Goal: Transaction & Acquisition: Purchase product/service

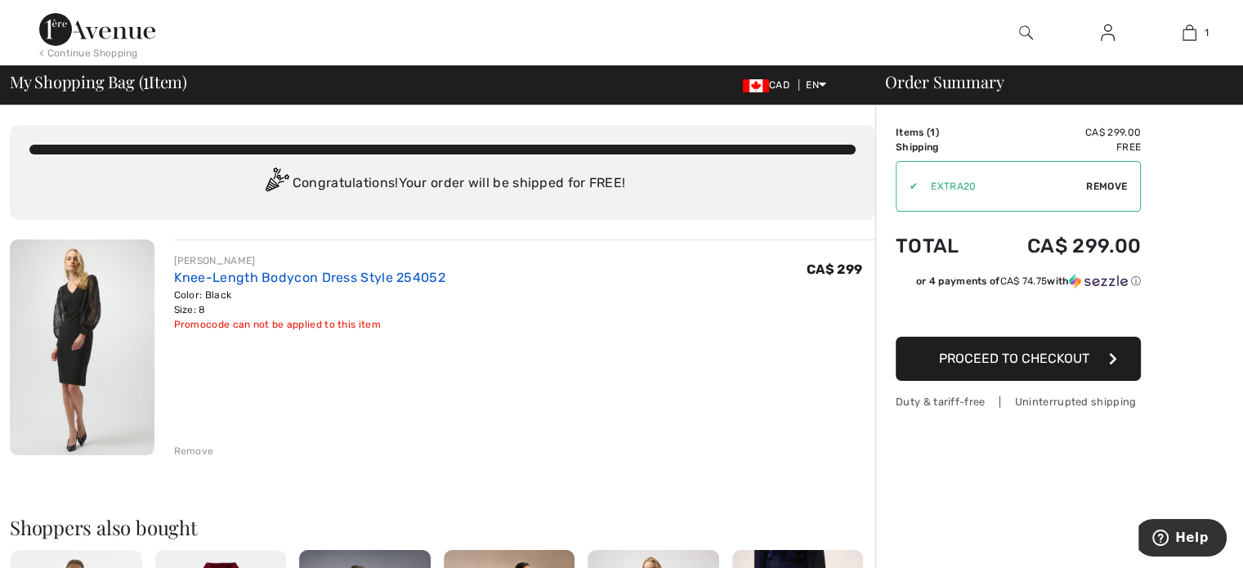
click at [196, 280] on link "Knee-Length Bodycon Dress Style 254052" at bounding box center [309, 278] width 271 height 16
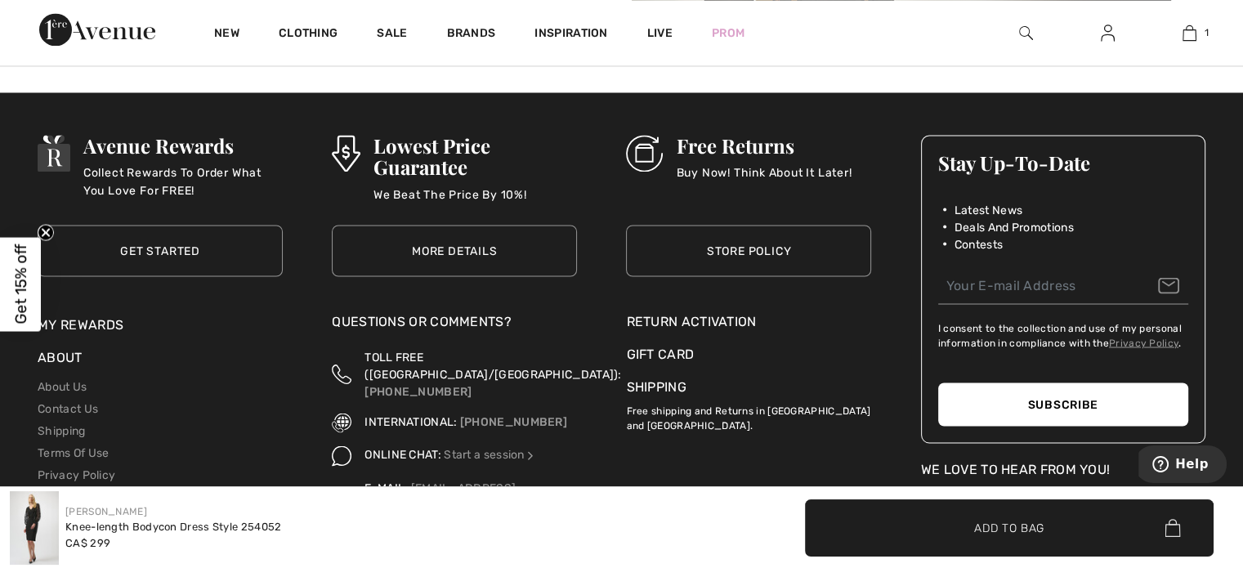
scroll to position [3025, 0]
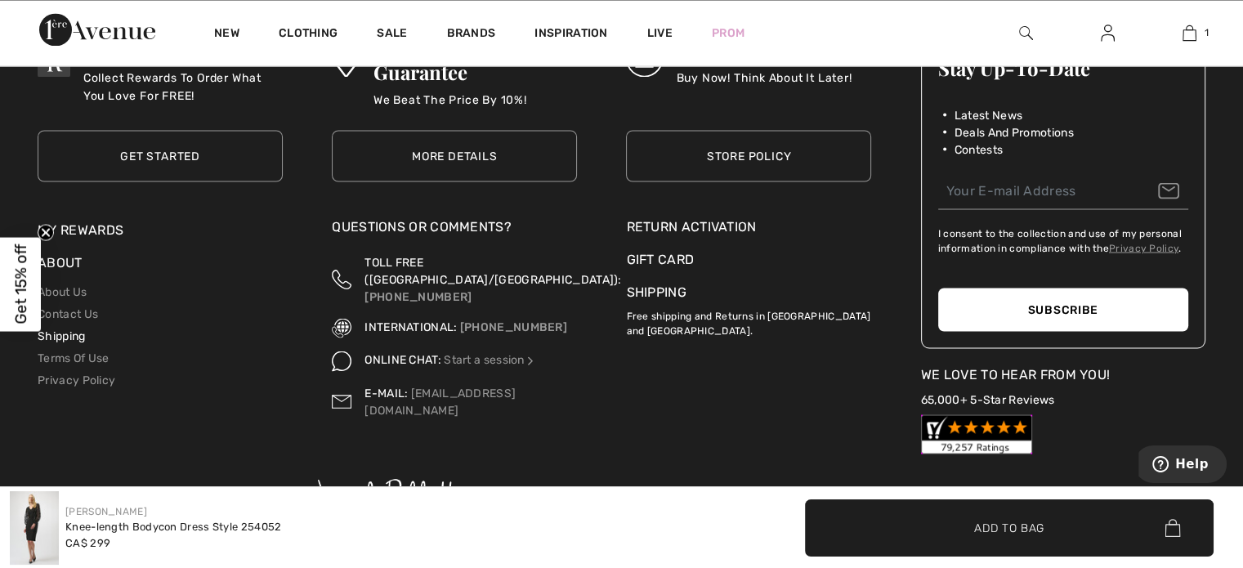
click at [82, 337] on link "Shipping" at bounding box center [61, 336] width 47 height 14
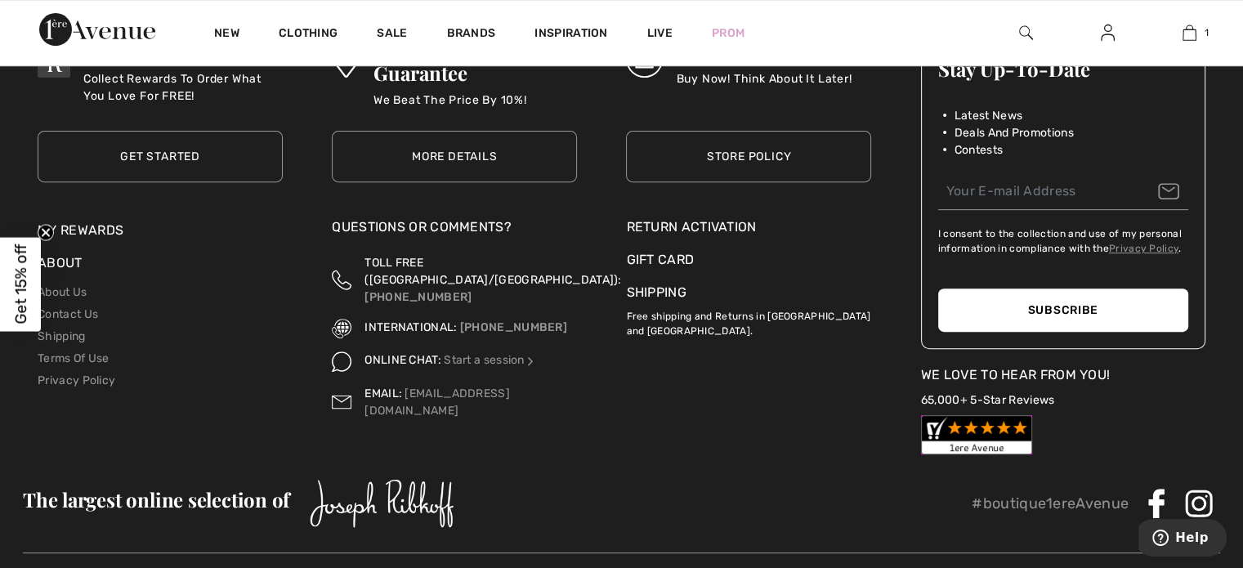
scroll to position [572, 0]
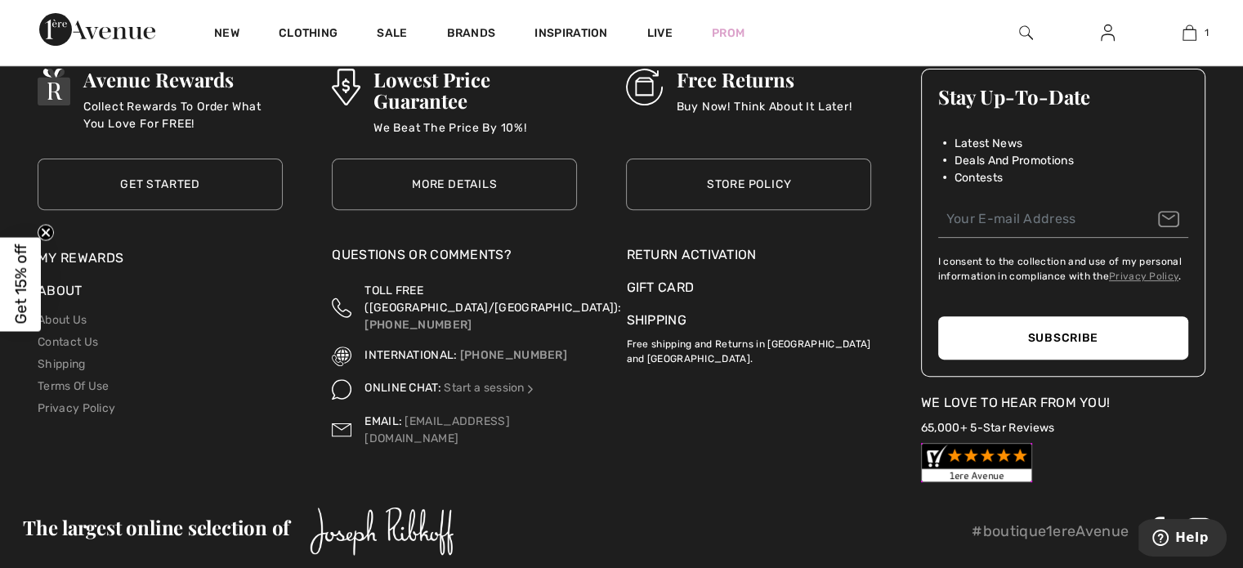
click at [662, 259] on div "Return Activation" at bounding box center [748, 255] width 245 height 20
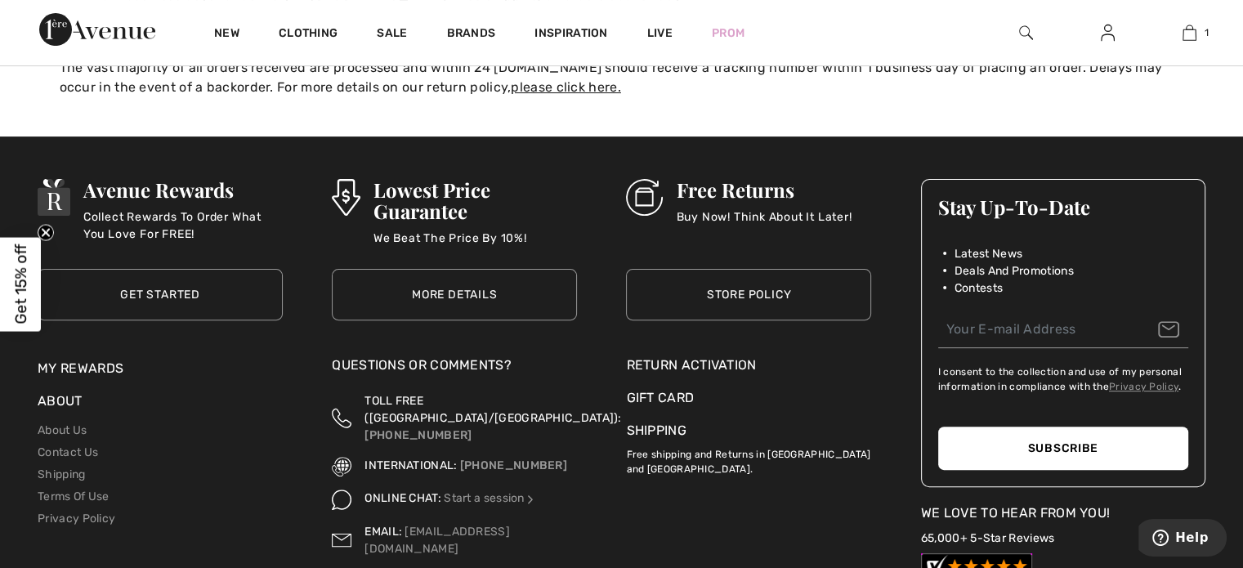
scroll to position [491, 0]
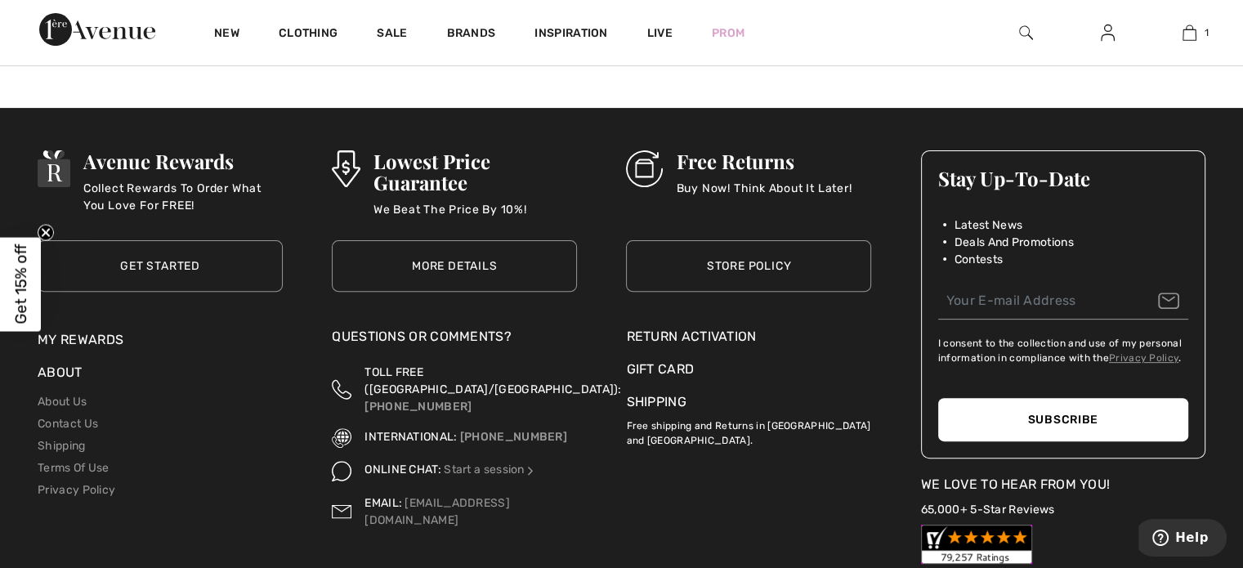
click at [739, 166] on h3 "Free Returns" at bounding box center [764, 160] width 176 height 21
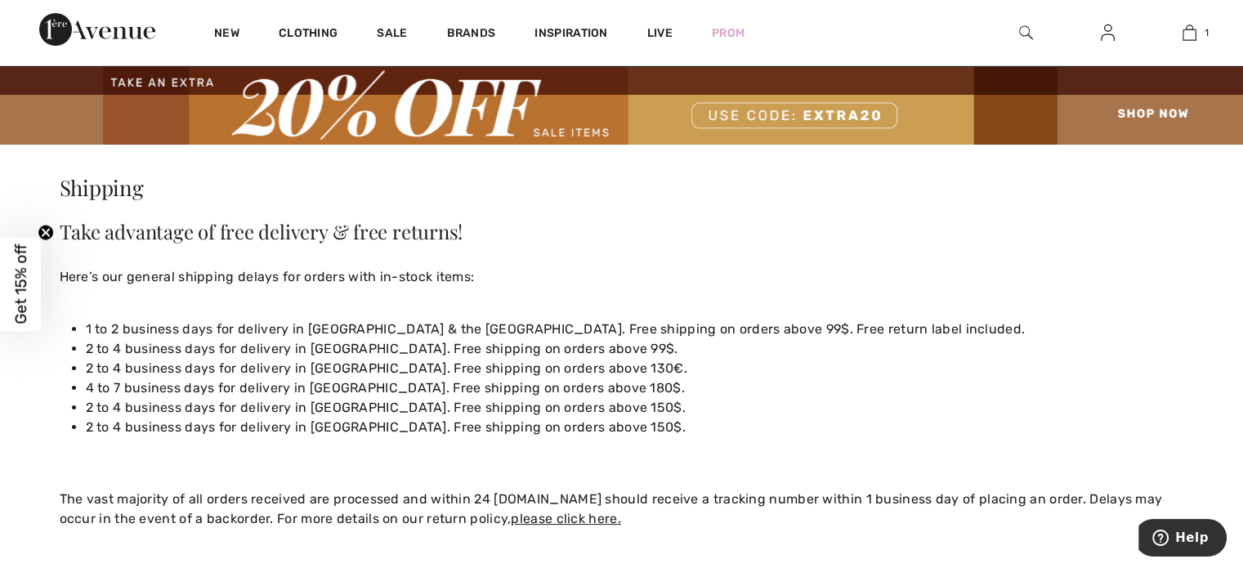
scroll to position [0, 0]
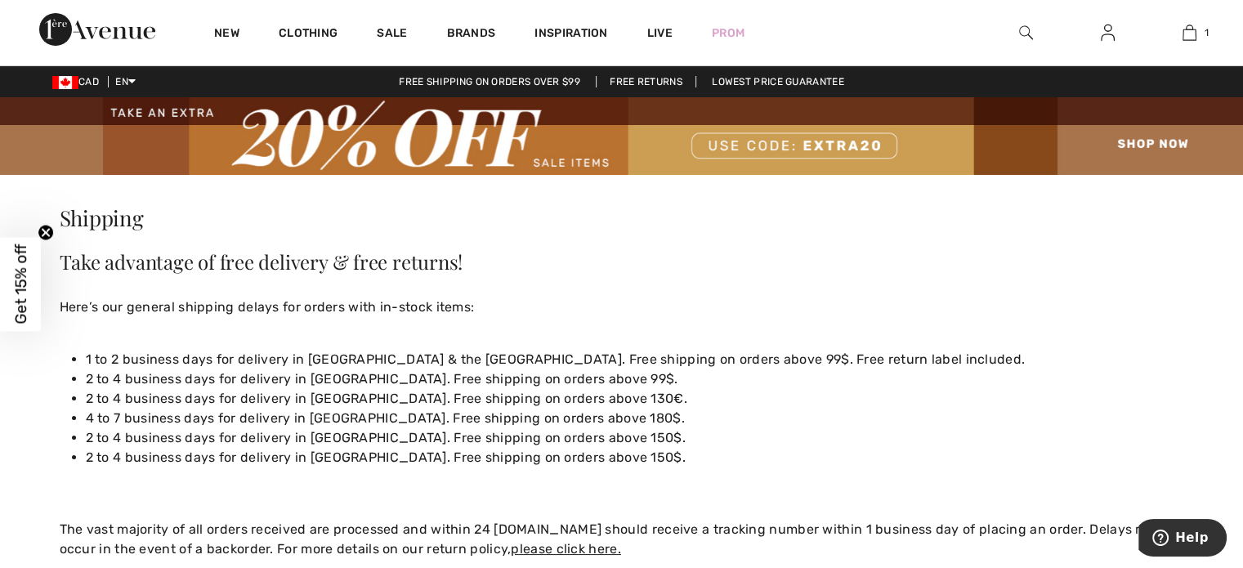
click at [656, 79] on link "Free Returns" at bounding box center [646, 81] width 101 height 11
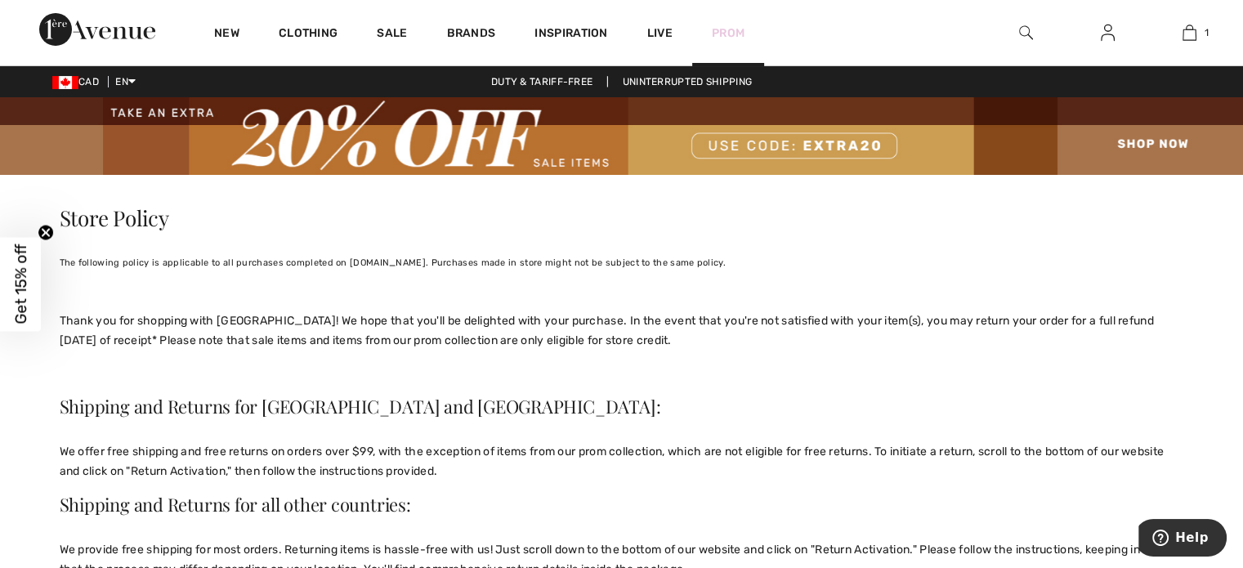
click at [718, 32] on link "Prom" at bounding box center [728, 33] width 33 height 17
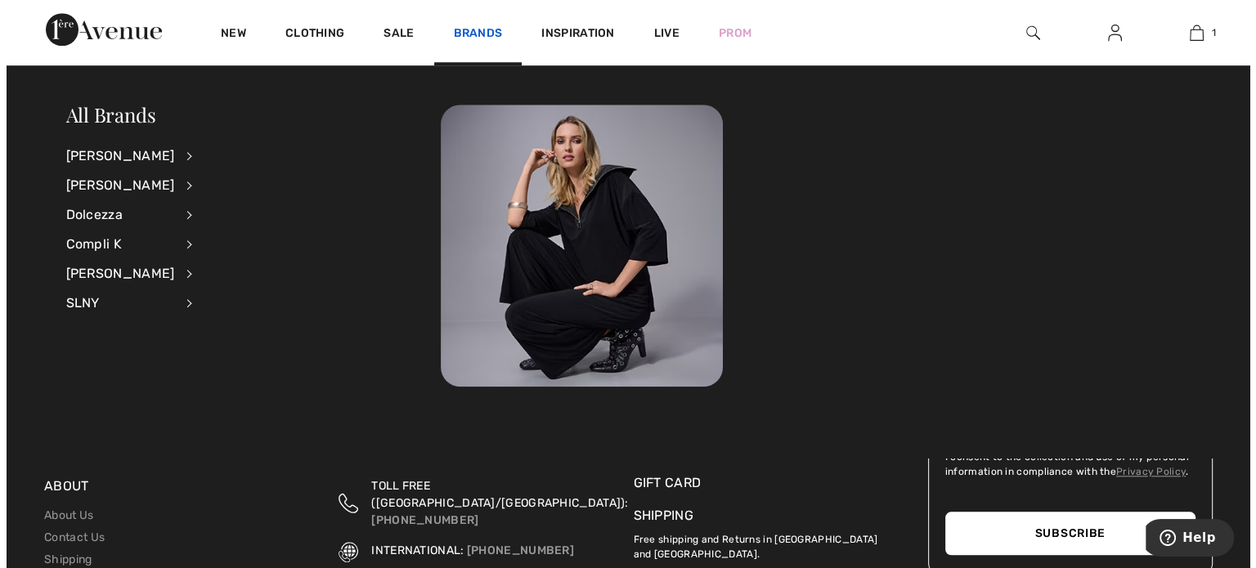
scroll to position [1635, 0]
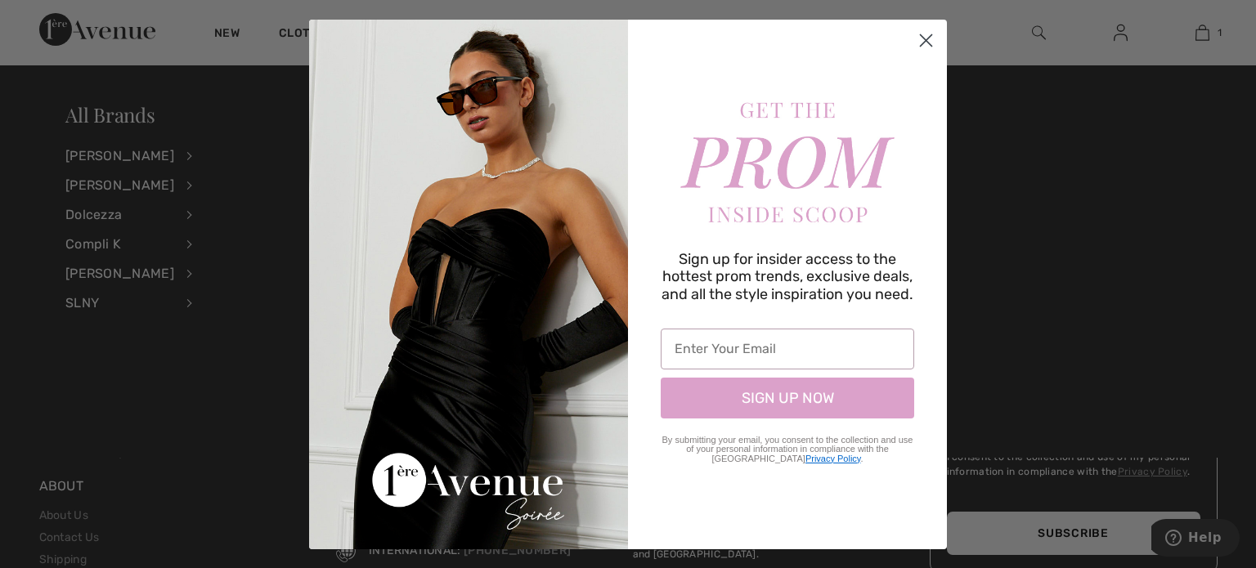
click at [927, 39] on circle "Close dialog" at bounding box center [925, 39] width 27 height 27
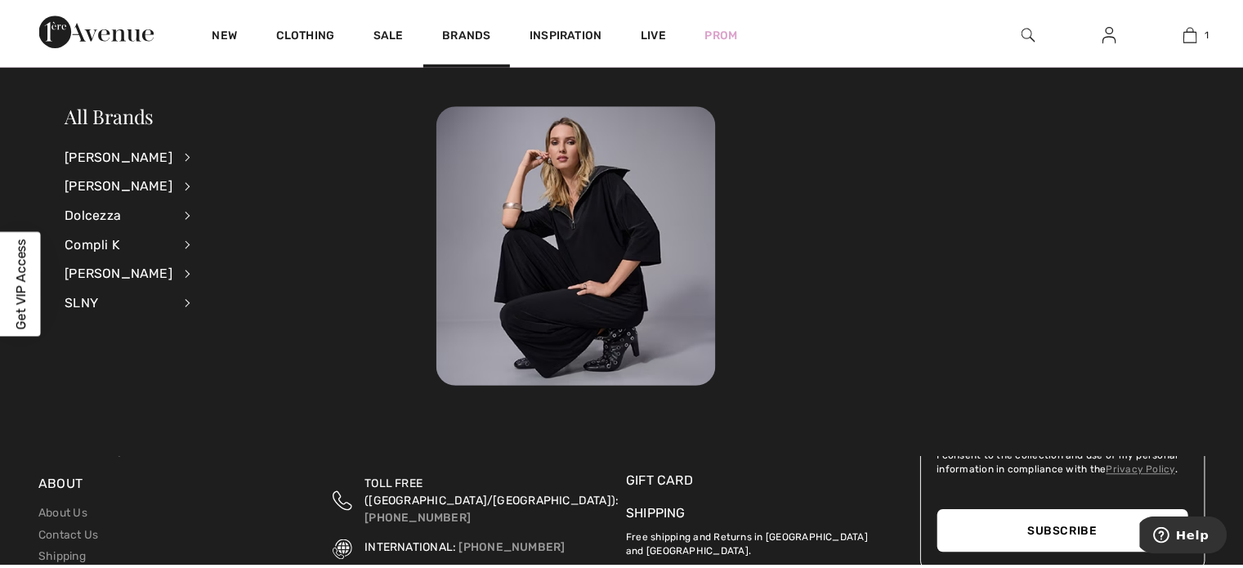
scroll to position [1629, 0]
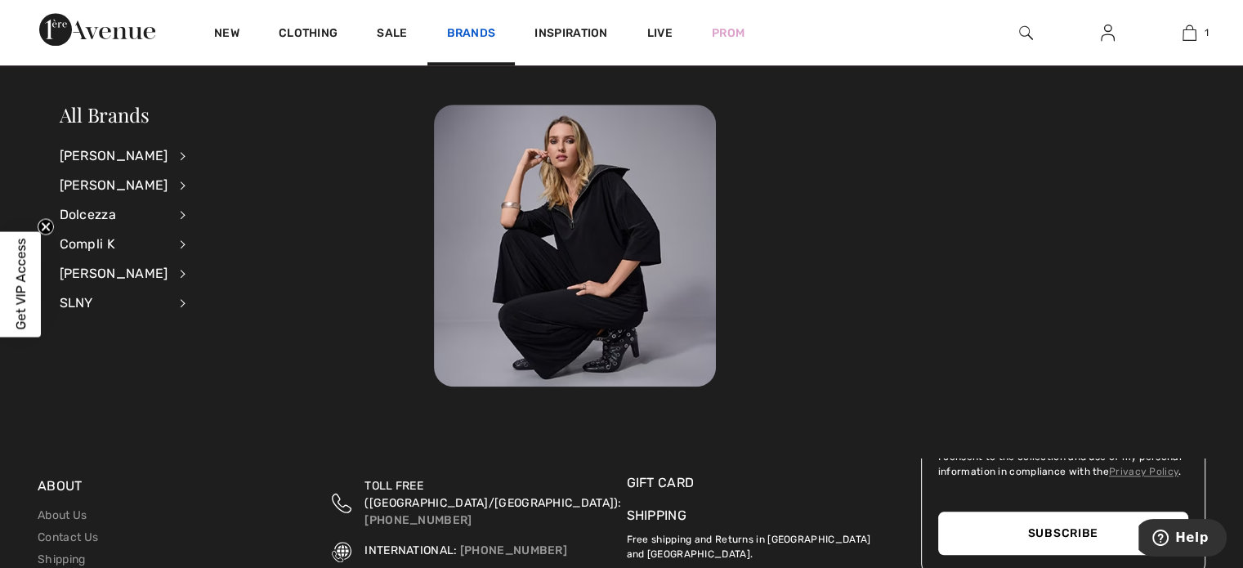
click at [481, 35] on link "Brands" at bounding box center [471, 34] width 49 height 17
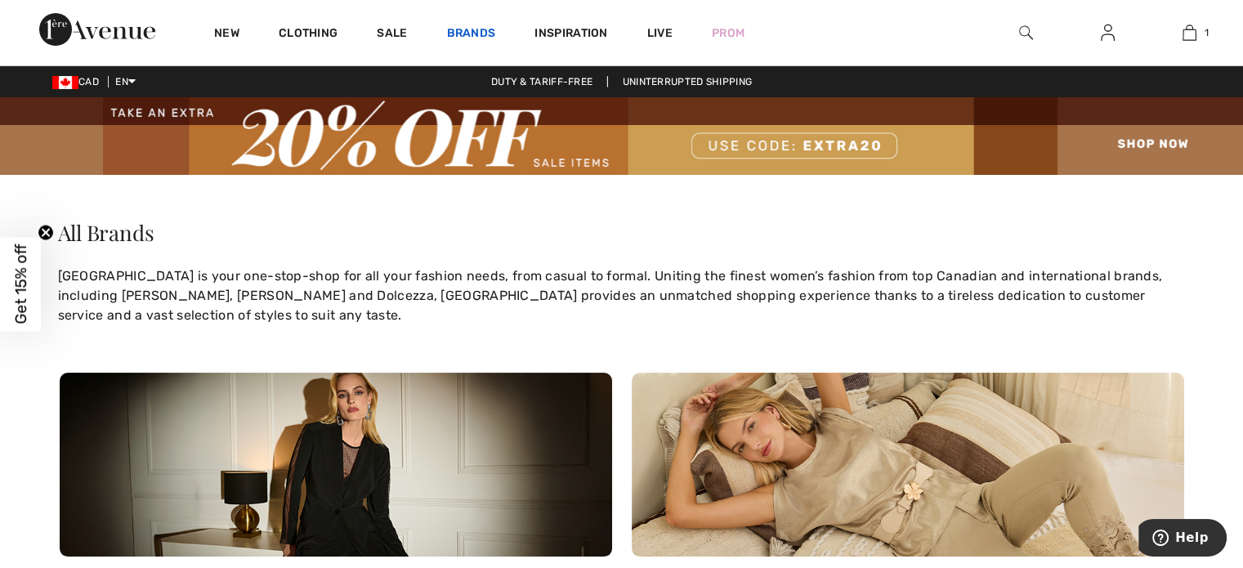
click at [477, 32] on link "Brands" at bounding box center [471, 34] width 49 height 17
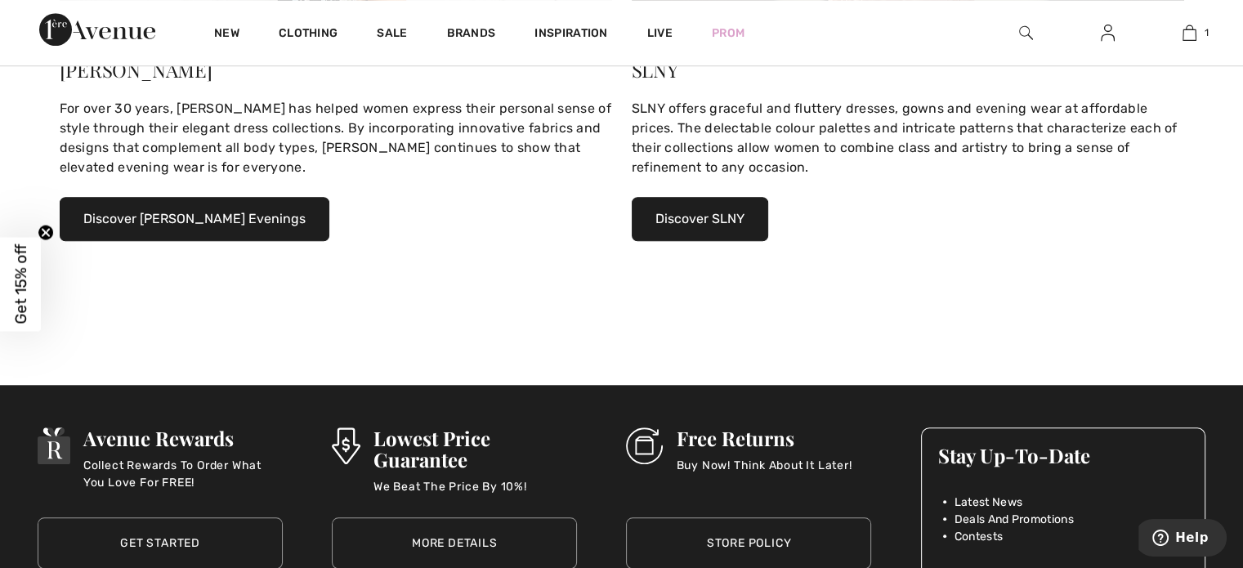
scroll to position [1390, 0]
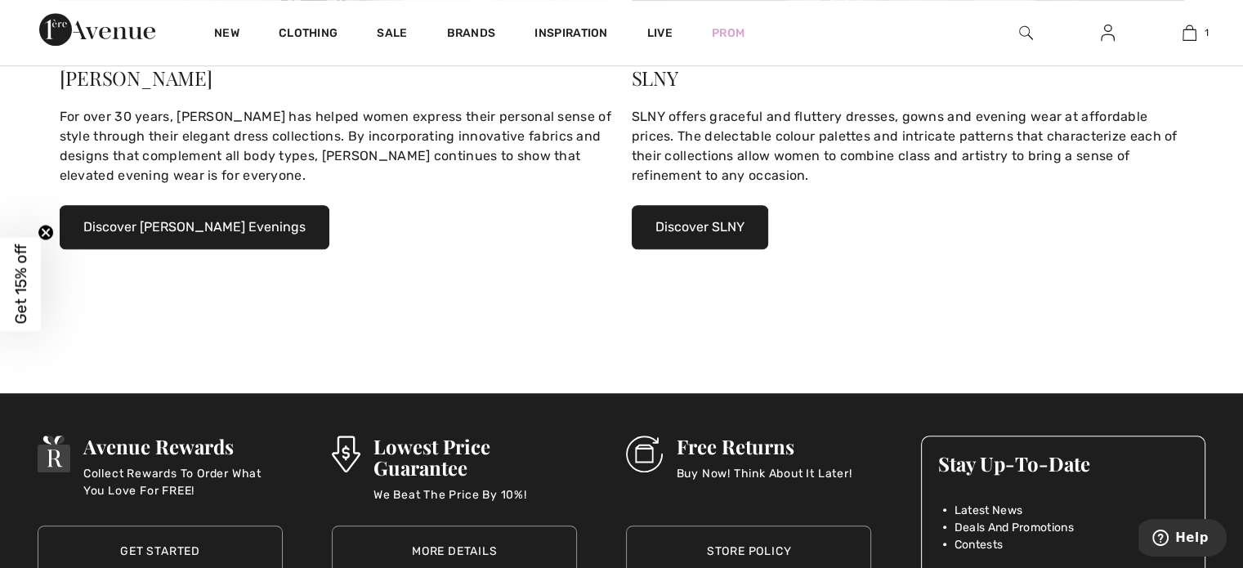
click at [746, 226] on button "Discover SLNY" at bounding box center [700, 227] width 137 height 44
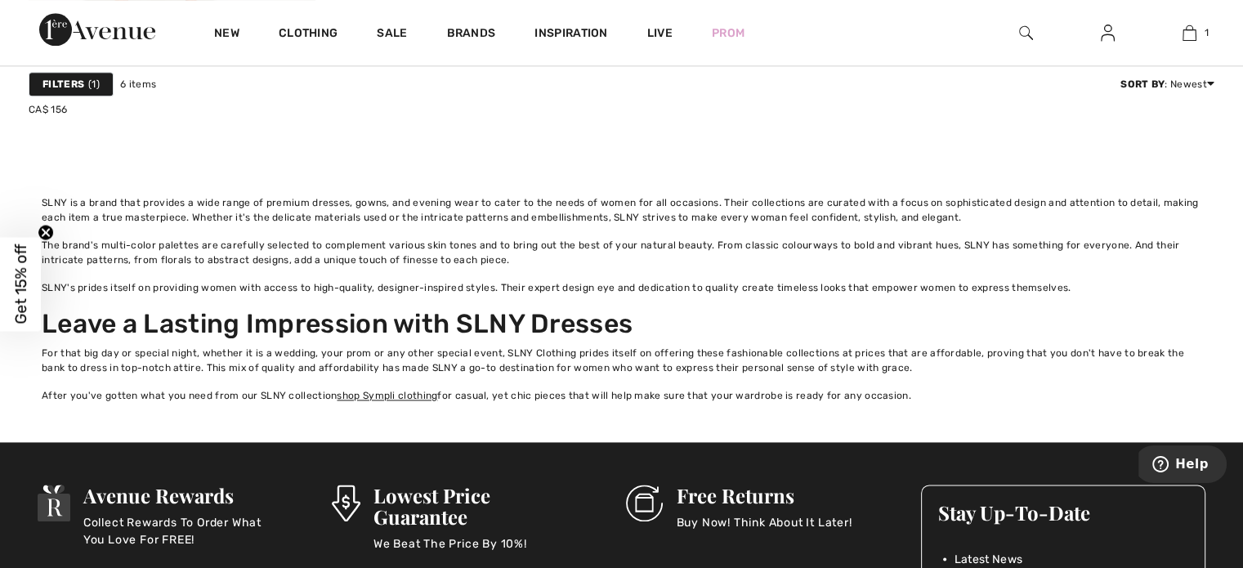
scroll to position [2044, 0]
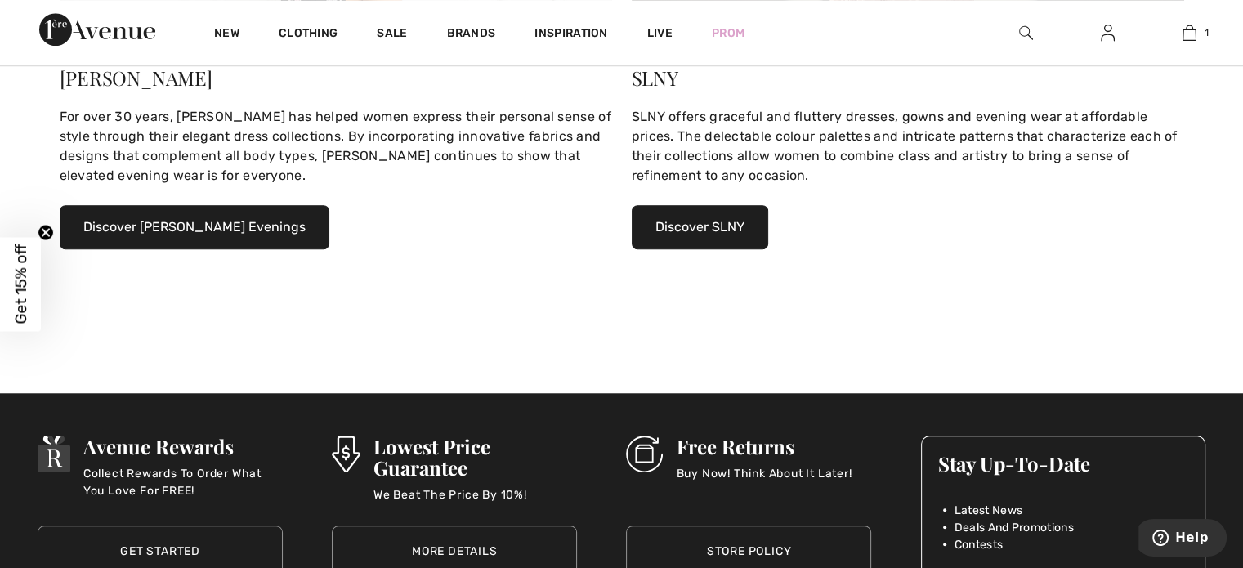
click at [160, 216] on button "Discover Alex Evenings" at bounding box center [195, 227] width 270 height 44
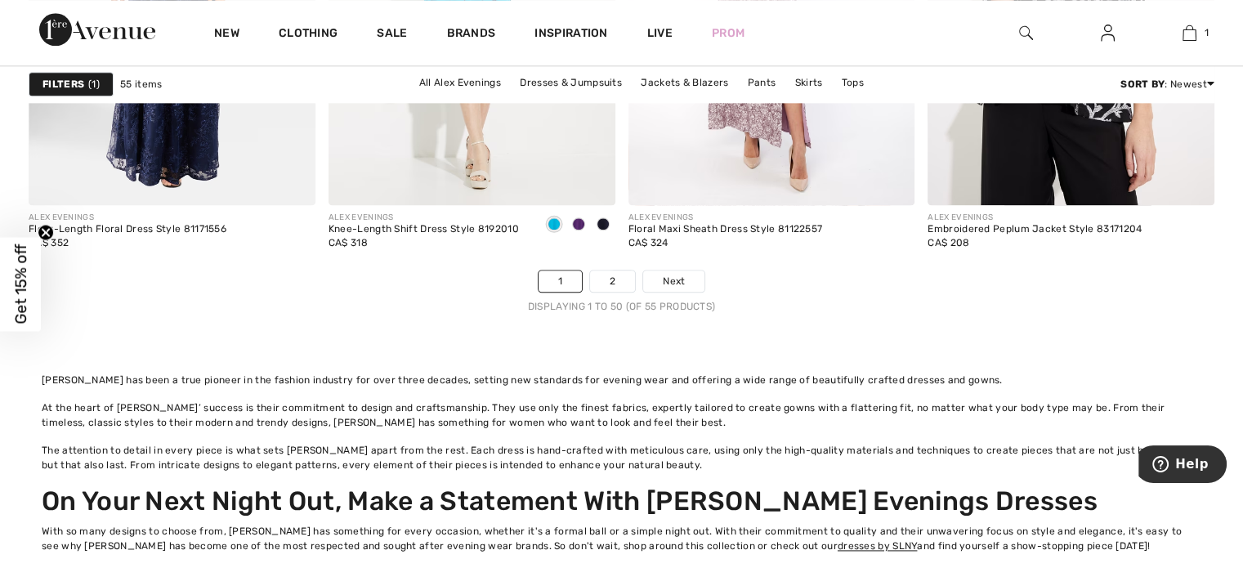
scroll to position [8257, 0]
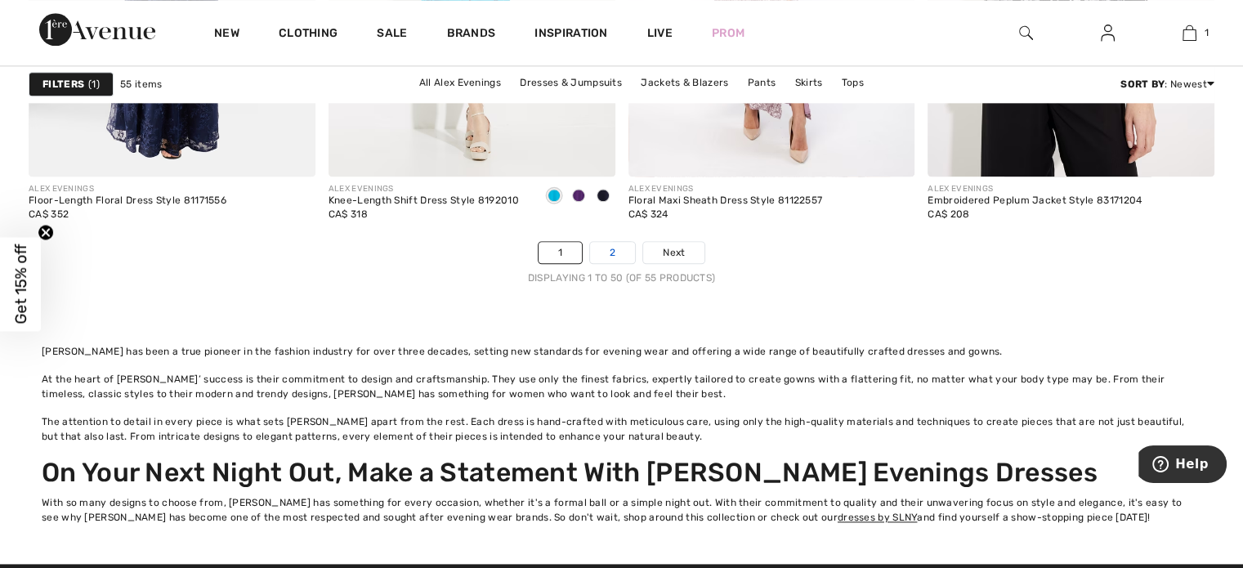
click at [608, 242] on link "2" at bounding box center [612, 252] width 45 height 21
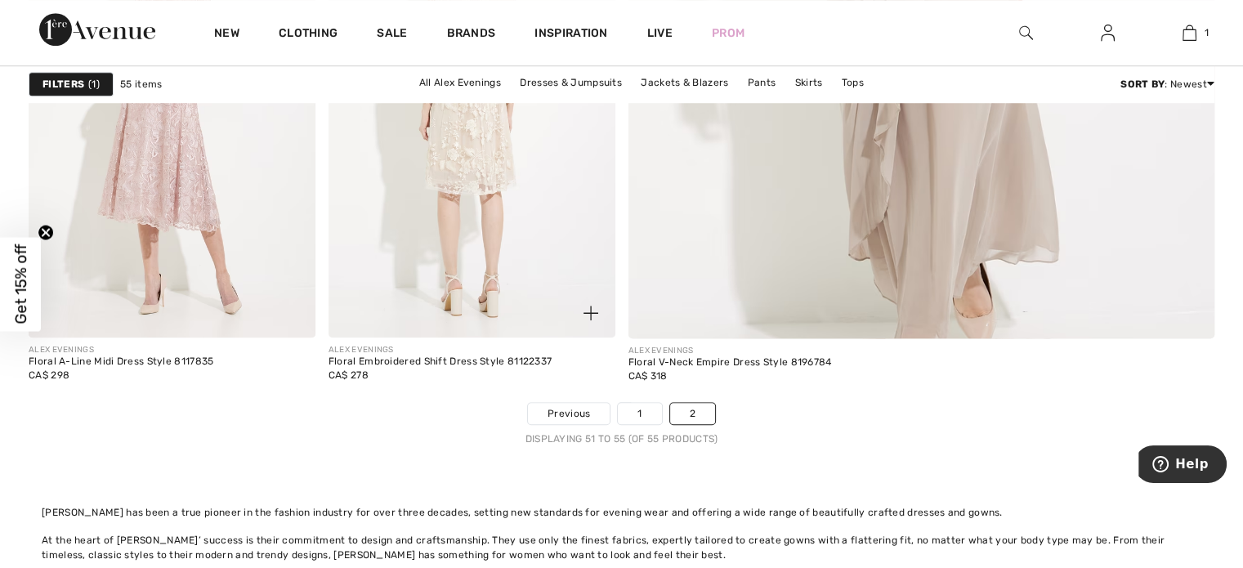
scroll to position [1472, 0]
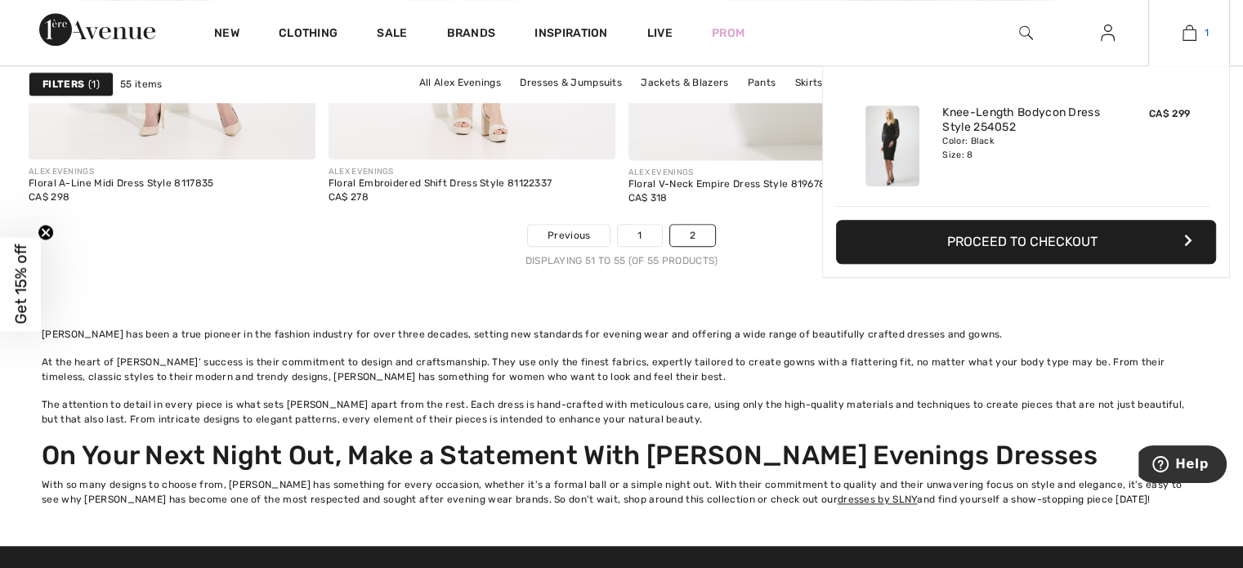
click at [1181, 41] on link "1" at bounding box center [1189, 33] width 80 height 20
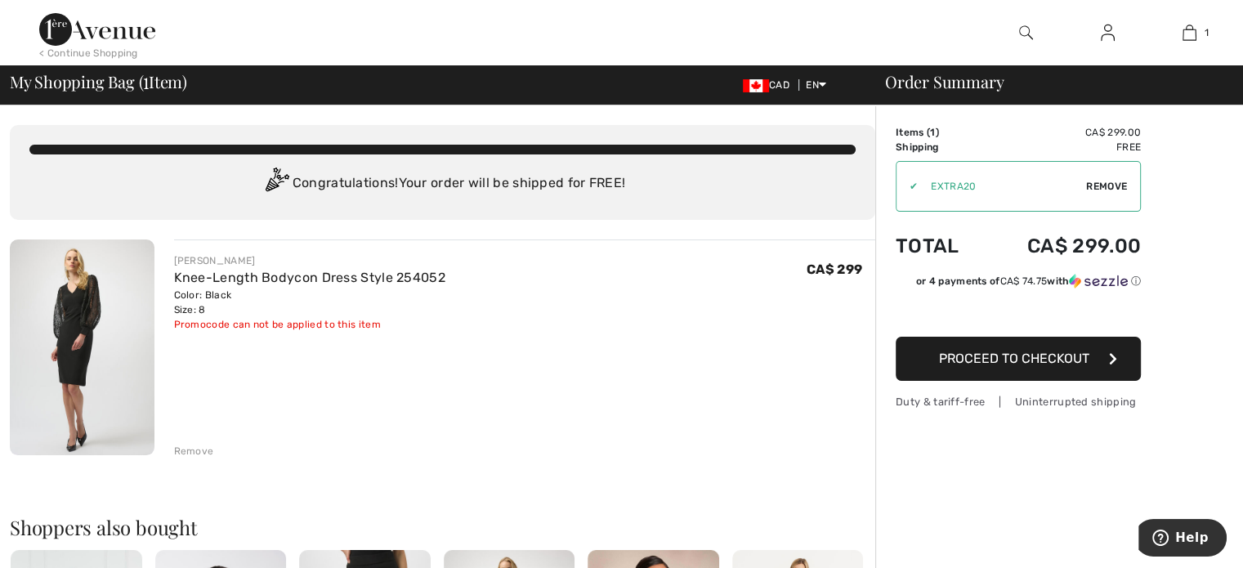
click at [979, 372] on button "Proceed to Checkout" at bounding box center [1018, 359] width 245 height 44
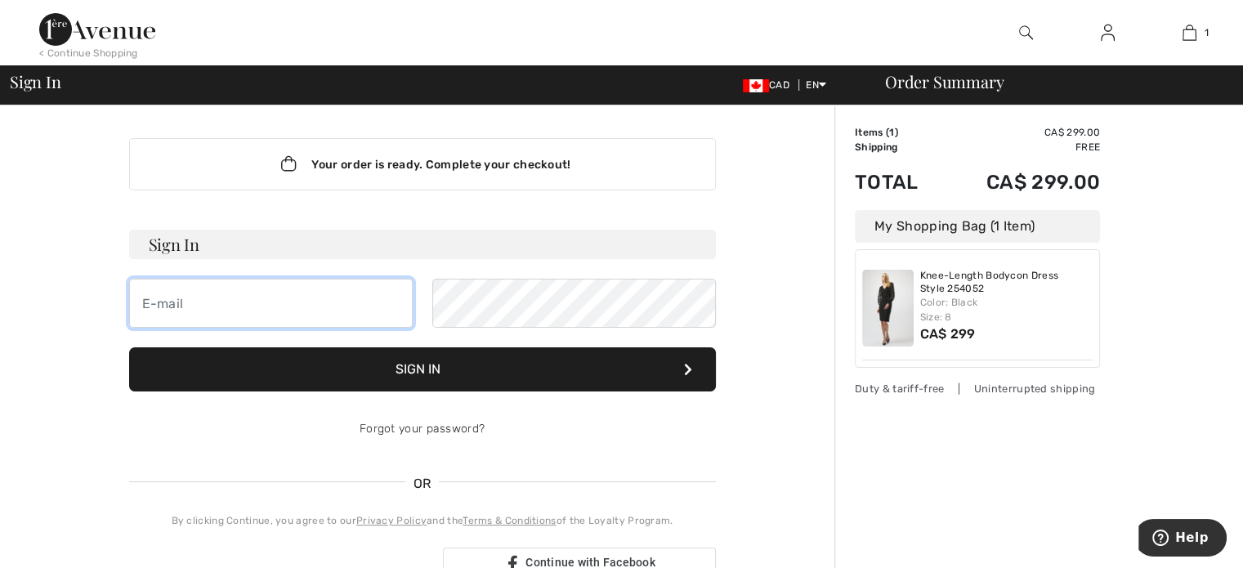
click at [352, 302] on input "email" at bounding box center [271, 303] width 284 height 49
type input "[EMAIL_ADDRESS][PERSON_NAME][DOMAIN_NAME]"
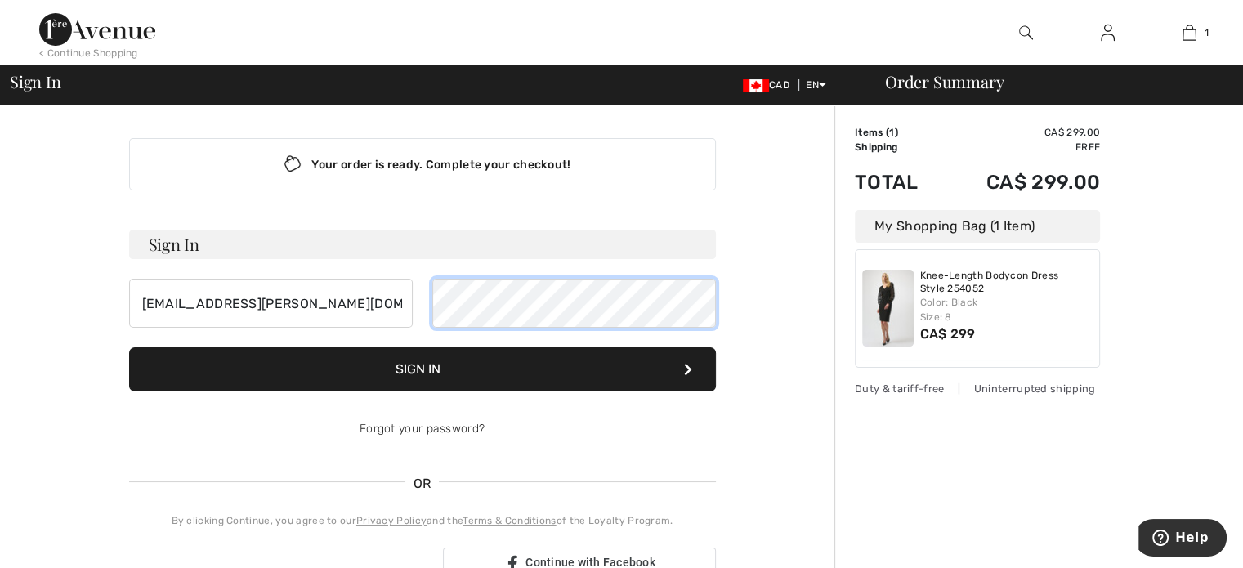
click at [129, 347] on button "Sign In" at bounding box center [422, 369] width 587 height 44
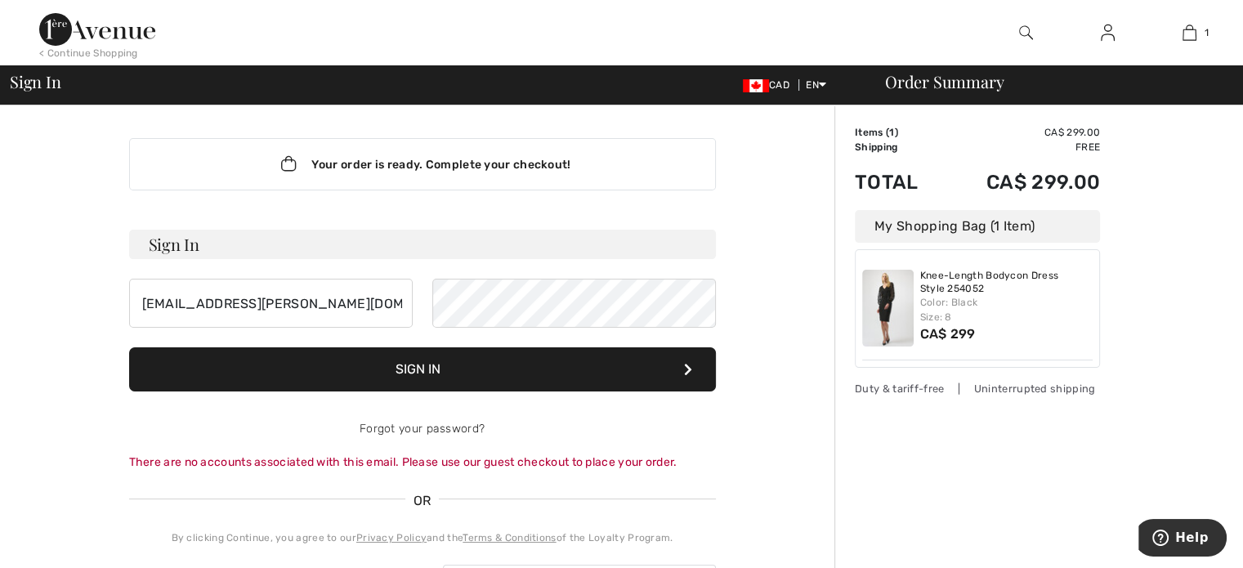
click at [518, 368] on button "Sign In" at bounding box center [422, 369] width 587 height 44
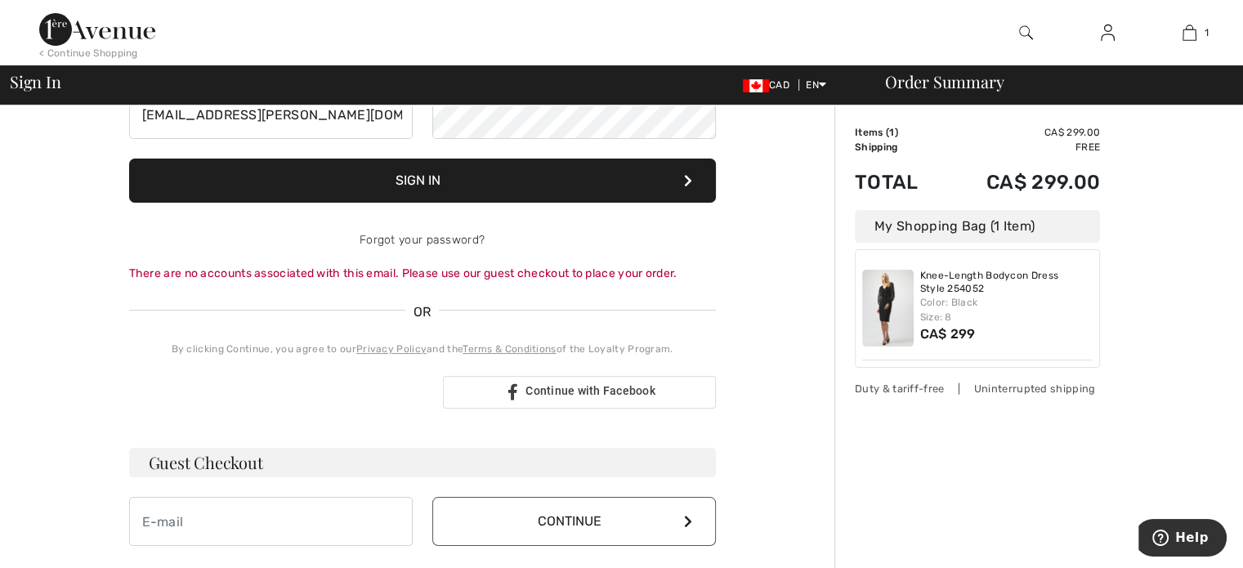
scroll to position [245, 0]
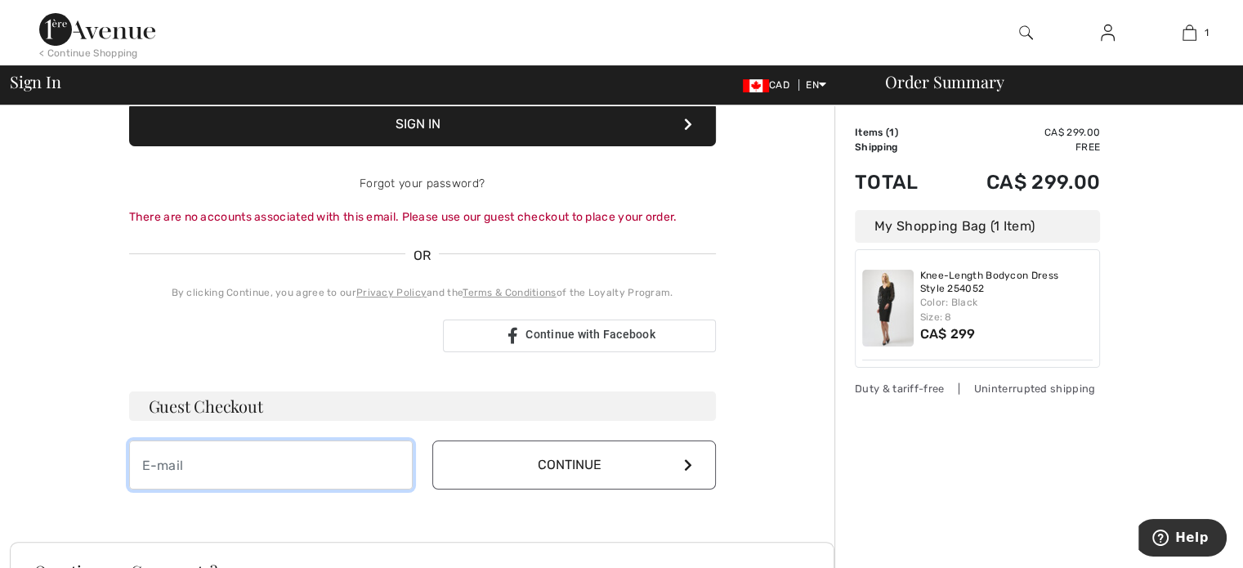
click at [308, 459] on input "email" at bounding box center [271, 465] width 284 height 49
type input "[EMAIL_ADDRESS][PERSON_NAME][DOMAIN_NAME]"
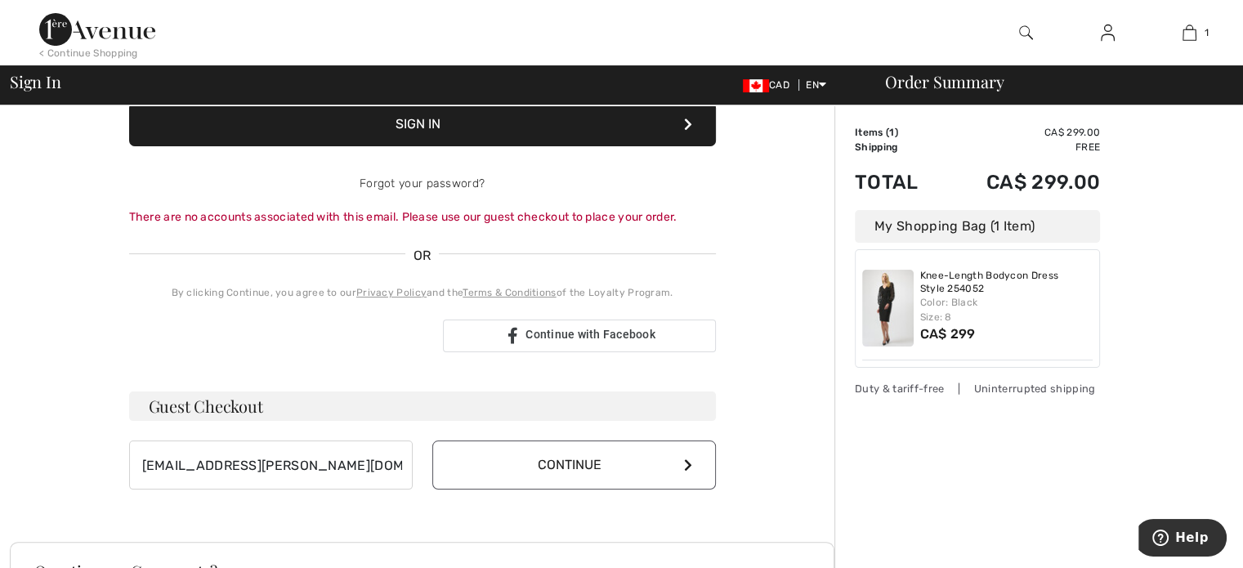
click at [530, 480] on button "Continue" at bounding box center [574, 465] width 284 height 49
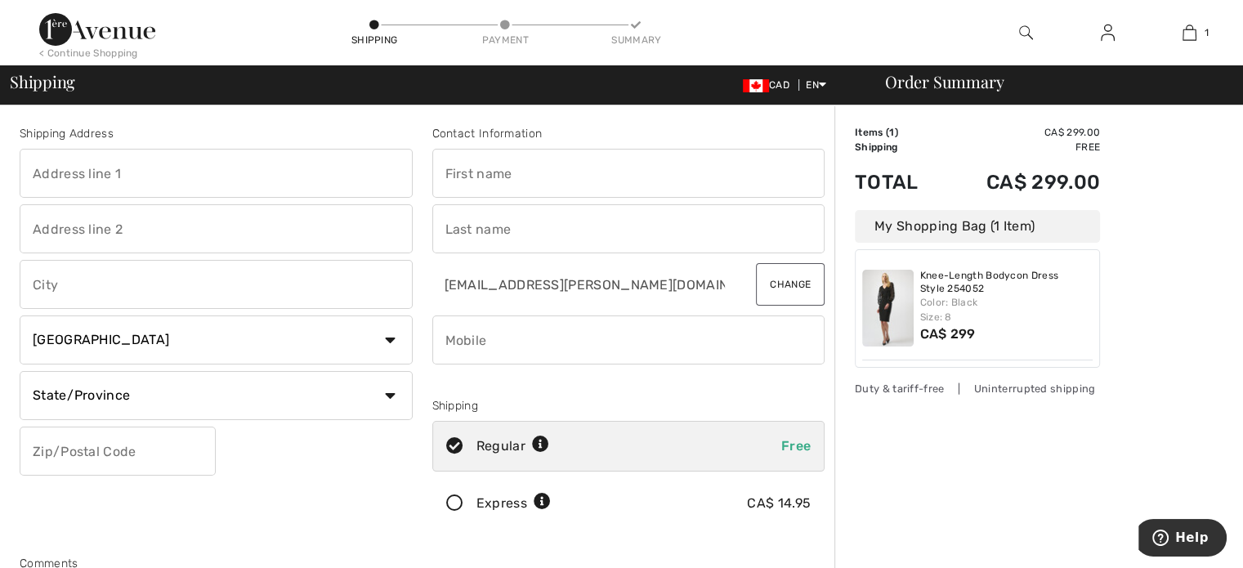
click at [527, 506] on div "Express" at bounding box center [514, 504] width 74 height 20
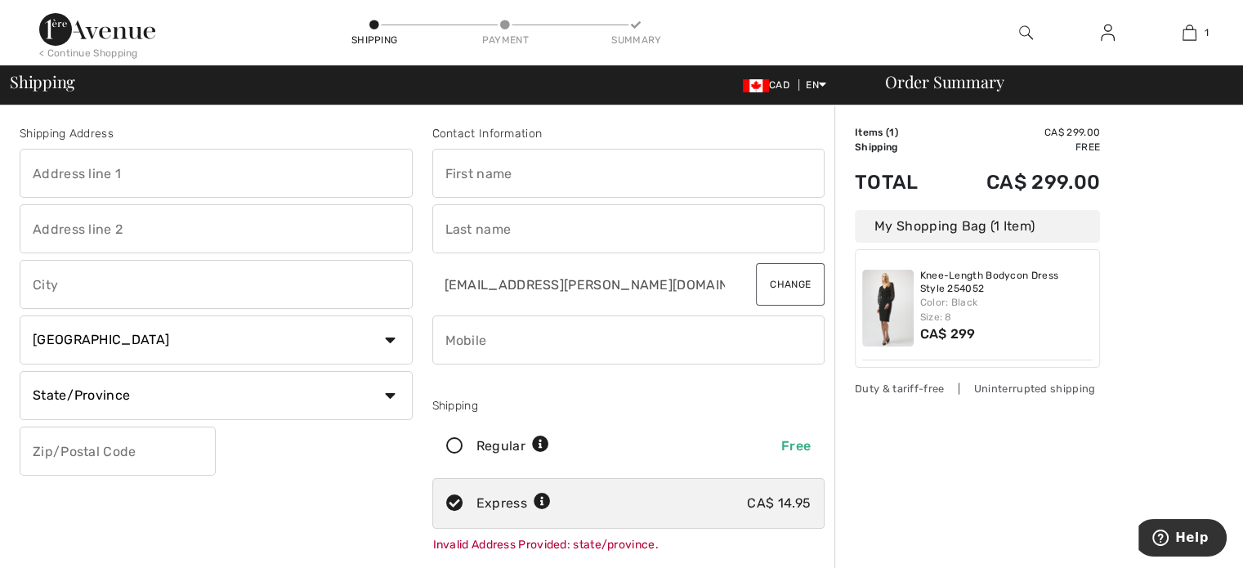
click at [529, 500] on div "Express" at bounding box center [514, 504] width 74 height 20
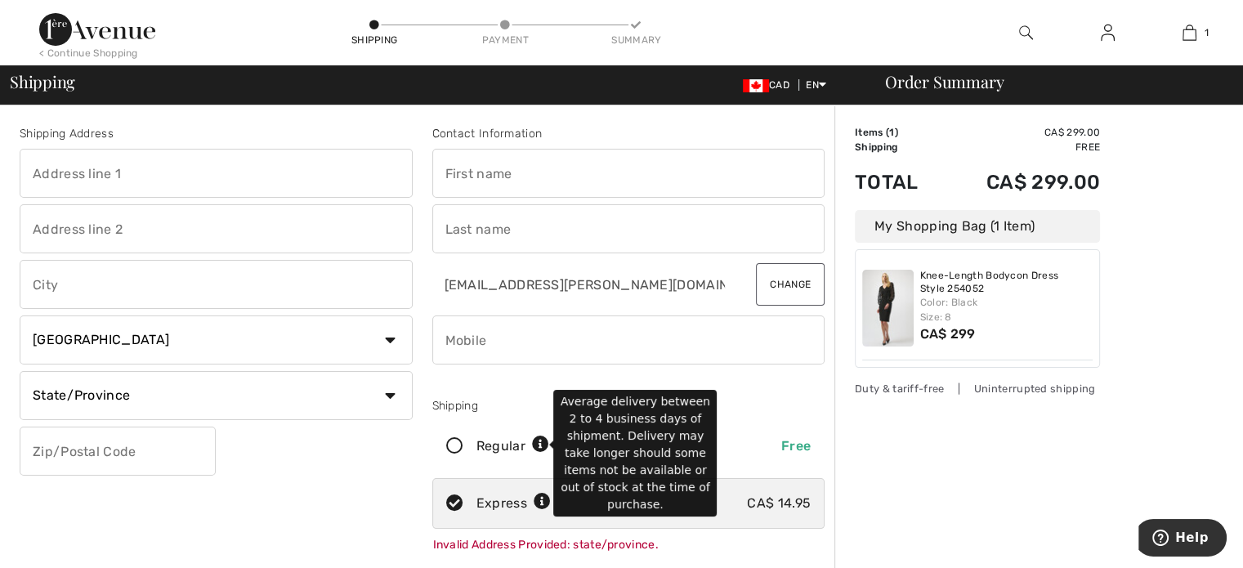
click at [536, 446] on icon at bounding box center [540, 445] width 17 height 17
radio input "true"
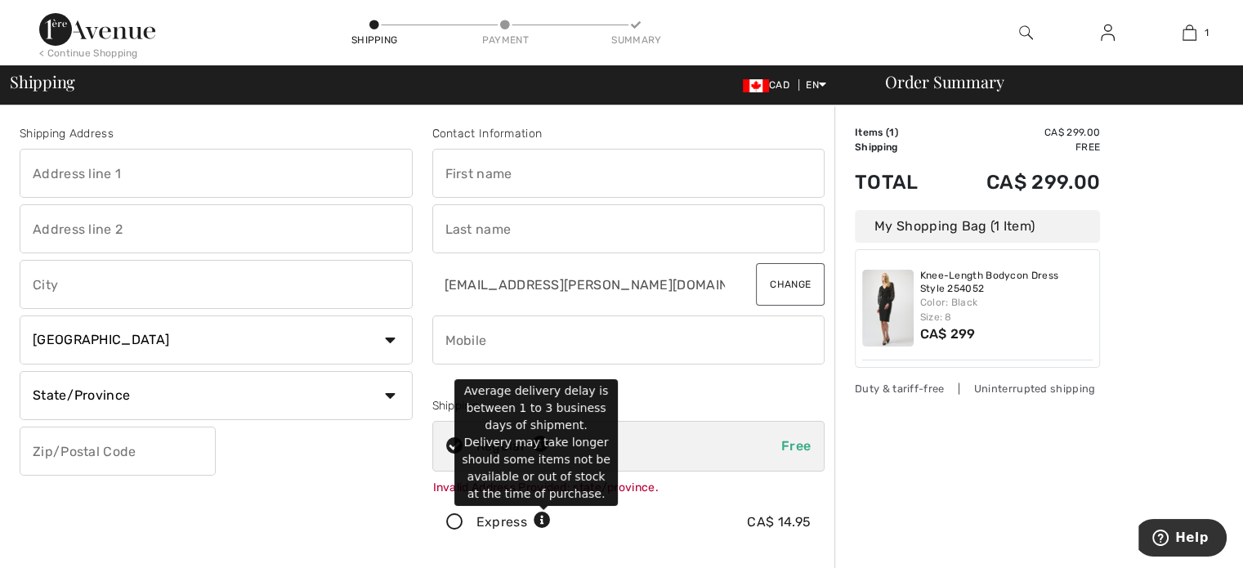
click at [536, 522] on icon at bounding box center [542, 521] width 17 height 17
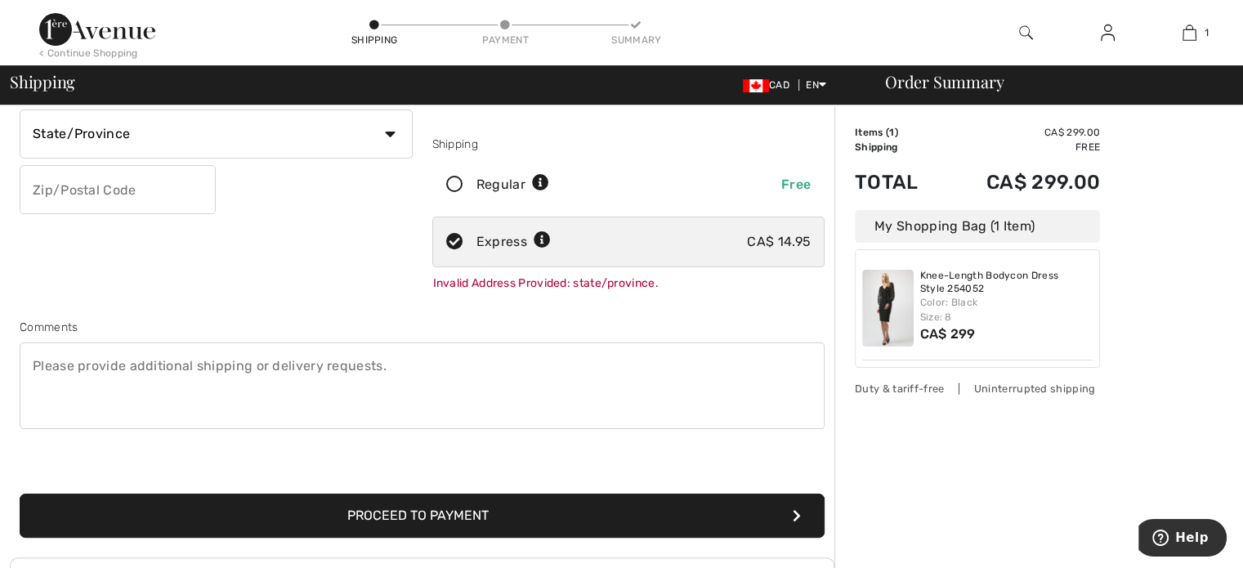
scroll to position [29, 0]
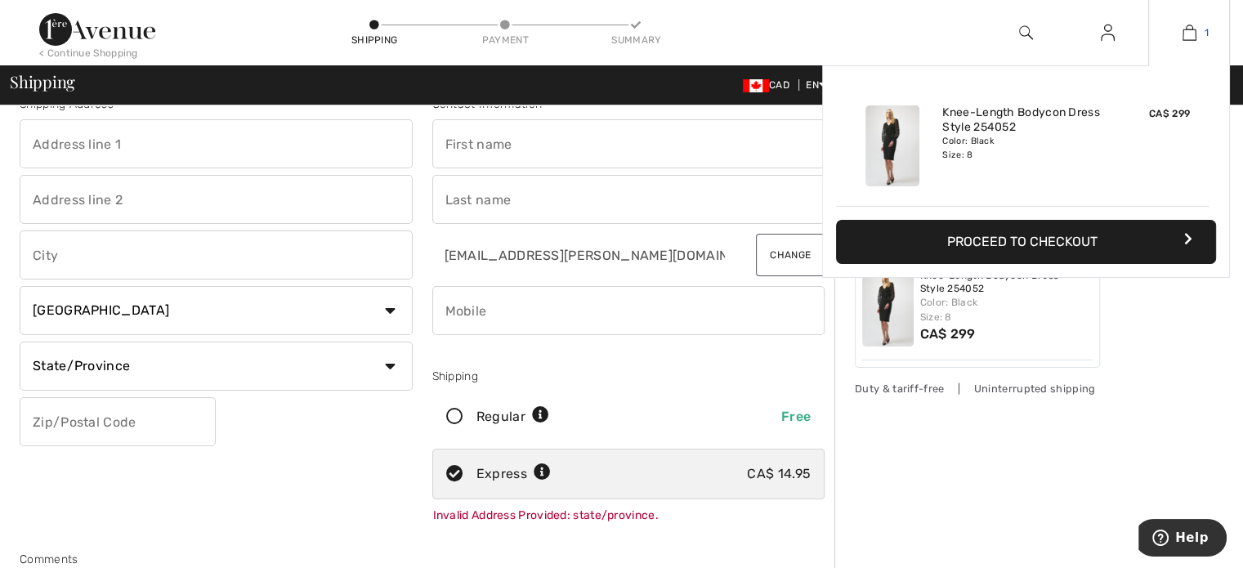
click at [1185, 30] on img at bounding box center [1190, 33] width 14 height 20
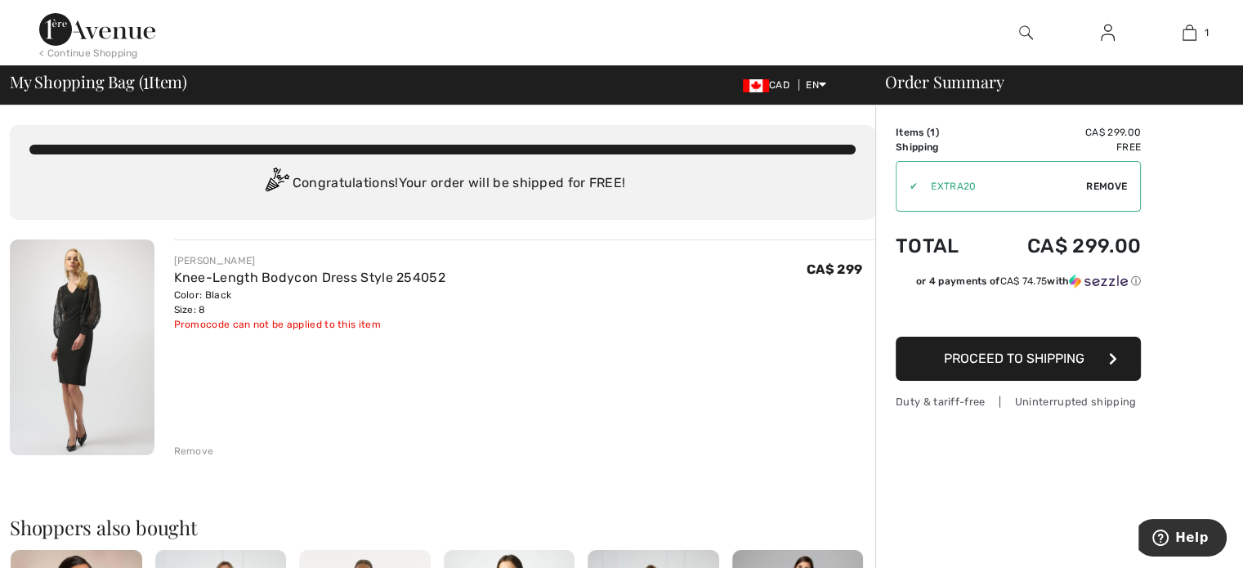
click at [255, 268] on div "Knee-Length Bodycon Dress Style 254052" at bounding box center [309, 278] width 271 height 20
click at [238, 280] on link "Knee-Length Bodycon Dress Style 254052" at bounding box center [309, 278] width 271 height 16
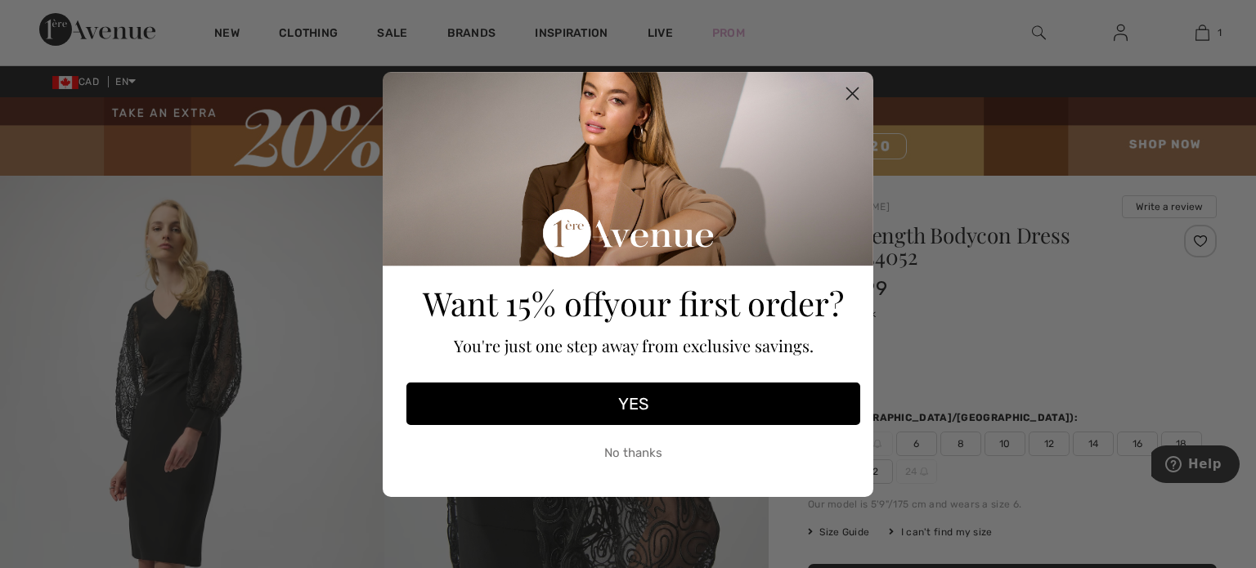
click at [661, 429] on div "YES" at bounding box center [633, 403] width 464 height 59
click at [639, 399] on button "YES" at bounding box center [633, 404] width 454 height 43
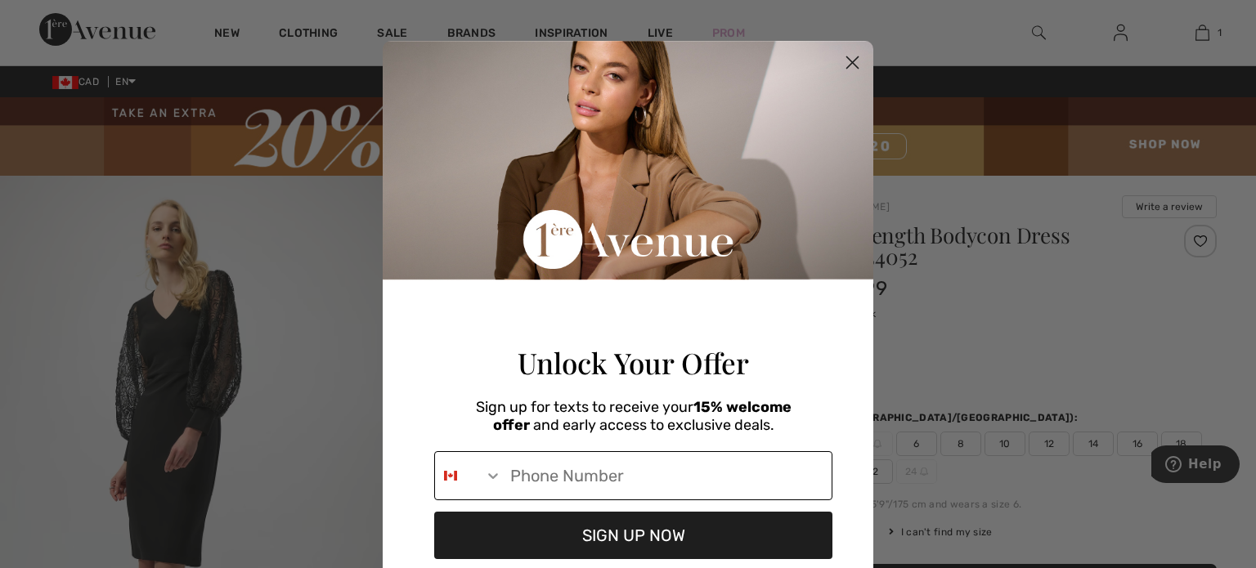
click at [625, 490] on input "Phone Number" at bounding box center [666, 475] width 329 height 47
type input "416-371-7857"
click input "Submit" at bounding box center [0, 0] width 0 height 0
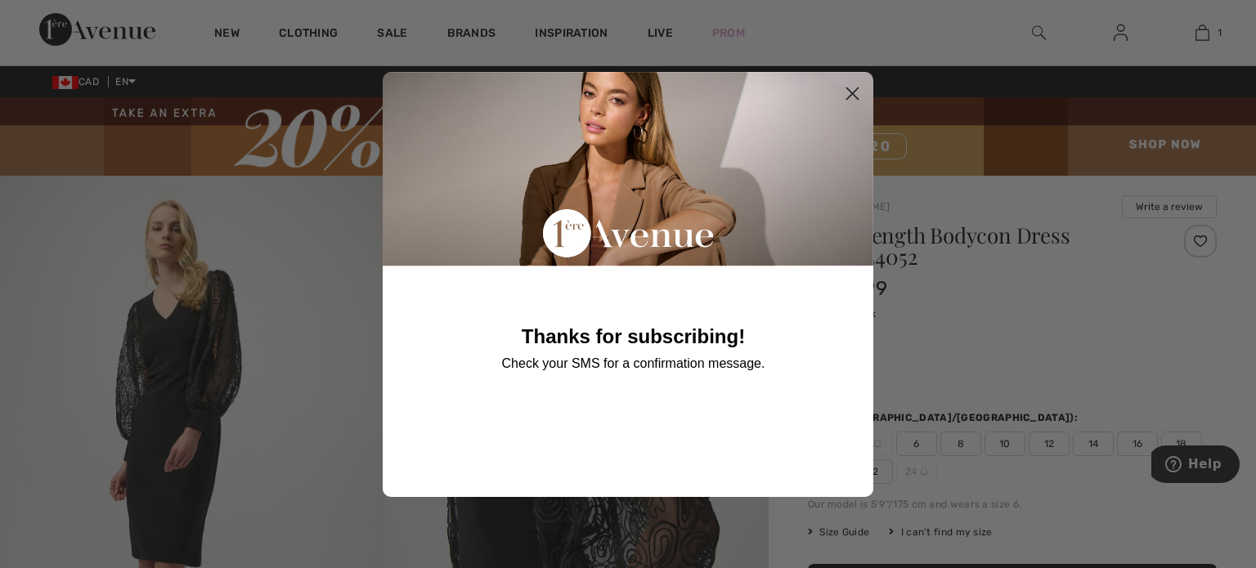
click at [844, 82] on circle "Close dialog" at bounding box center [852, 92] width 27 height 27
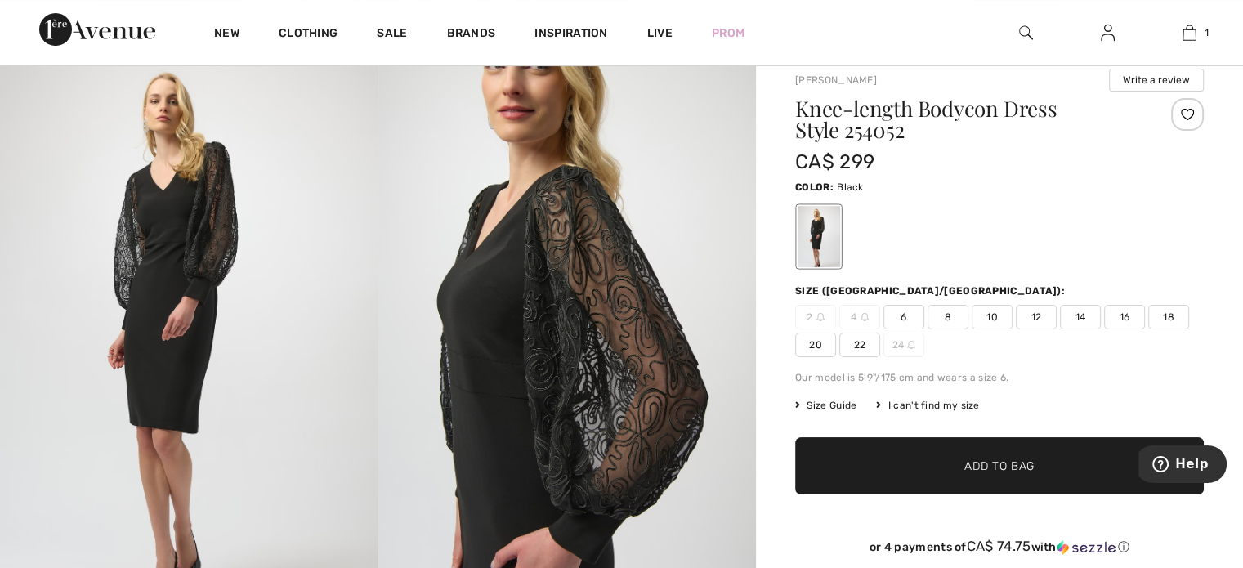
scroll to position [164, 0]
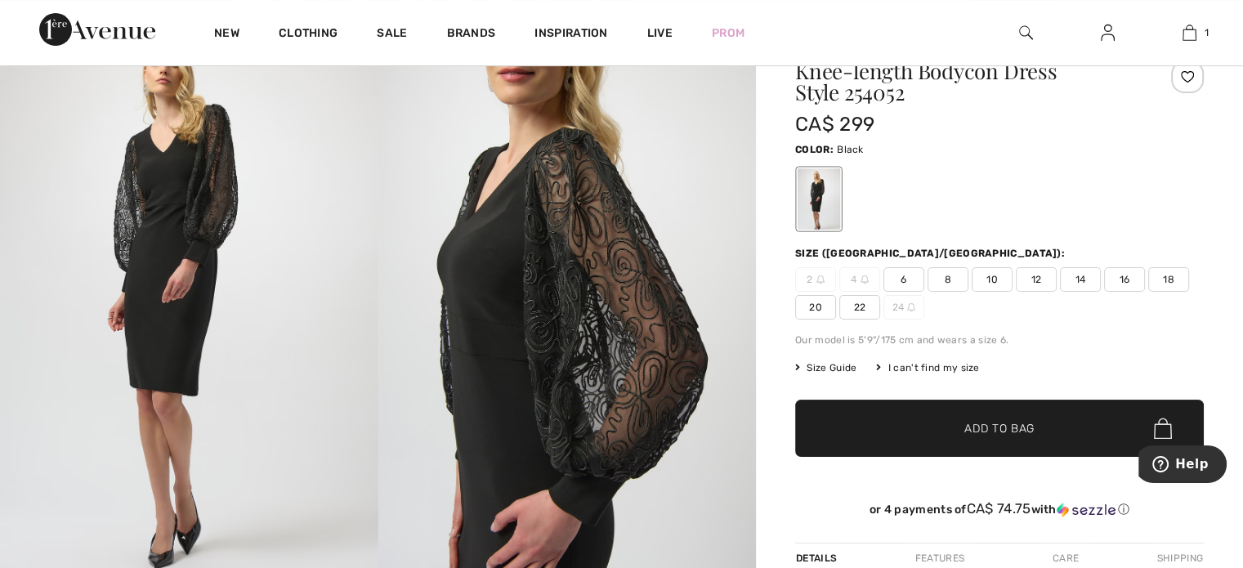
click at [213, 249] on img at bounding box center [189, 294] width 379 height 567
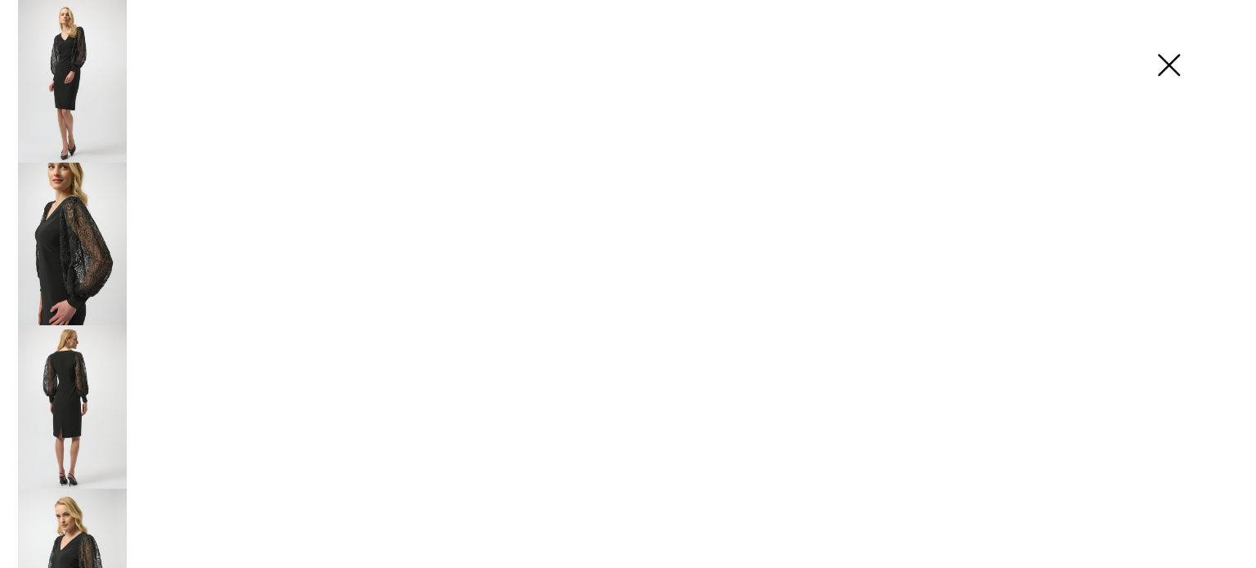
scroll to position [164, 0]
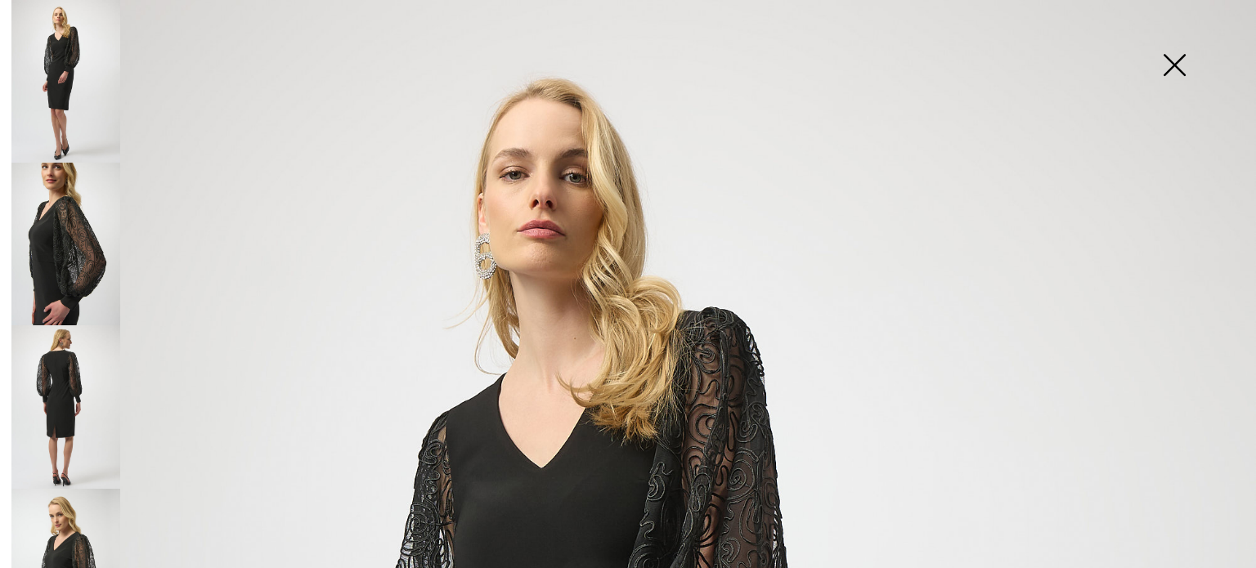
click at [73, 241] on img at bounding box center [65, 244] width 109 height 163
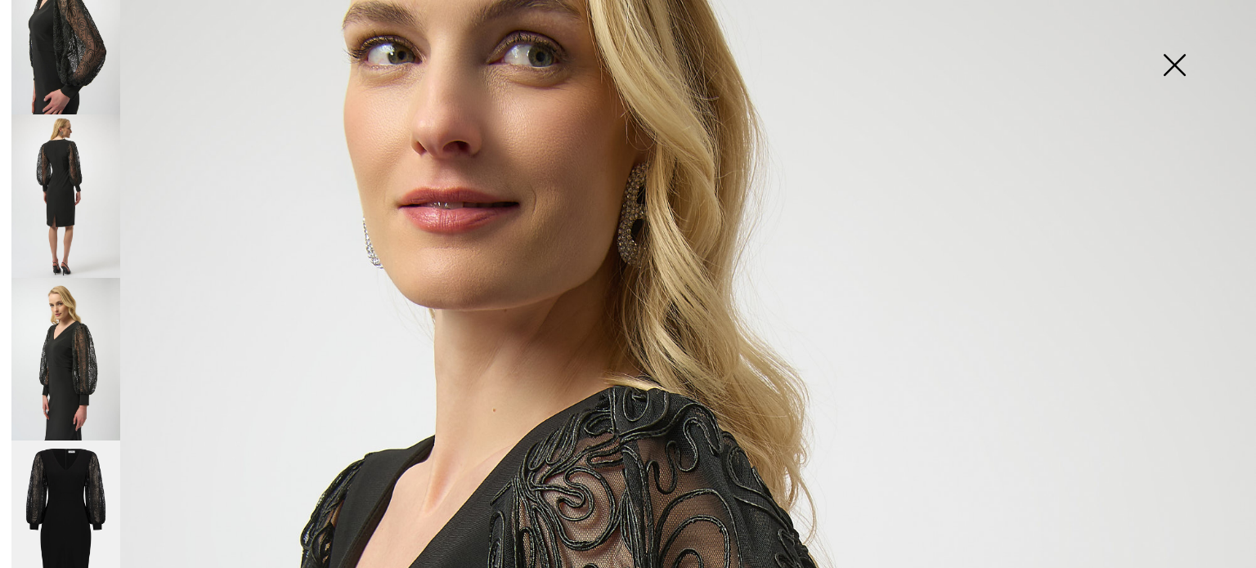
scroll to position [216, 0]
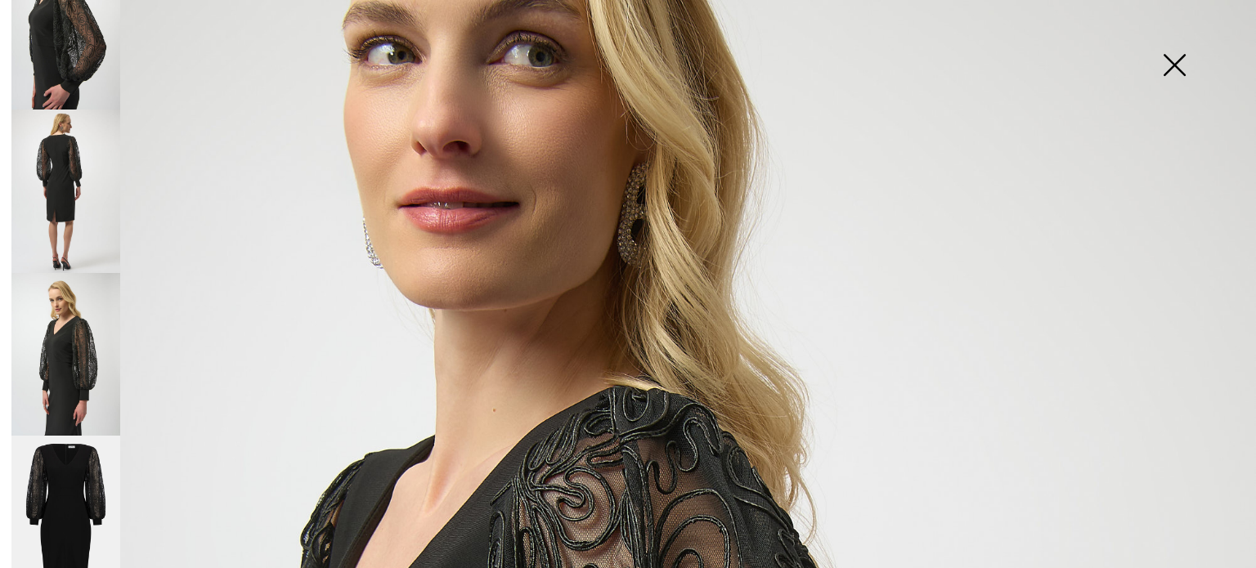
click at [78, 48] on img at bounding box center [65, 28] width 109 height 163
click at [69, 348] on img at bounding box center [65, 354] width 109 height 163
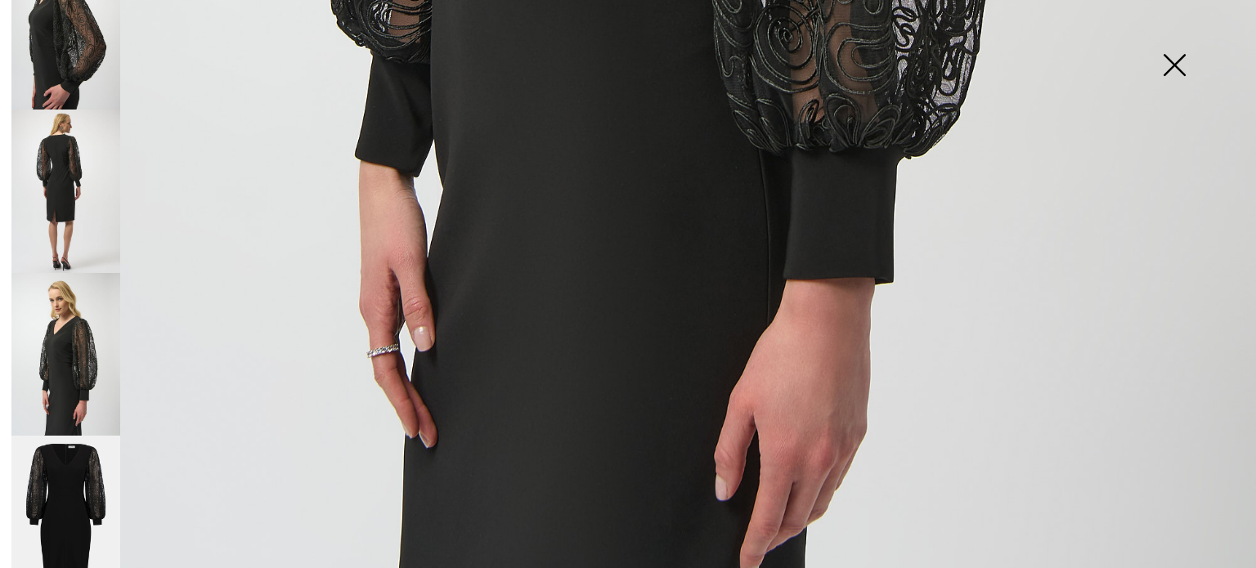
scroll to position [1295, 0]
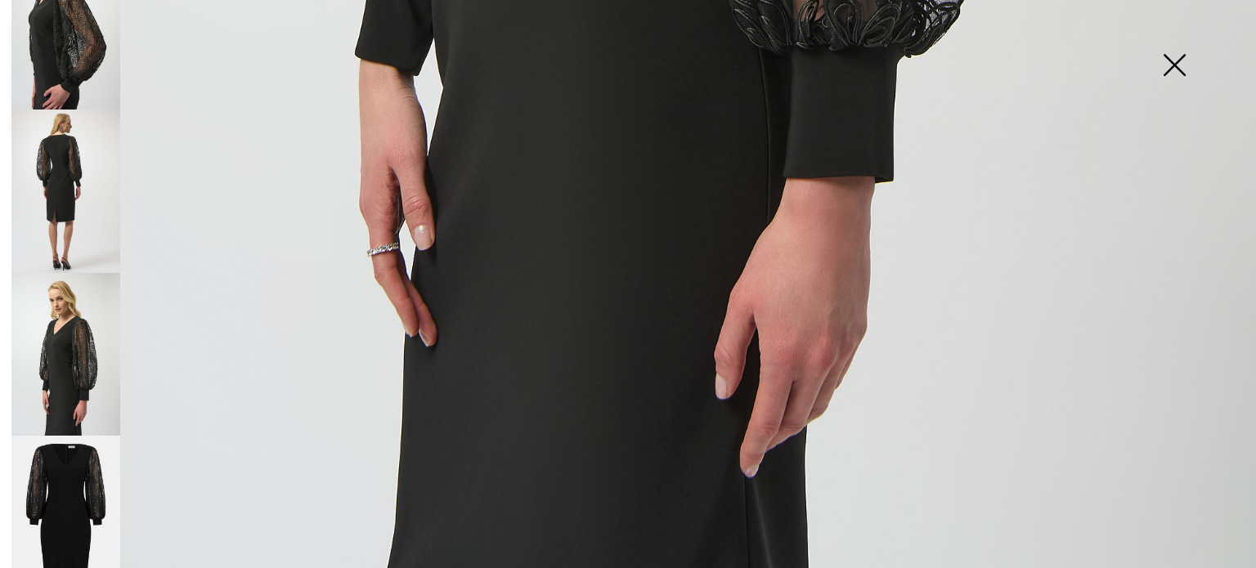
click at [51, 485] on img at bounding box center [65, 518] width 109 height 164
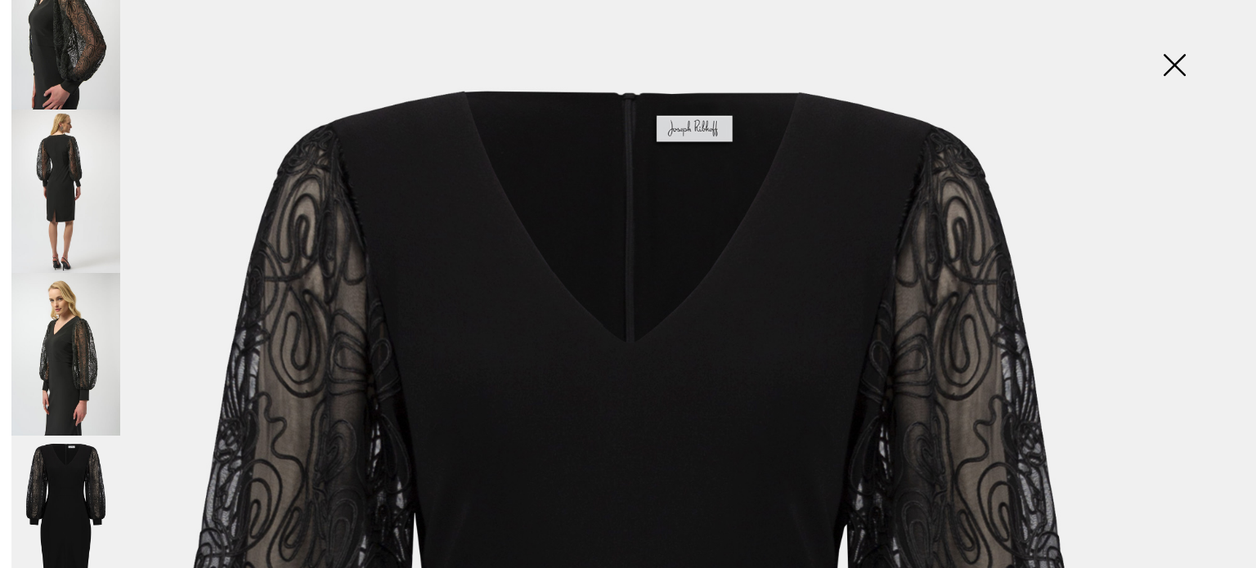
scroll to position [0, 0]
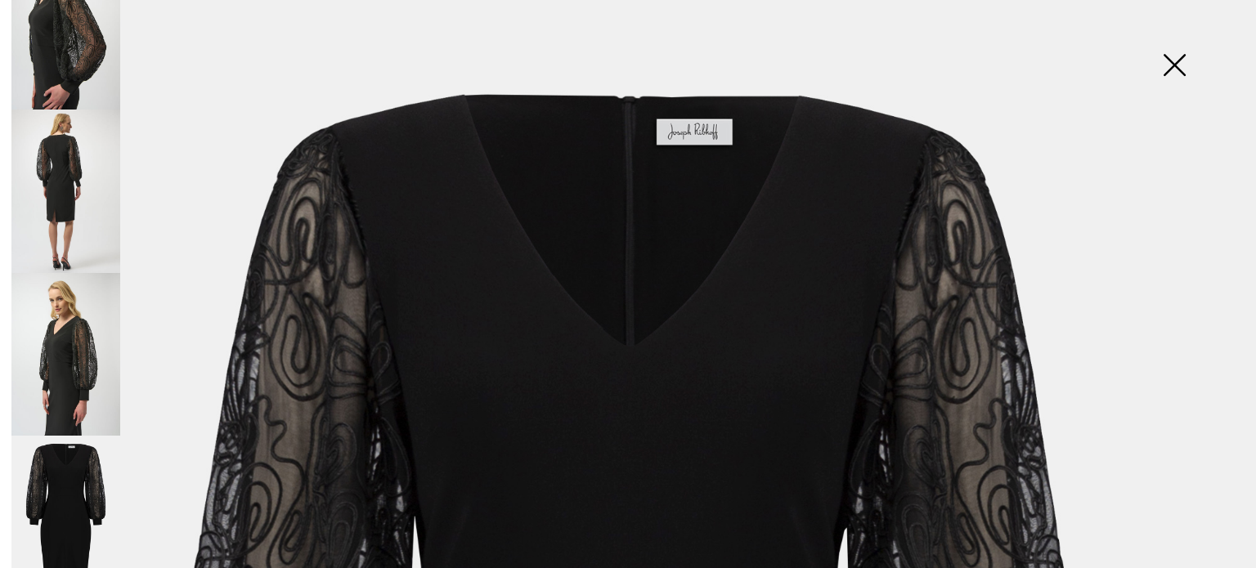
click at [93, 128] on img at bounding box center [65, 191] width 109 height 163
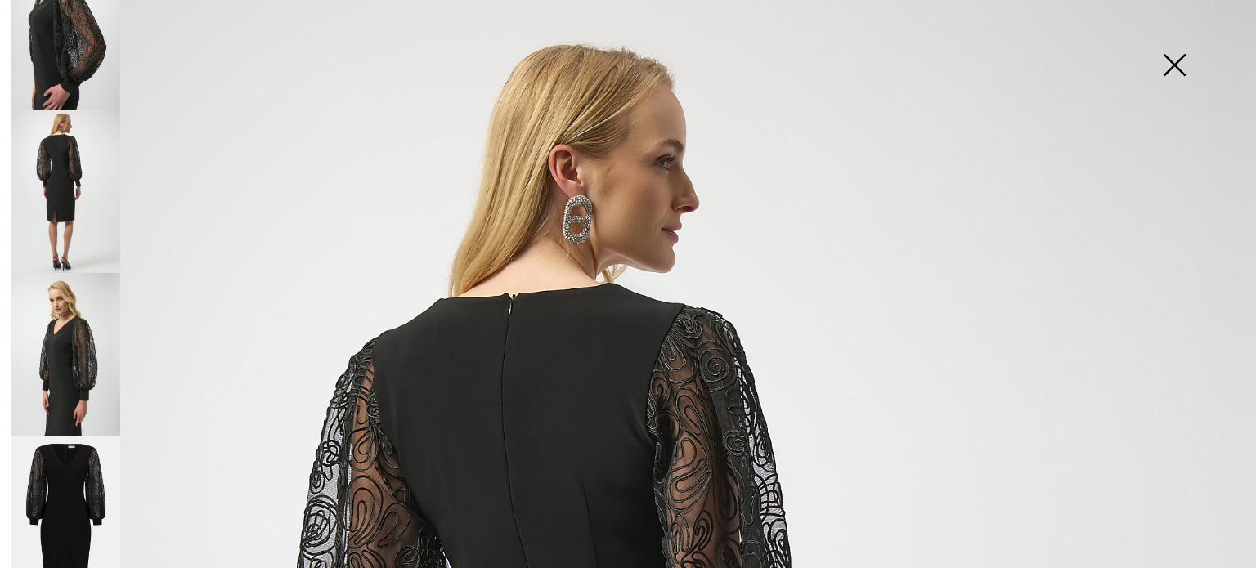
click at [43, 30] on img at bounding box center [65, 28] width 109 height 163
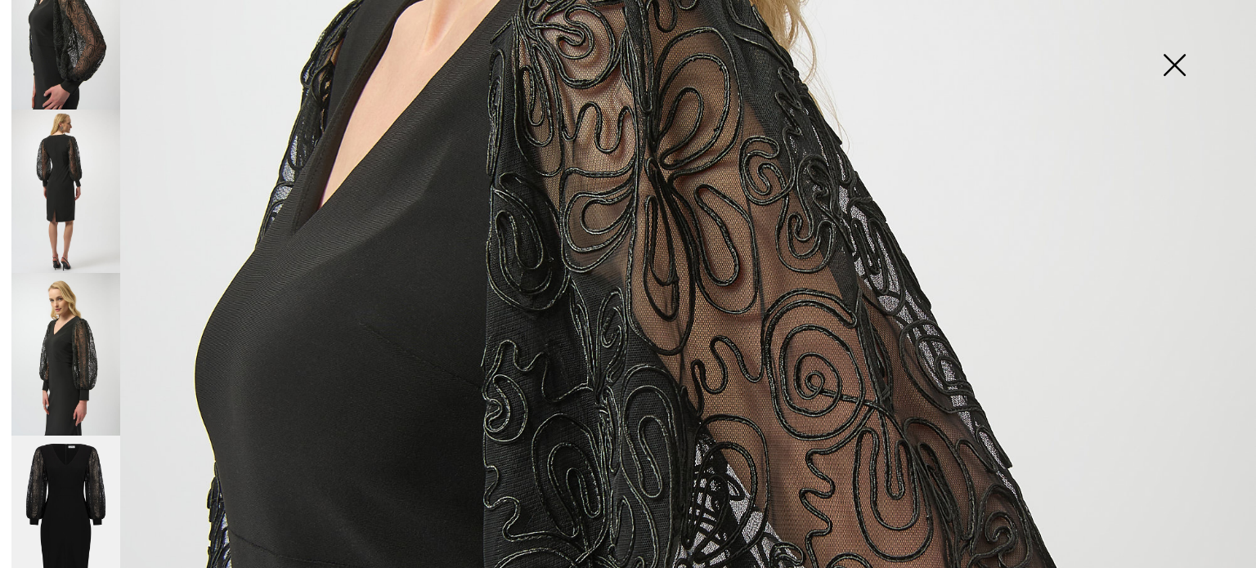
scroll to position [491, 0]
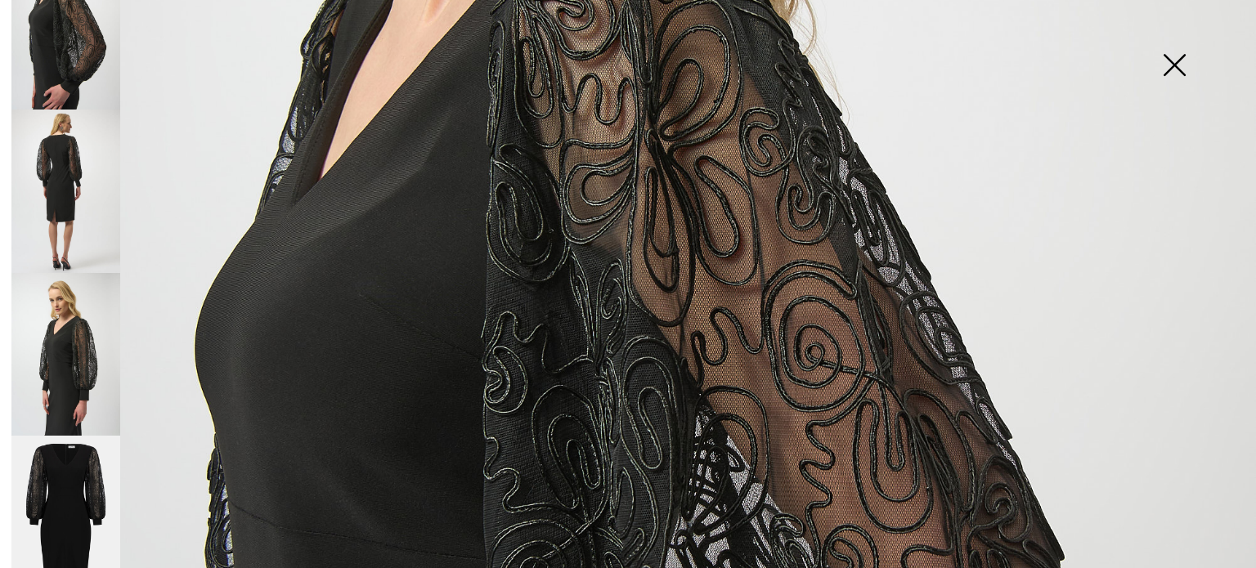
click at [59, 139] on img at bounding box center [65, 191] width 109 height 163
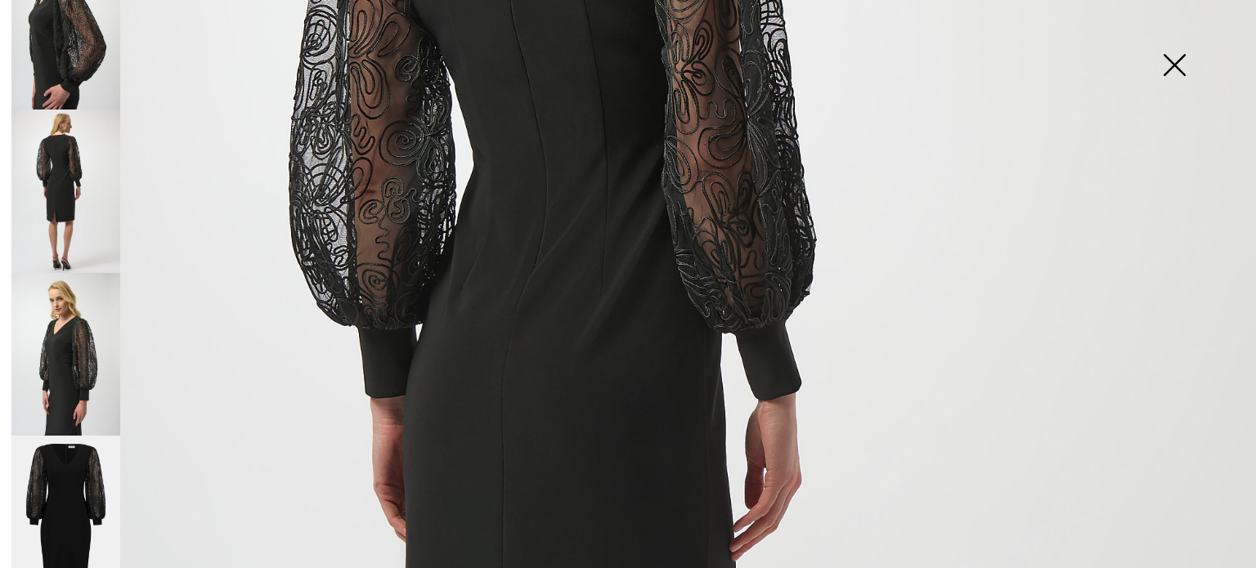
click at [69, 311] on img at bounding box center [65, 354] width 109 height 163
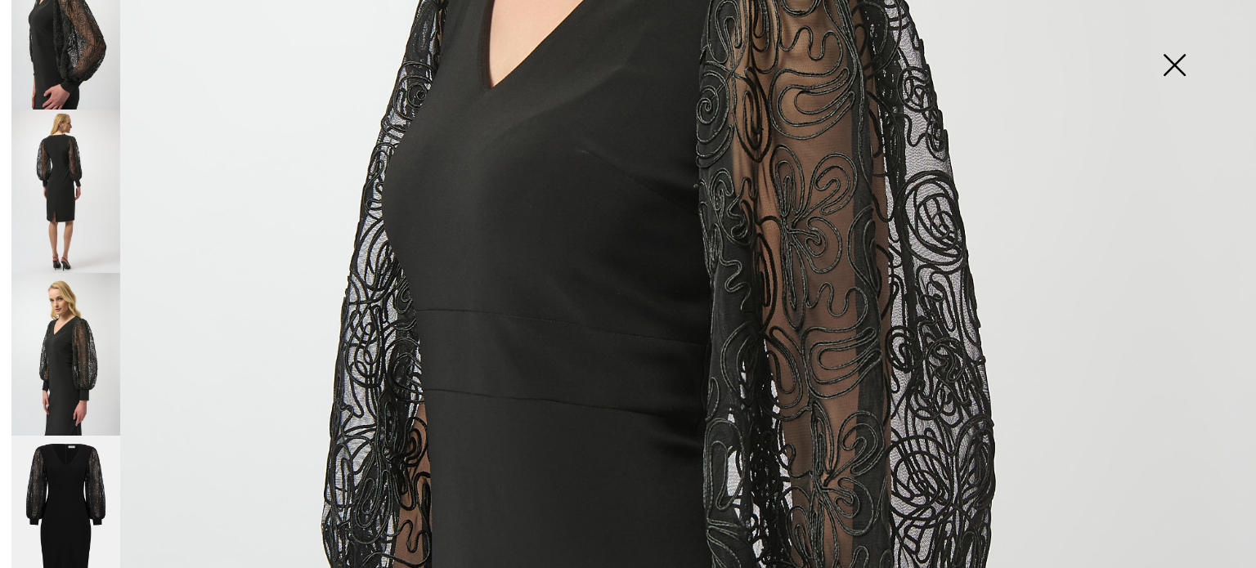
scroll to position [736, 0]
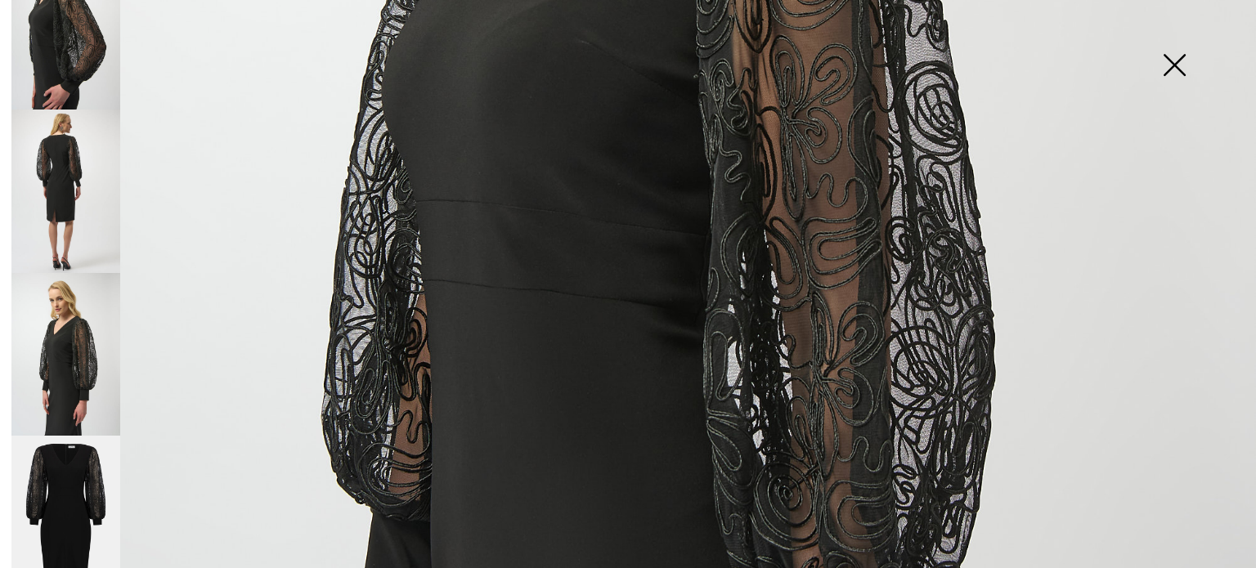
click at [98, 458] on img at bounding box center [65, 518] width 109 height 164
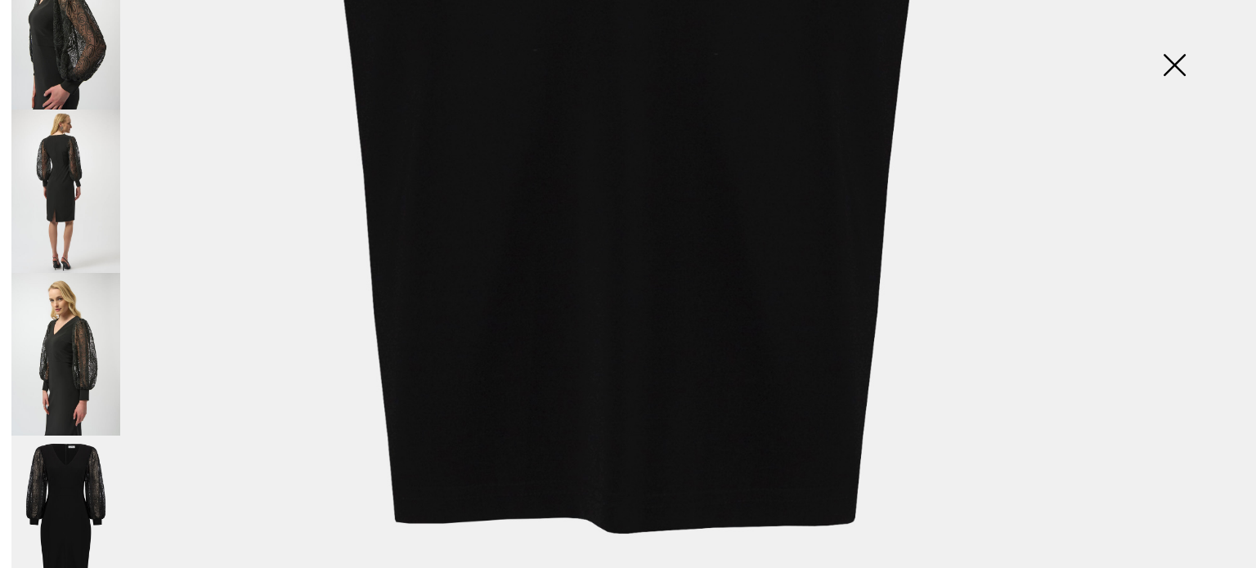
scroll to position [1297, 0]
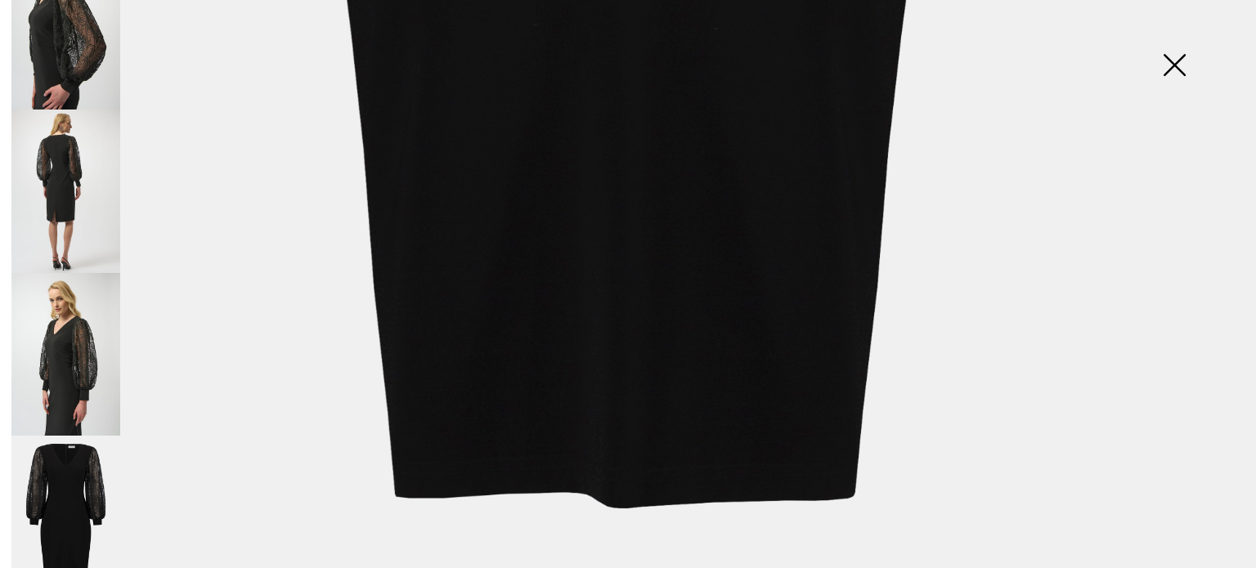
click at [1181, 62] on img at bounding box center [1174, 67] width 82 height 84
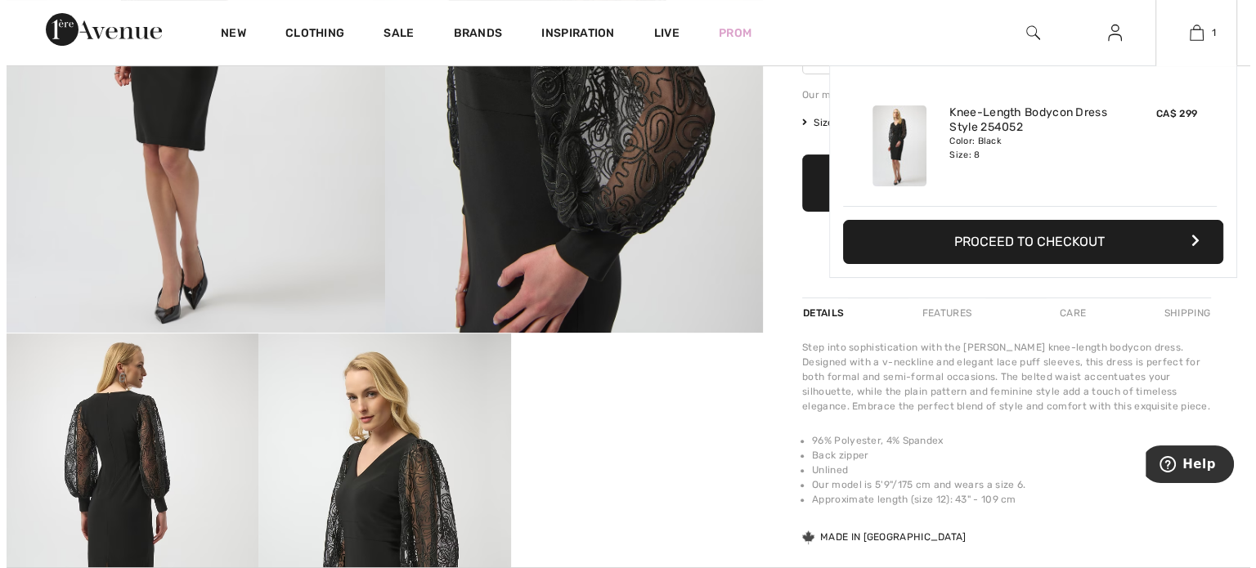
scroll to position [0, 0]
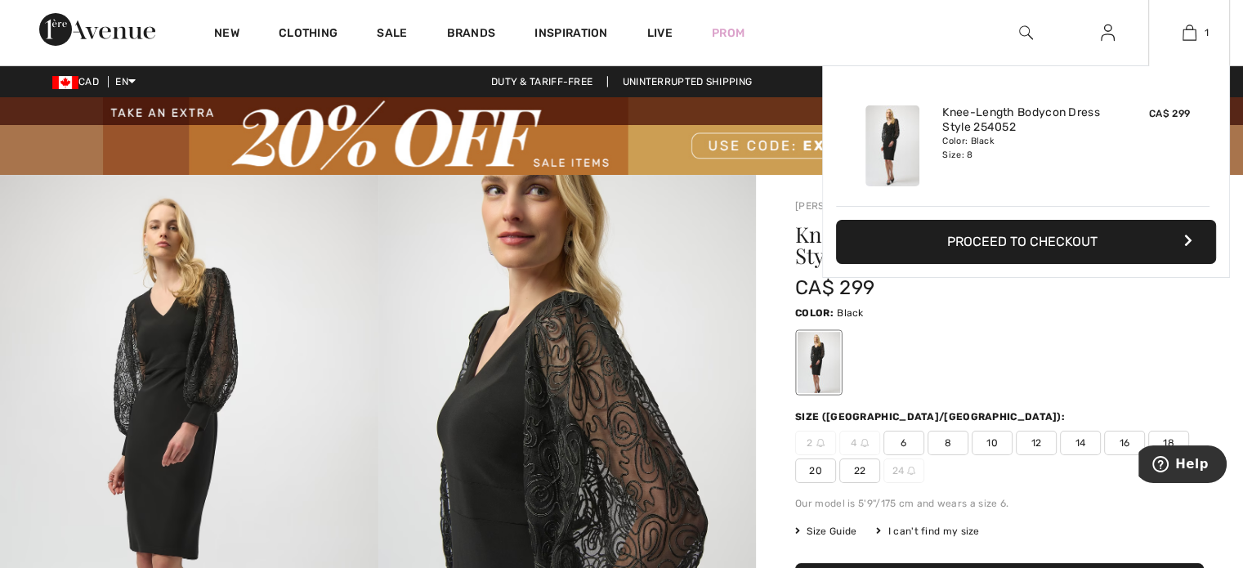
click at [1184, 303] on div "Added to Bag Joseph Ribkoff Knee-length Bodycon Dress Style 254052 CA$ 299 Colo…" at bounding box center [1026, 210] width 408 height 290
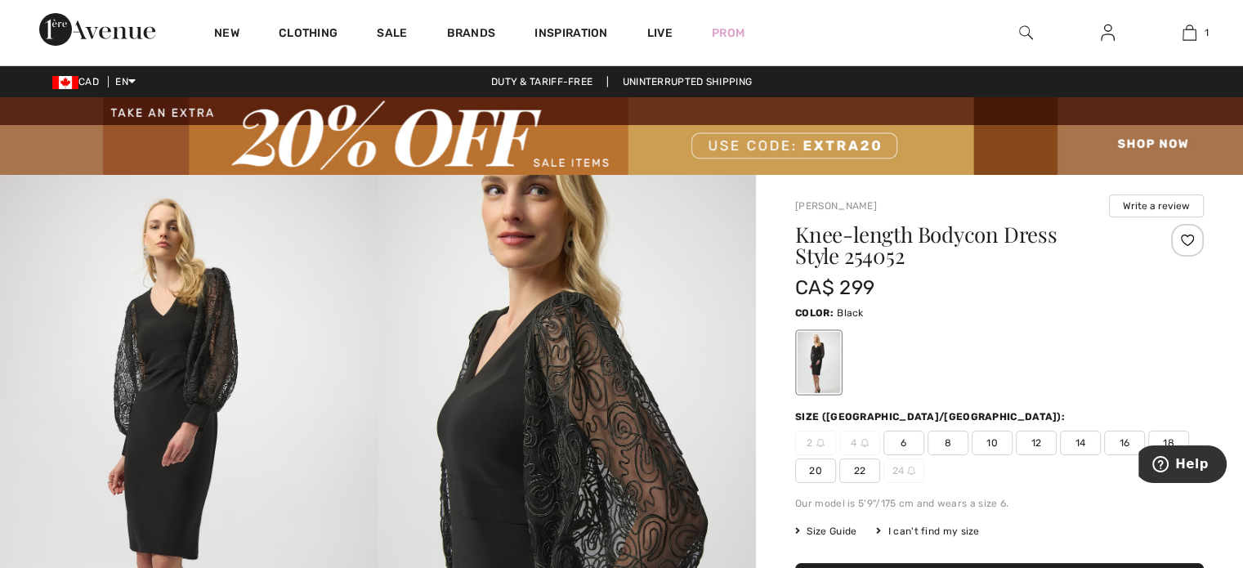
click at [692, 215] on img at bounding box center [568, 458] width 379 height 567
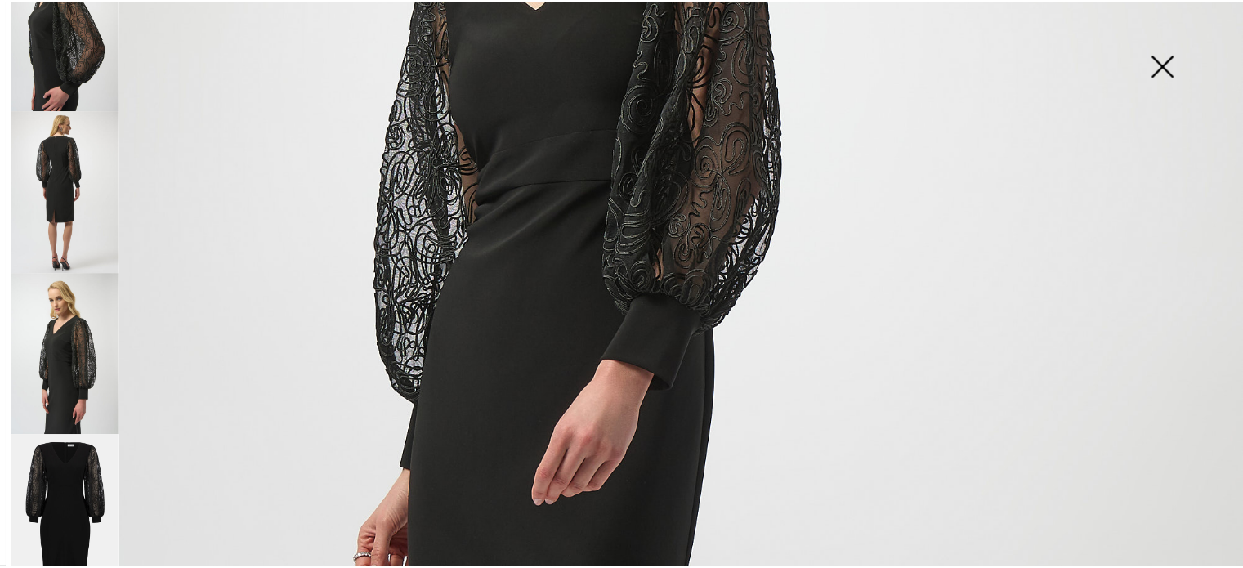
scroll to position [215, 0]
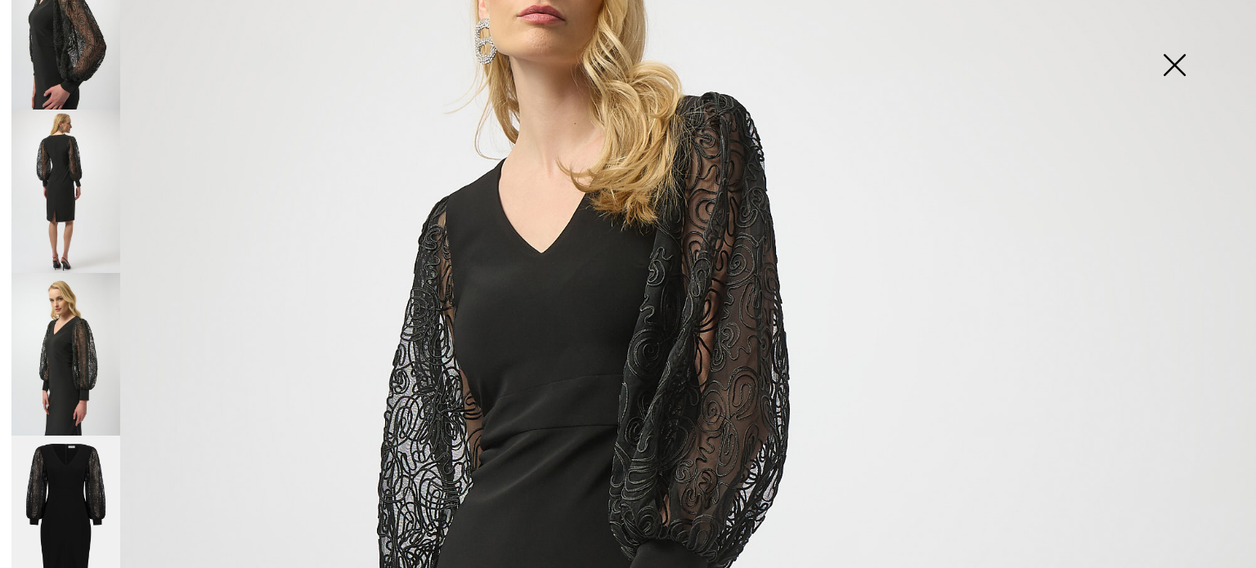
click at [1181, 61] on img at bounding box center [1174, 67] width 82 height 84
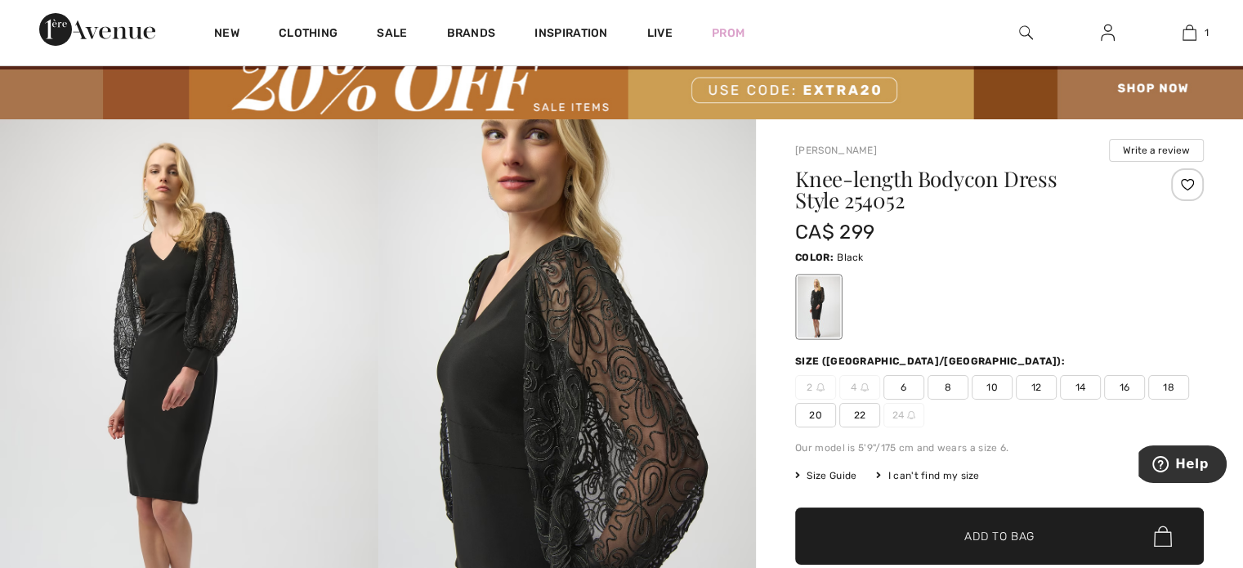
scroll to position [82, 0]
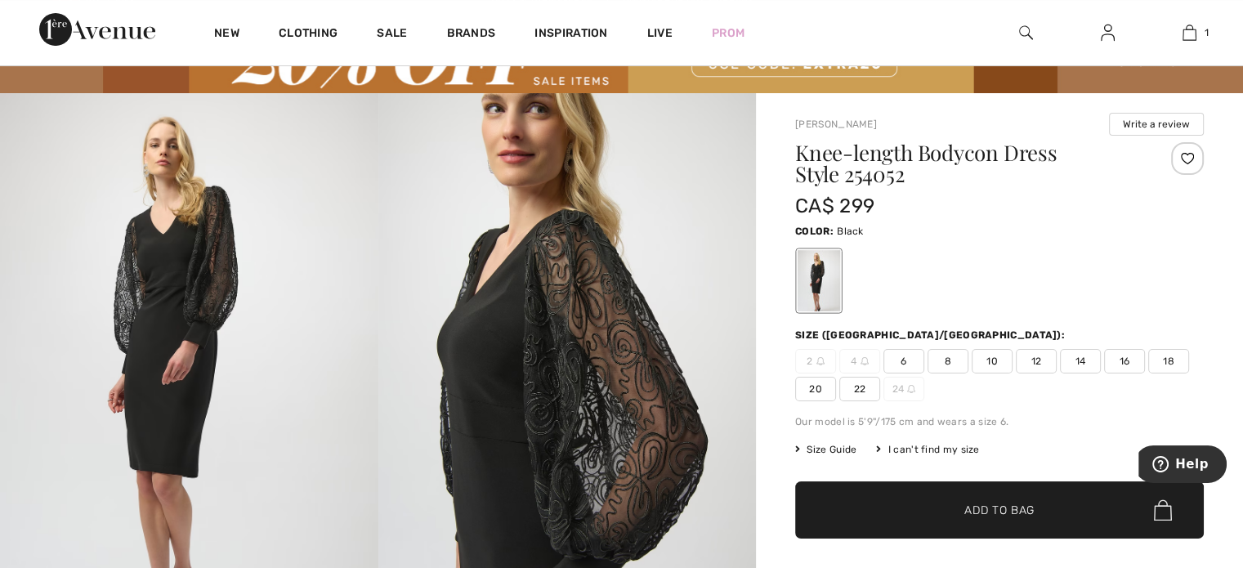
click at [829, 446] on span "Size Guide" at bounding box center [825, 449] width 61 height 15
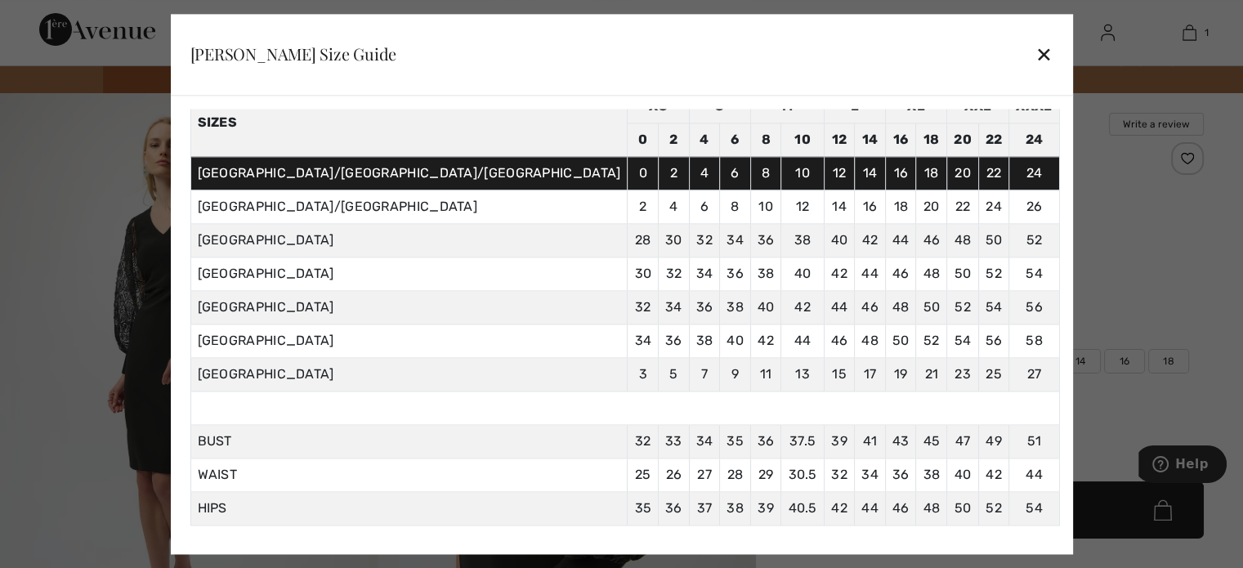
scroll to position [112, 0]
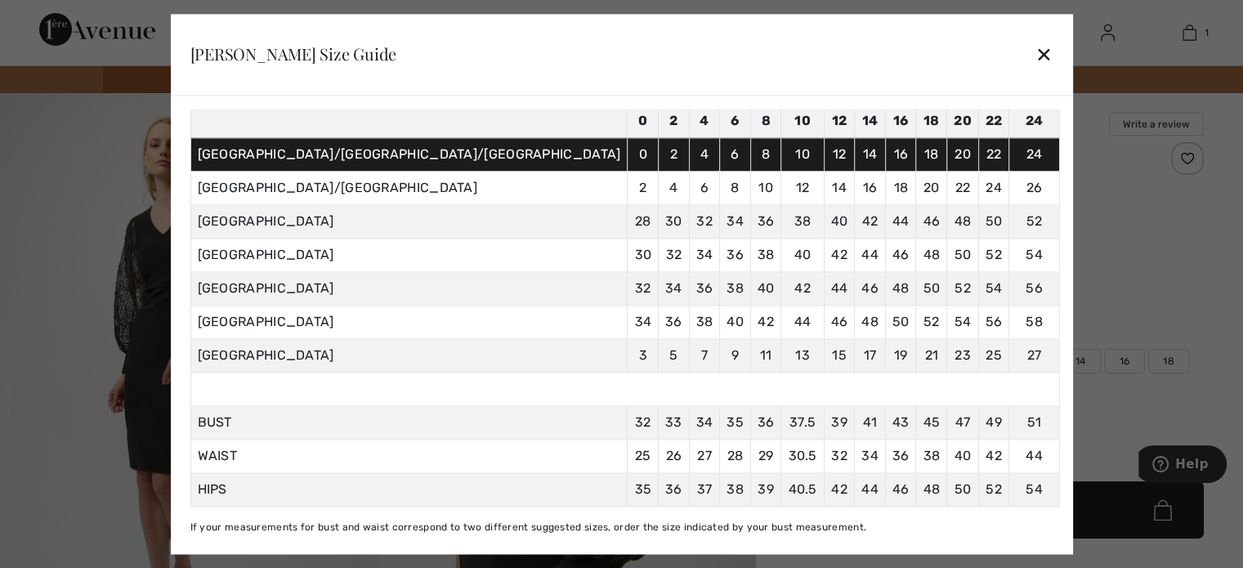
drag, startPoint x: 612, startPoint y: 519, endPoint x: 657, endPoint y: 352, distance: 173.0
drag, startPoint x: 657, startPoint y: 352, endPoint x: 455, endPoint y: 382, distance: 204.9
click at [455, 382] on td at bounding box center [624, 389] width 869 height 34
click at [1036, 55] on div "✕" at bounding box center [1044, 55] width 17 height 34
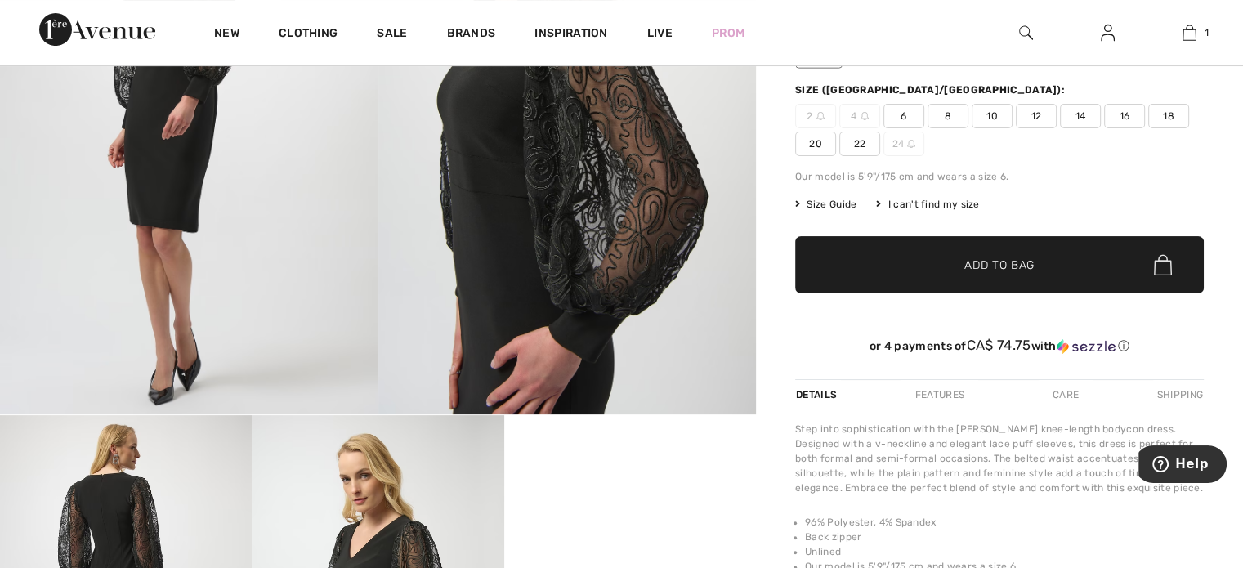
scroll to position [0, 0]
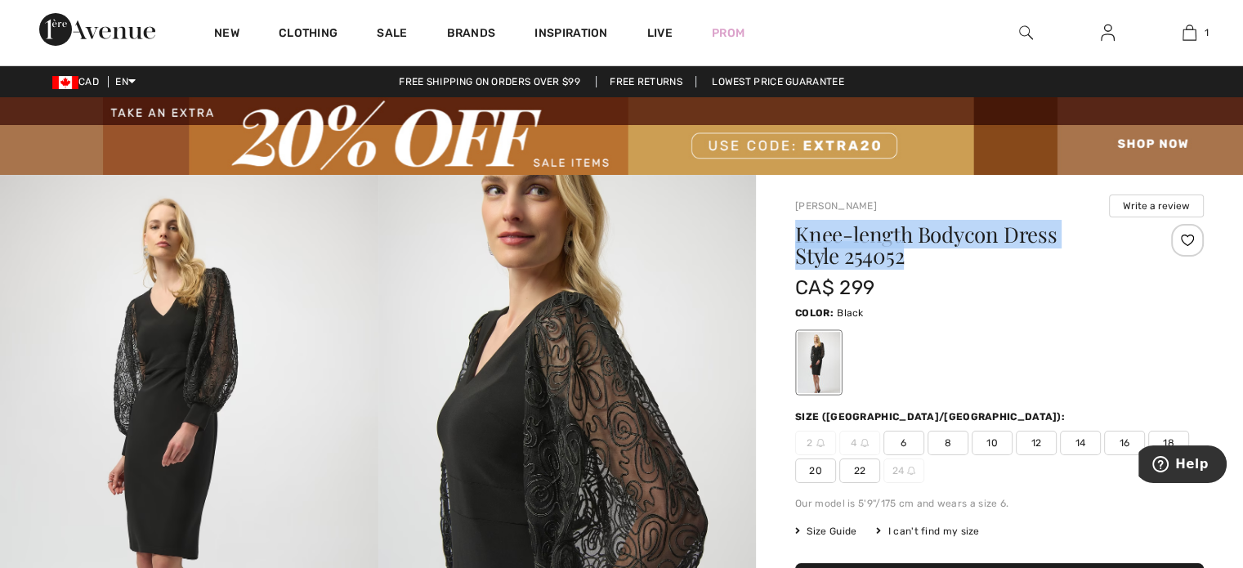
drag, startPoint x: 795, startPoint y: 234, endPoint x: 938, endPoint y: 271, distance: 147.9
click at [938, 271] on div "Knee-length Bodycon Dress Style 254052" at bounding box center [965, 248] width 341 height 49
copy h1 "Knee-length Bodycon Dress Style 254052"
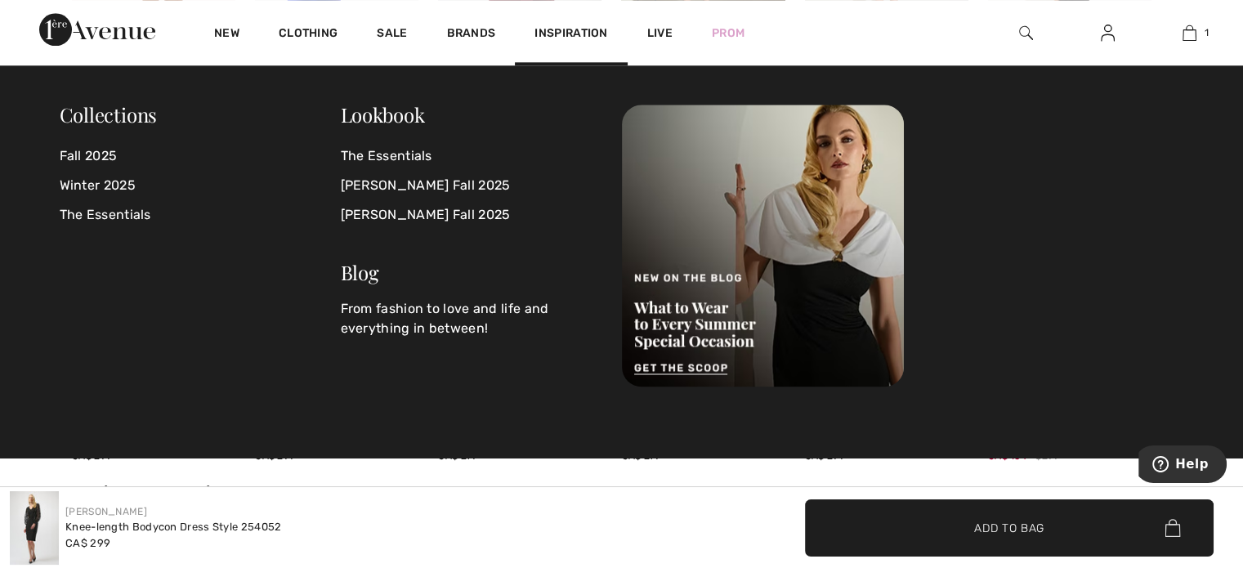
scroll to position [1959, 0]
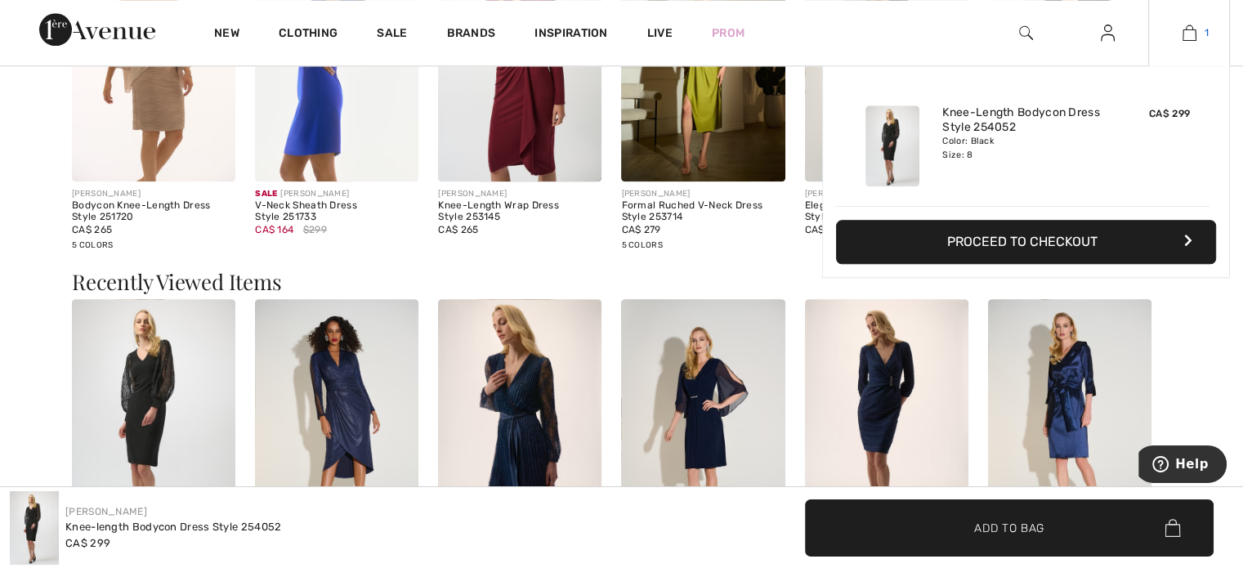
click at [1190, 35] on img at bounding box center [1190, 33] width 14 height 20
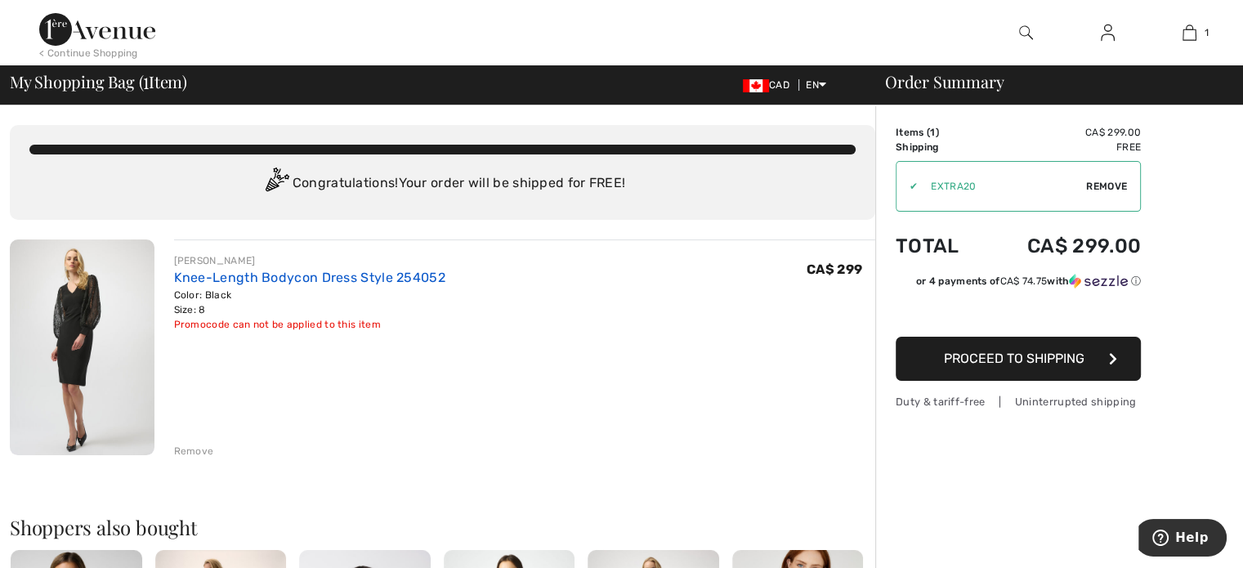
click at [288, 278] on link "Knee-Length Bodycon Dress Style 254052" at bounding box center [309, 278] width 271 height 16
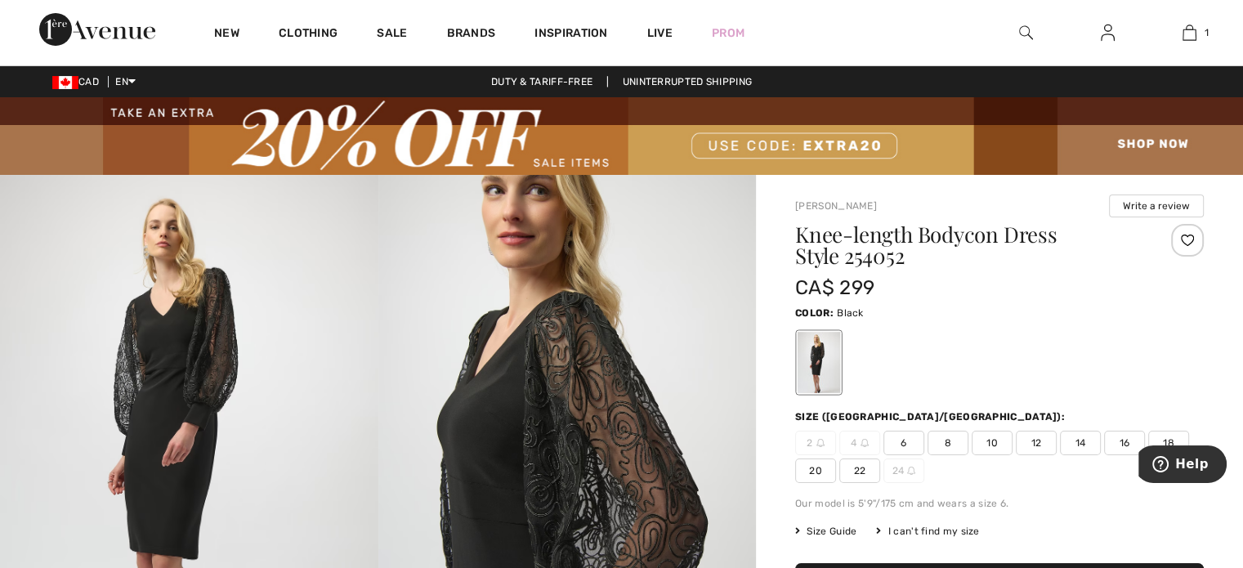
click at [216, 337] on img at bounding box center [189, 458] width 379 height 567
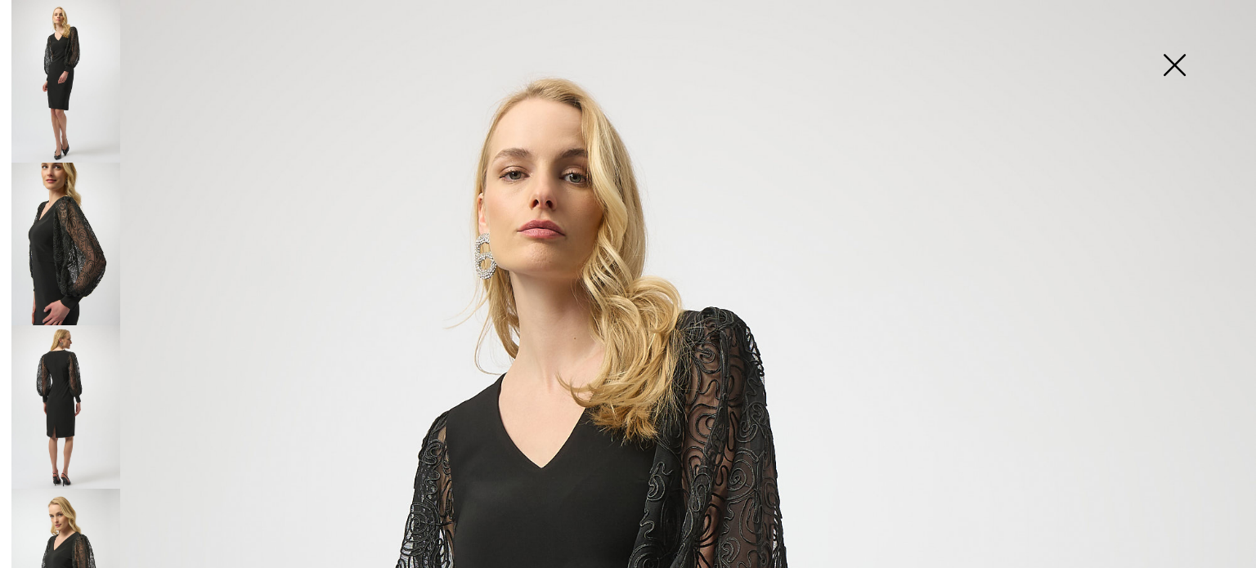
click at [69, 257] on img at bounding box center [65, 244] width 109 height 163
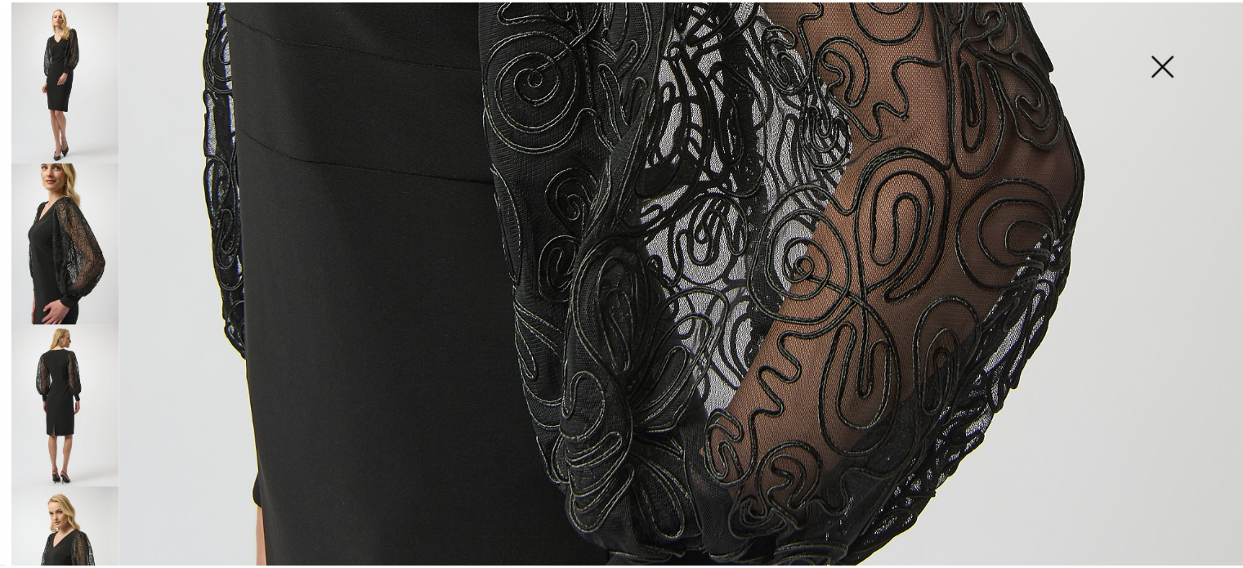
scroll to position [1063, 0]
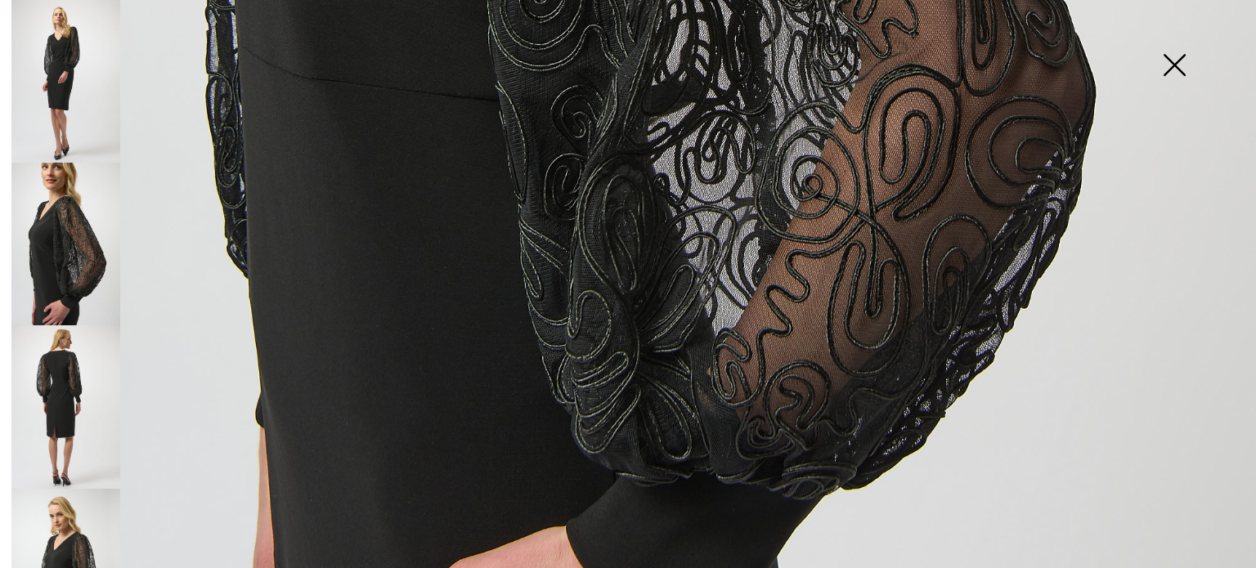
click at [1177, 55] on img at bounding box center [1174, 67] width 82 height 84
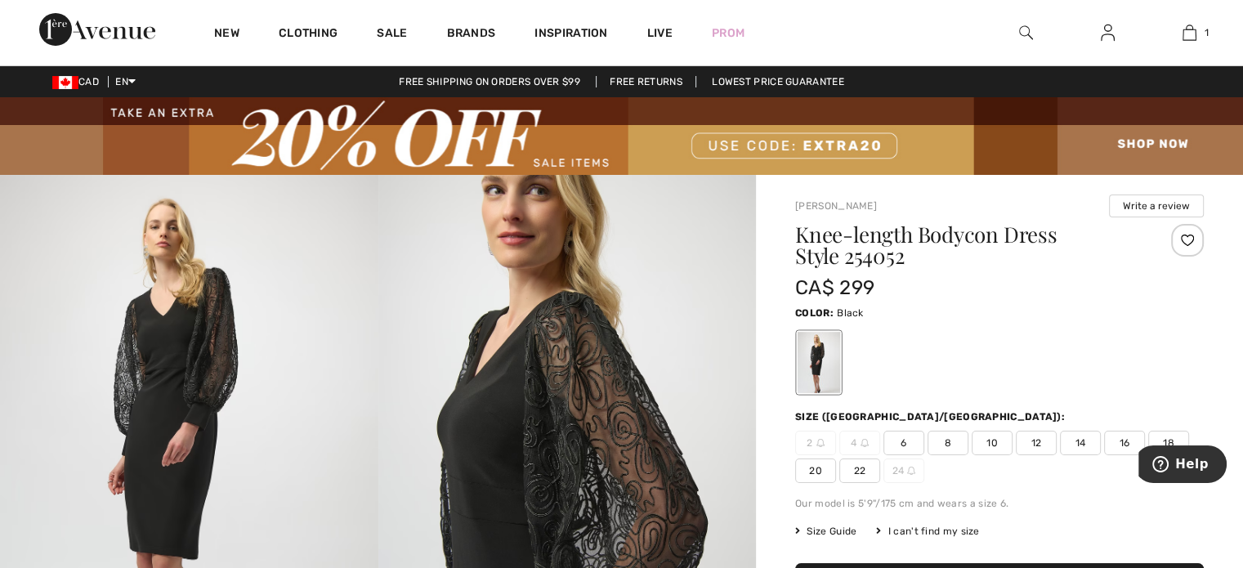
click at [983, 346] on div at bounding box center [999, 363] width 409 height 68
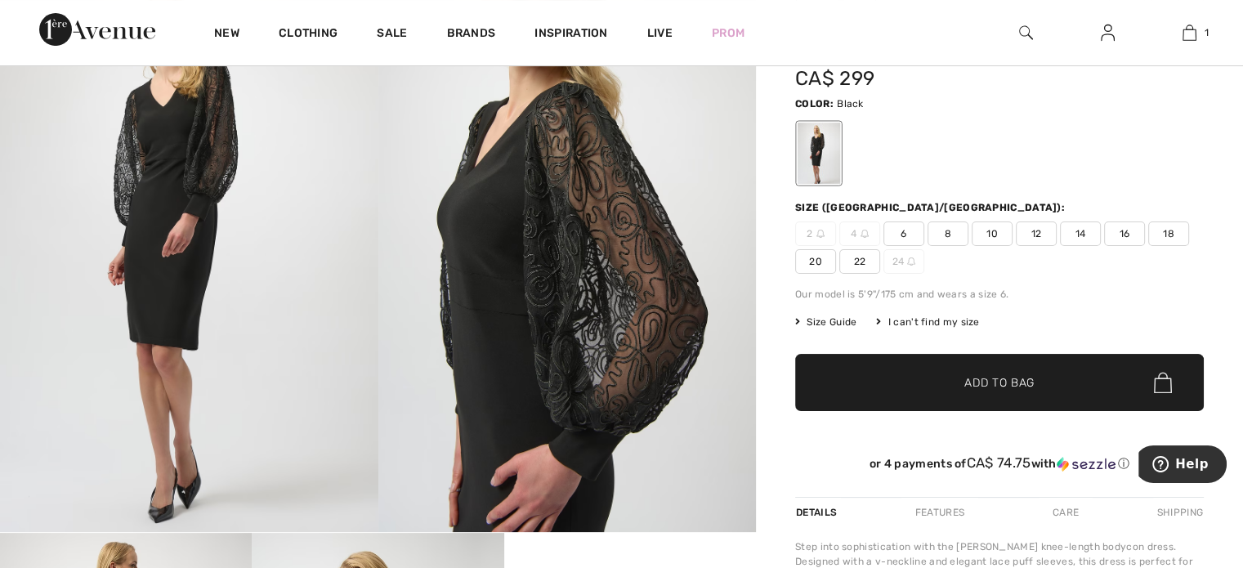
scroll to position [164, 0]
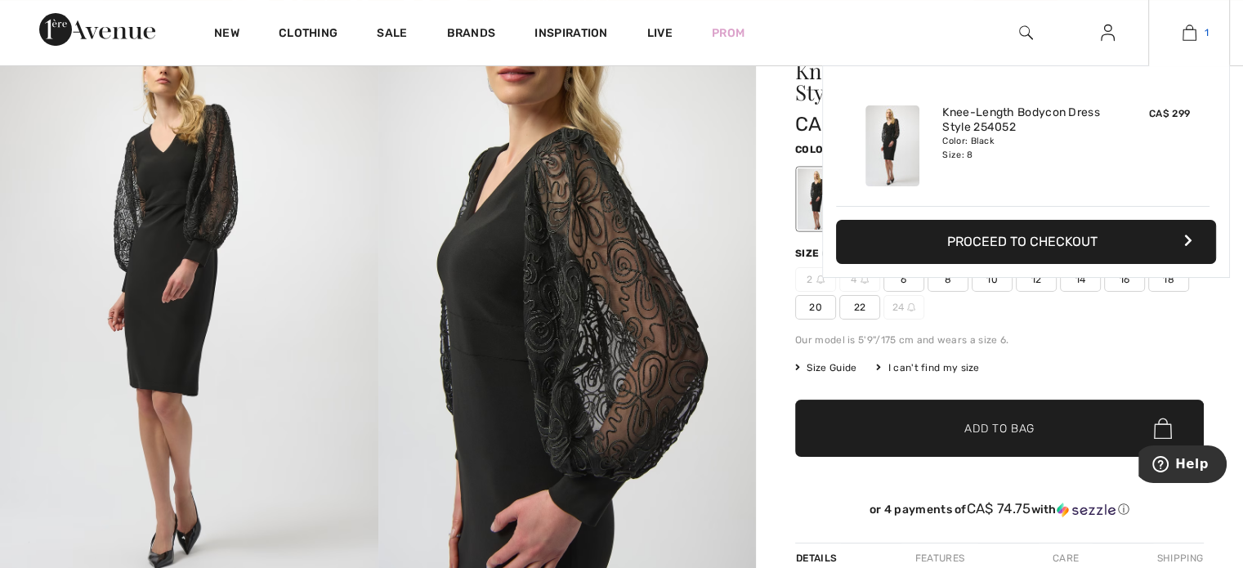
click at [1190, 27] on img at bounding box center [1190, 33] width 14 height 20
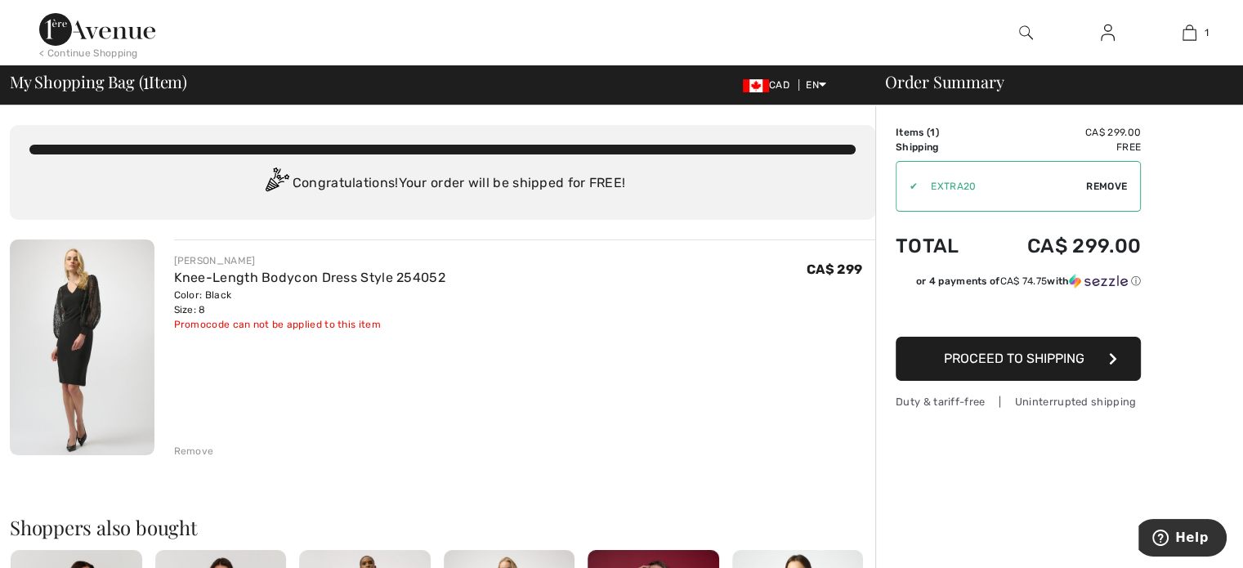
click at [1097, 183] on span "Remove" at bounding box center [1107, 186] width 41 height 15
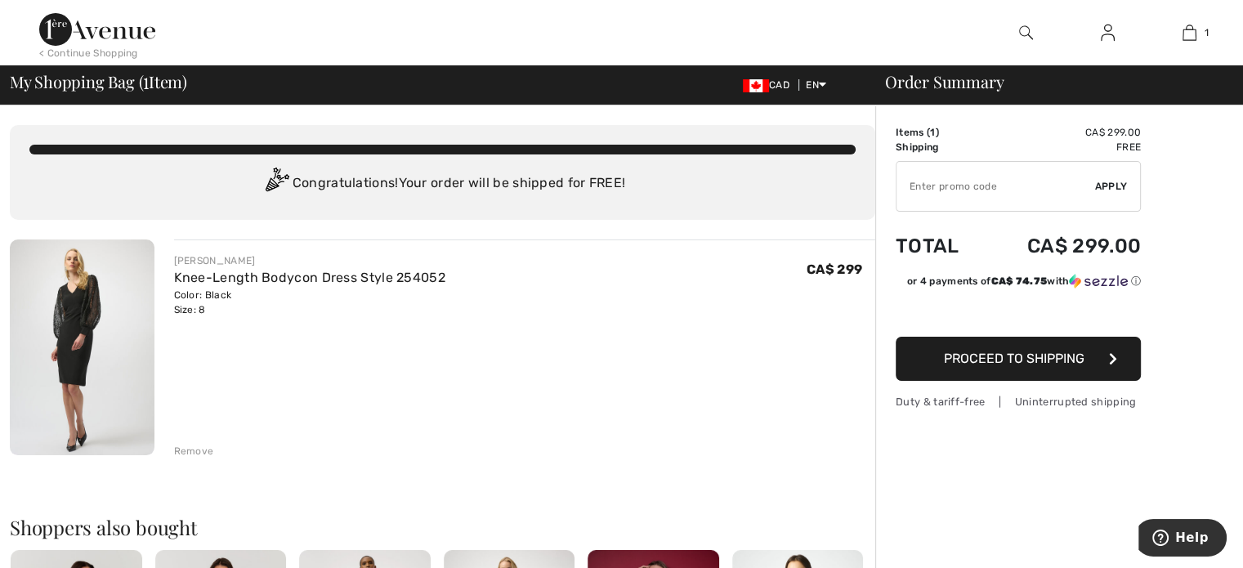
click at [927, 190] on input "TEXT" at bounding box center [996, 186] width 199 height 49
type input "NEW15"
click at [1117, 179] on span "Apply" at bounding box center [1112, 186] width 33 height 15
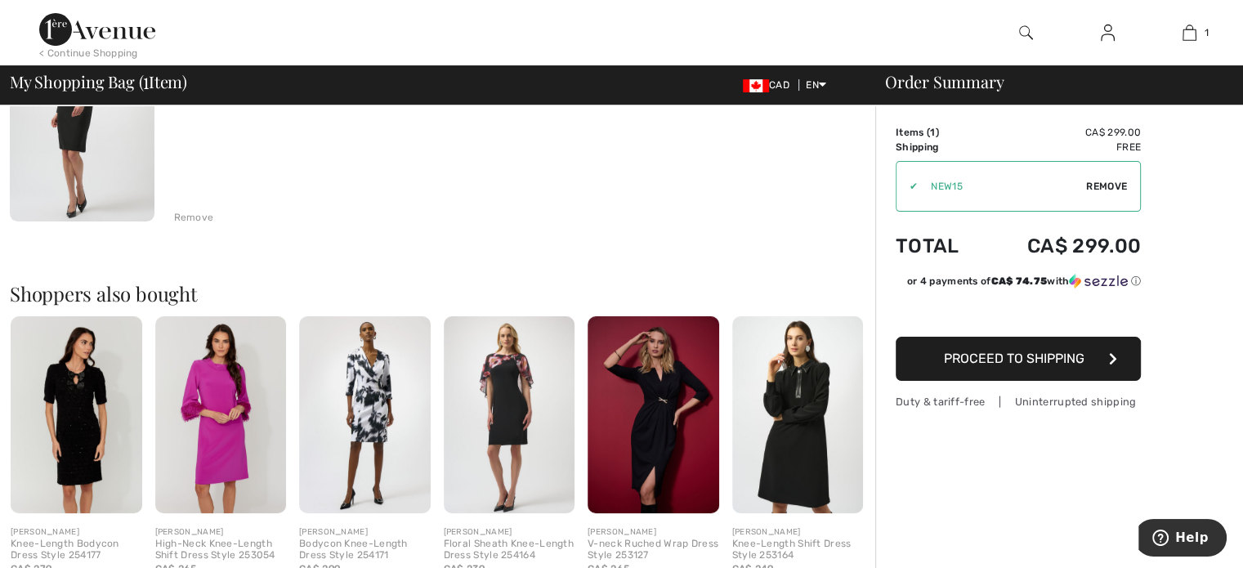
scroll to position [245, 0]
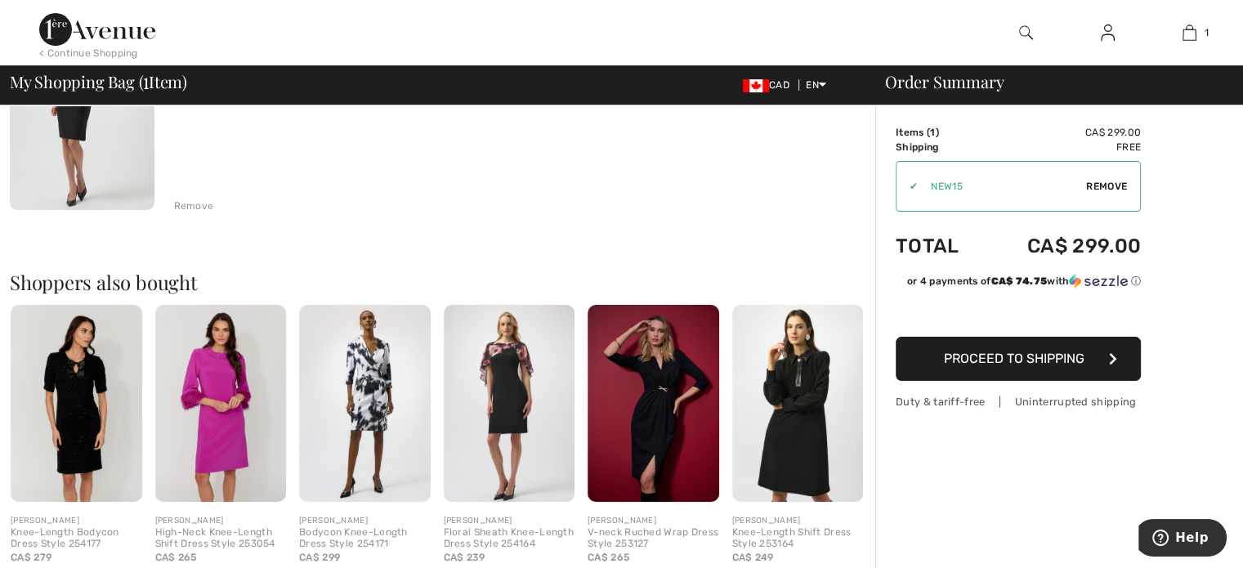
click at [1066, 352] on span "Proceed to Shipping" at bounding box center [1014, 359] width 141 height 16
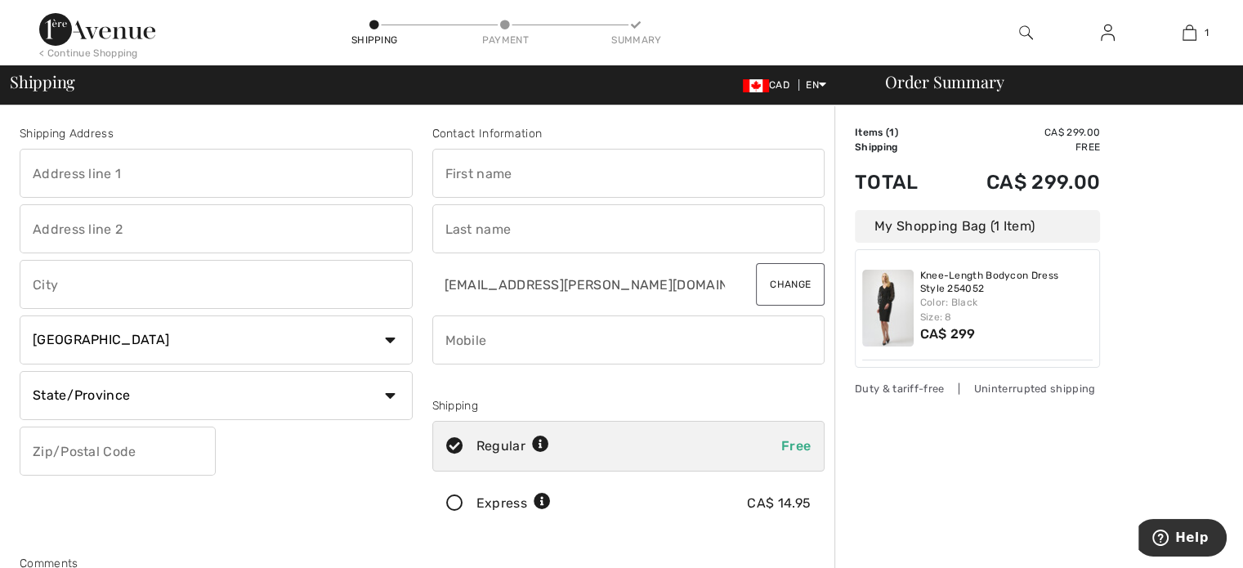
click at [186, 171] on input "text" at bounding box center [216, 173] width 393 height 49
click at [118, 164] on input "text" at bounding box center [216, 173] width 393 height 49
type input "40 Black Bear Trail"
type input "Brampton"
click at [67, 387] on select "State/Province Alberta British Columbia Manitoba New Brunswick Newfoundland and…" at bounding box center [216, 395] width 393 height 49
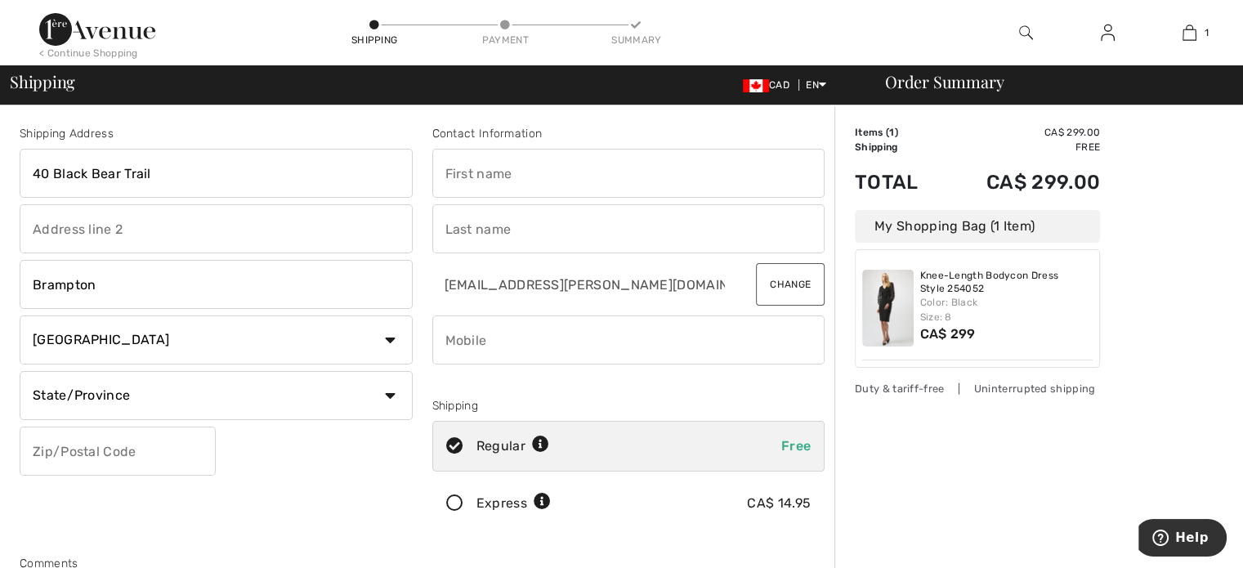
select select "ON"
click at [20, 371] on select "State/Province Alberta British Columbia Manitoba New Brunswick Newfoundland and…" at bounding box center [216, 395] width 393 height 49
click at [67, 456] on input "text" at bounding box center [118, 451] width 196 height 49
type input "L6Y5L4"
click at [490, 173] on input "text" at bounding box center [628, 173] width 393 height 49
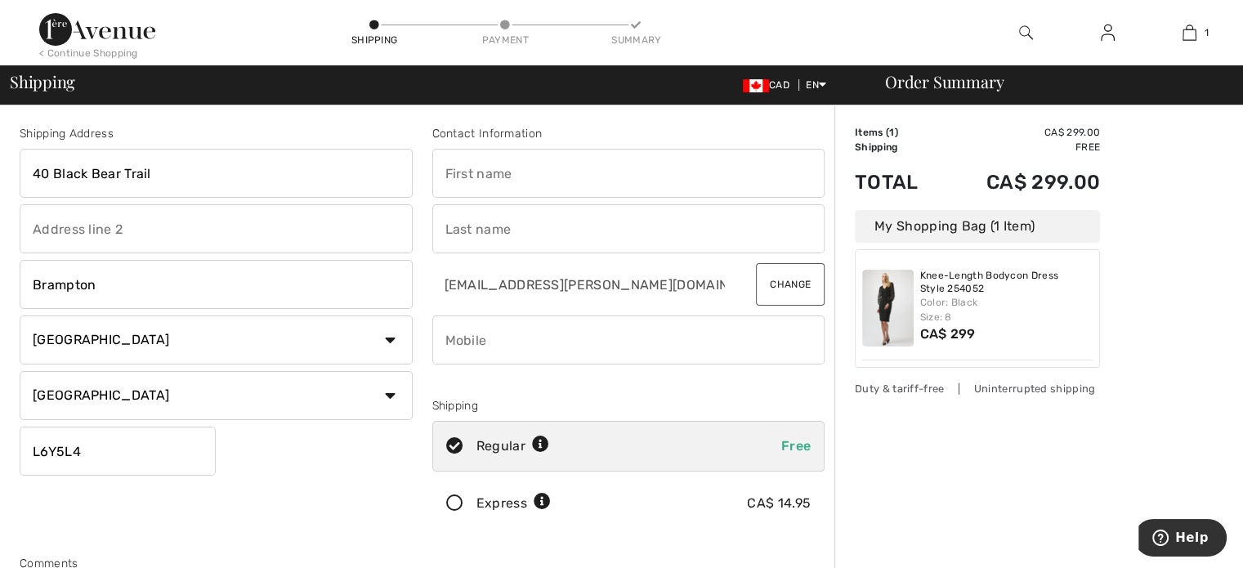
type input "Frances"
click at [544, 231] on input "text" at bounding box center [628, 228] width 393 height 49
type input "Costantini"
click at [560, 355] on input "phone" at bounding box center [628, 340] width 393 height 49
type input "4163717857"
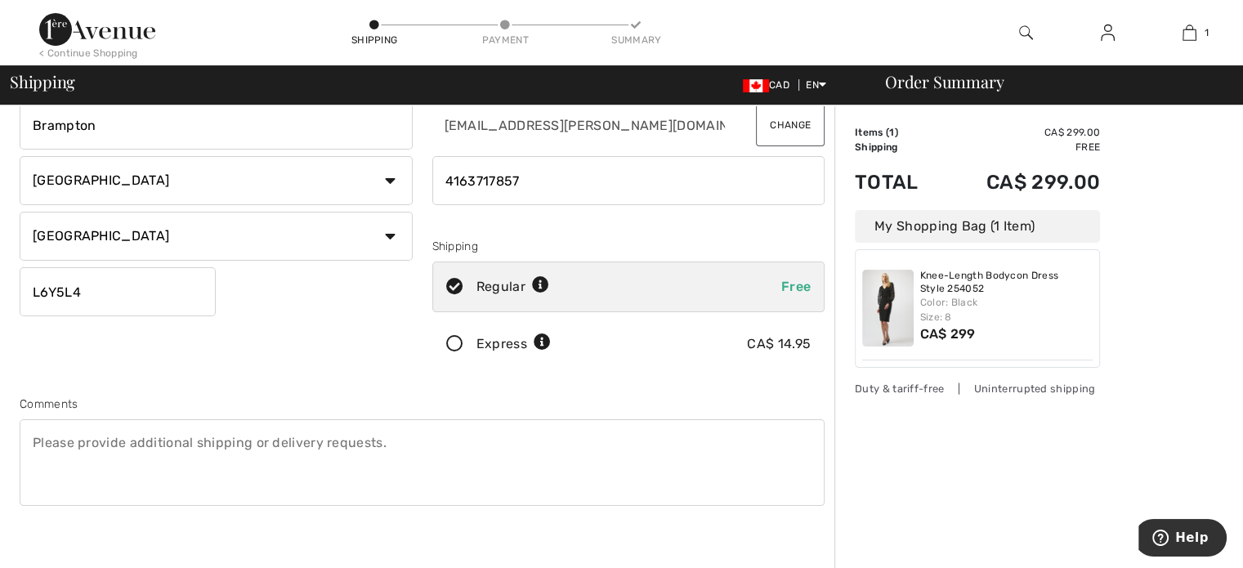
scroll to position [164, 0]
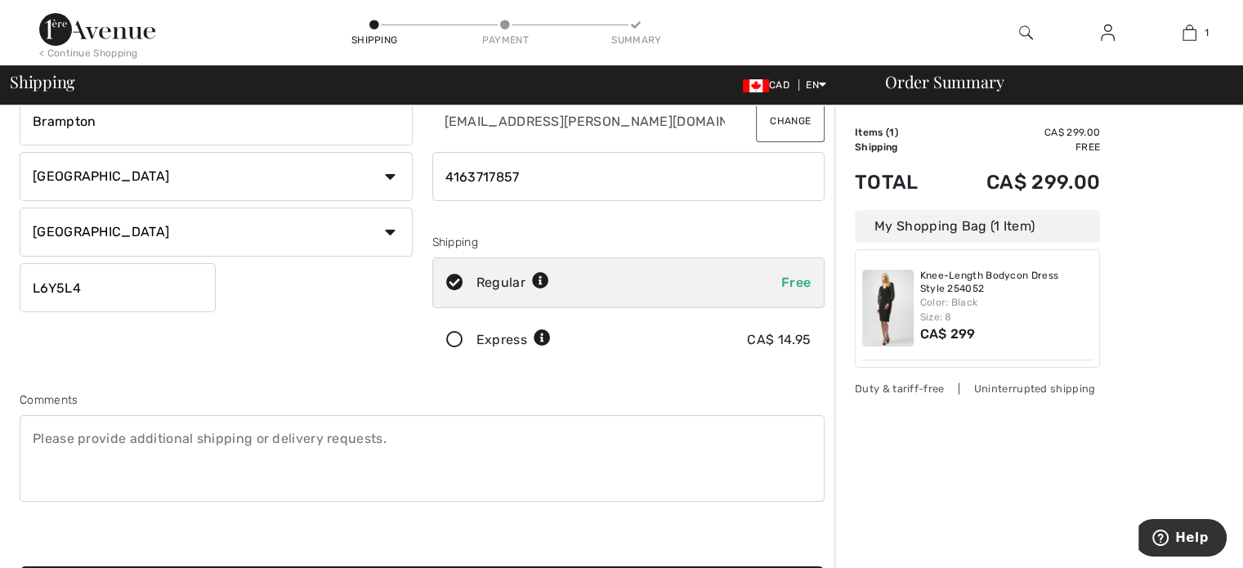
click at [450, 338] on icon at bounding box center [454, 340] width 43 height 17
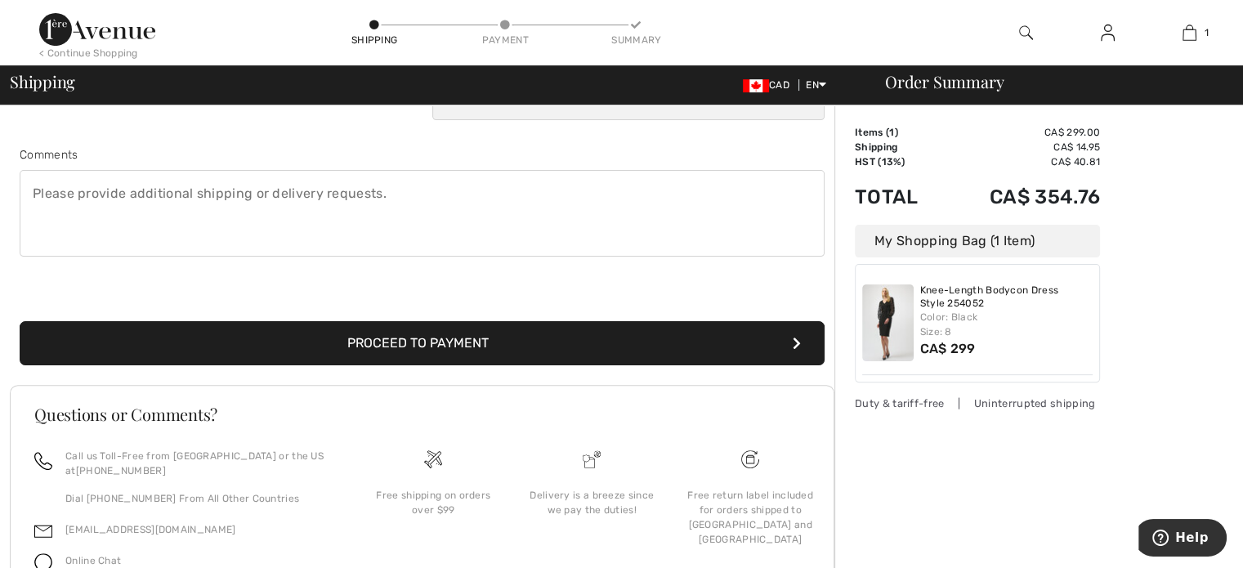
scroll to position [245, 0]
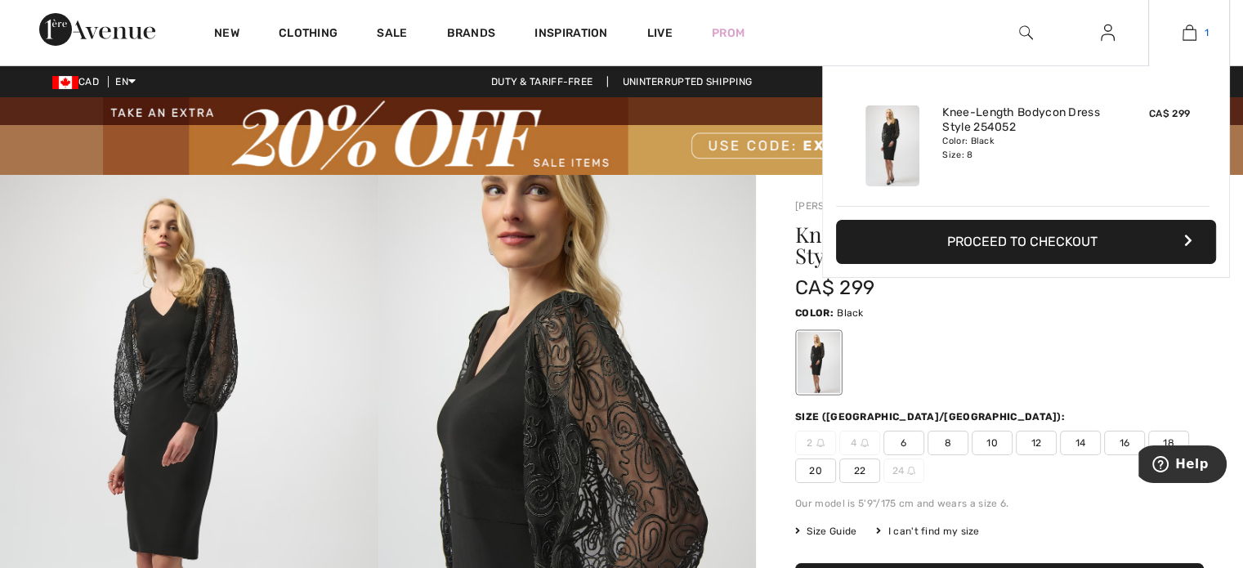
click at [1195, 31] on img at bounding box center [1190, 33] width 14 height 20
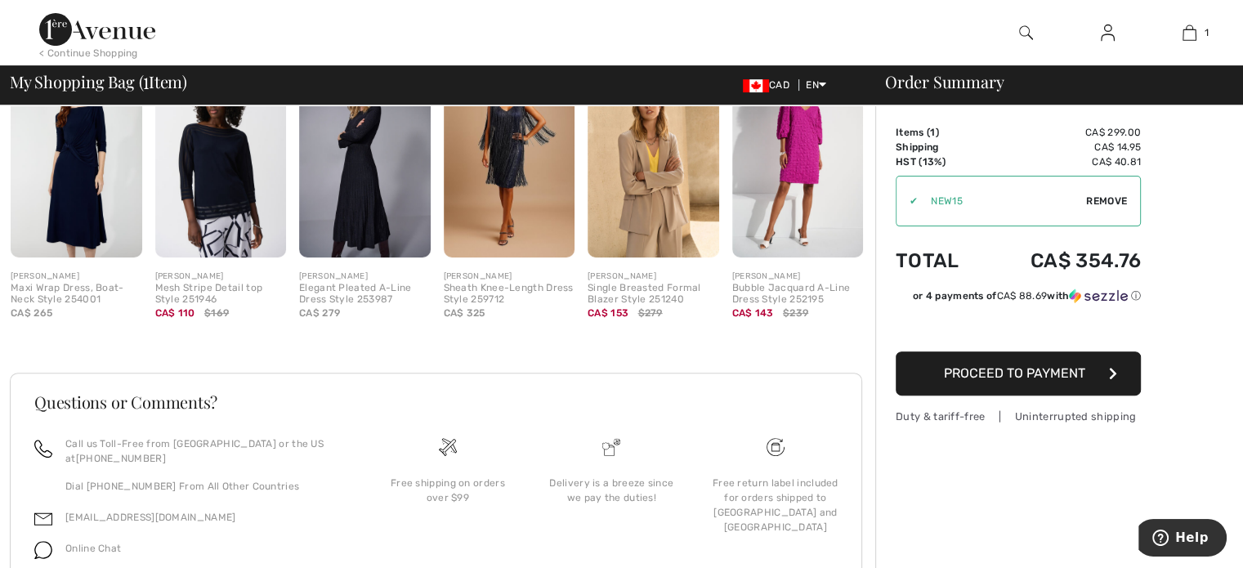
scroll to position [564, 0]
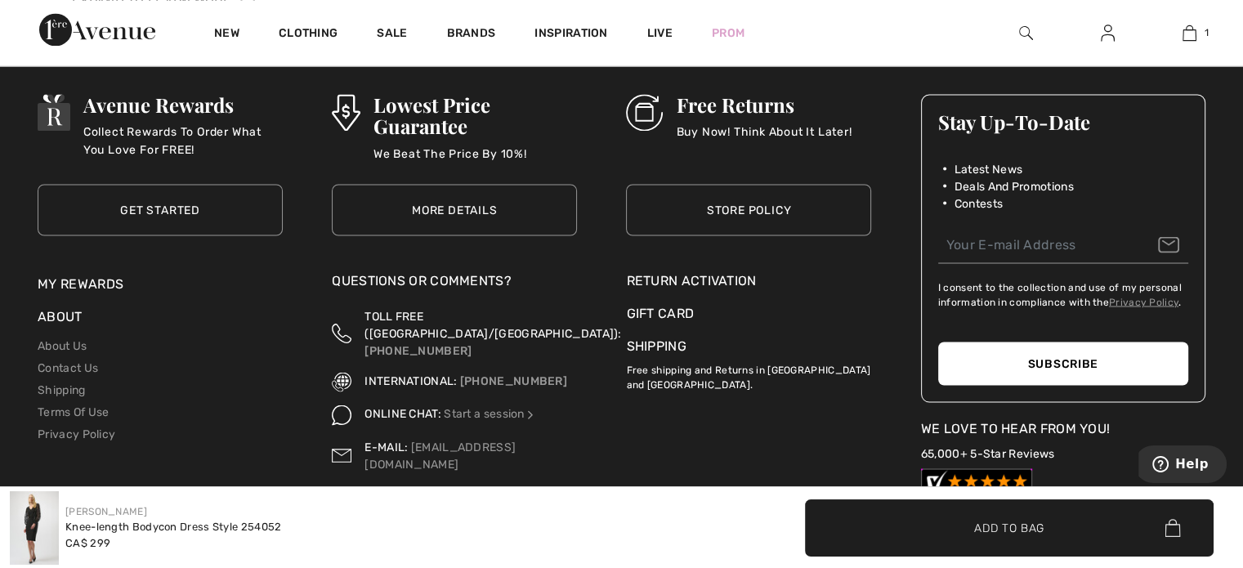
scroll to position [3077, 0]
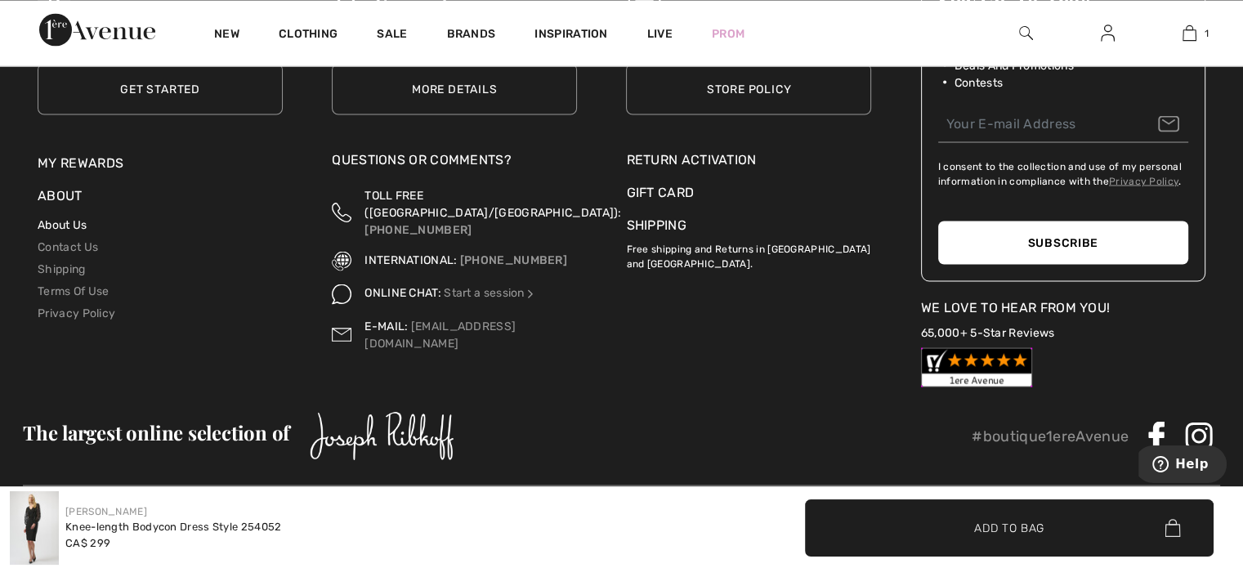
click at [49, 221] on link "About Us" at bounding box center [62, 224] width 49 height 14
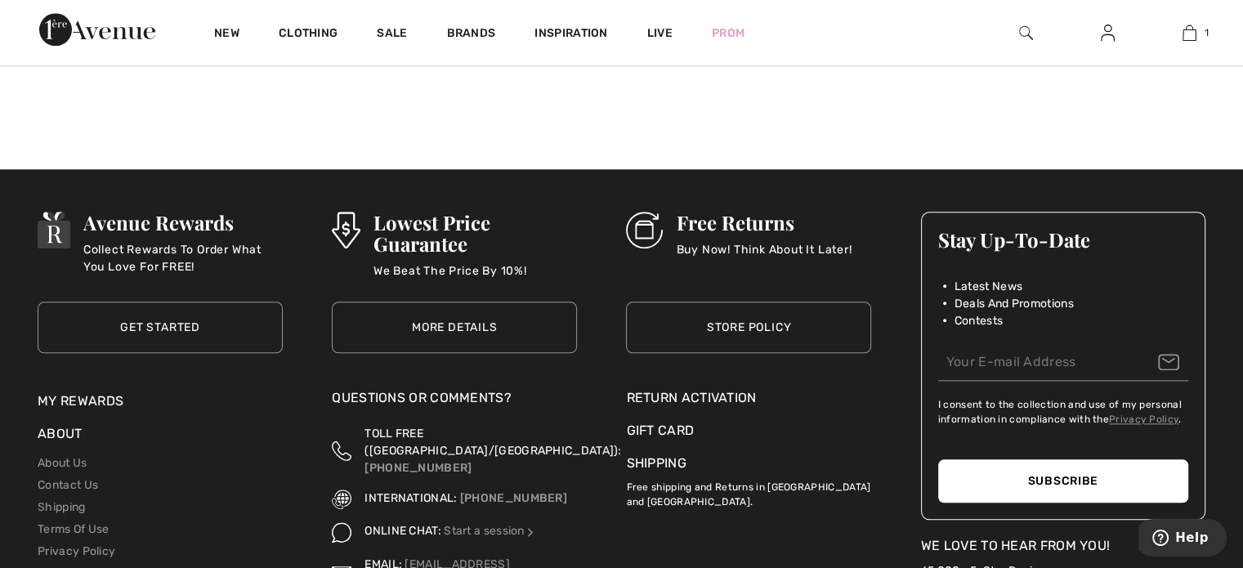
scroll to position [1880, 0]
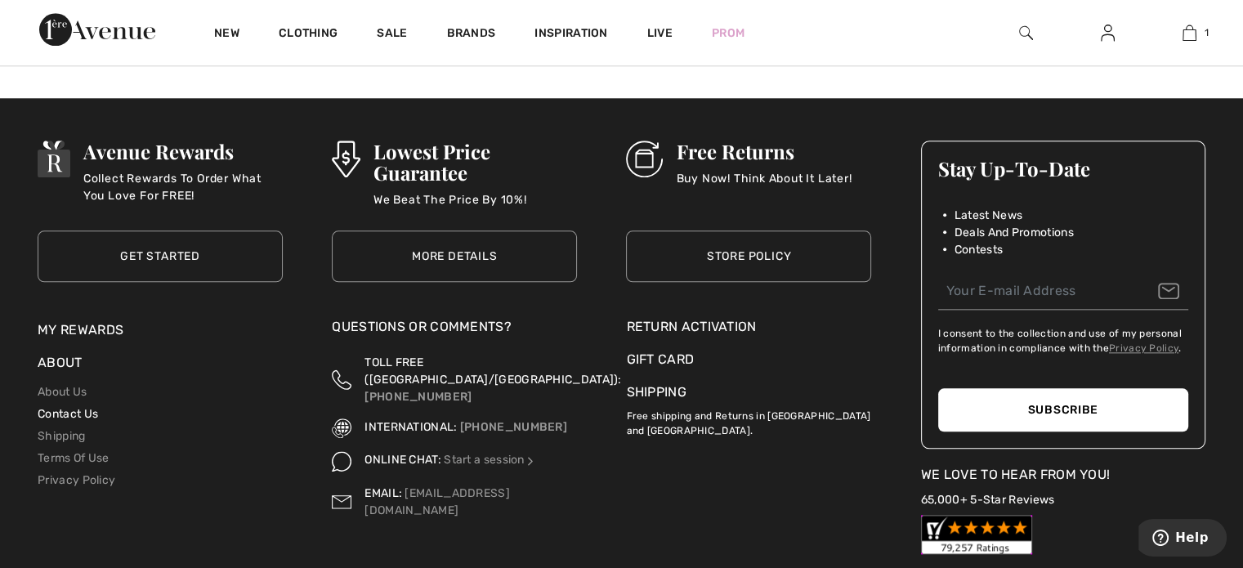
click at [87, 414] on link "Contact Us" at bounding box center [68, 414] width 60 height 14
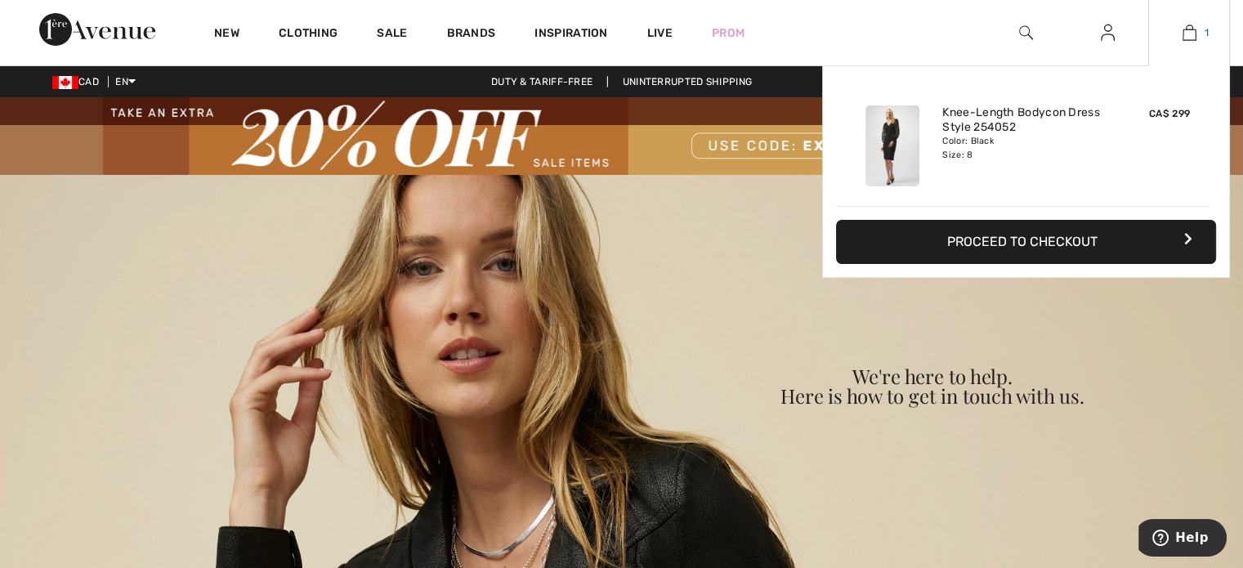
click at [1180, 32] on link "1" at bounding box center [1189, 33] width 80 height 20
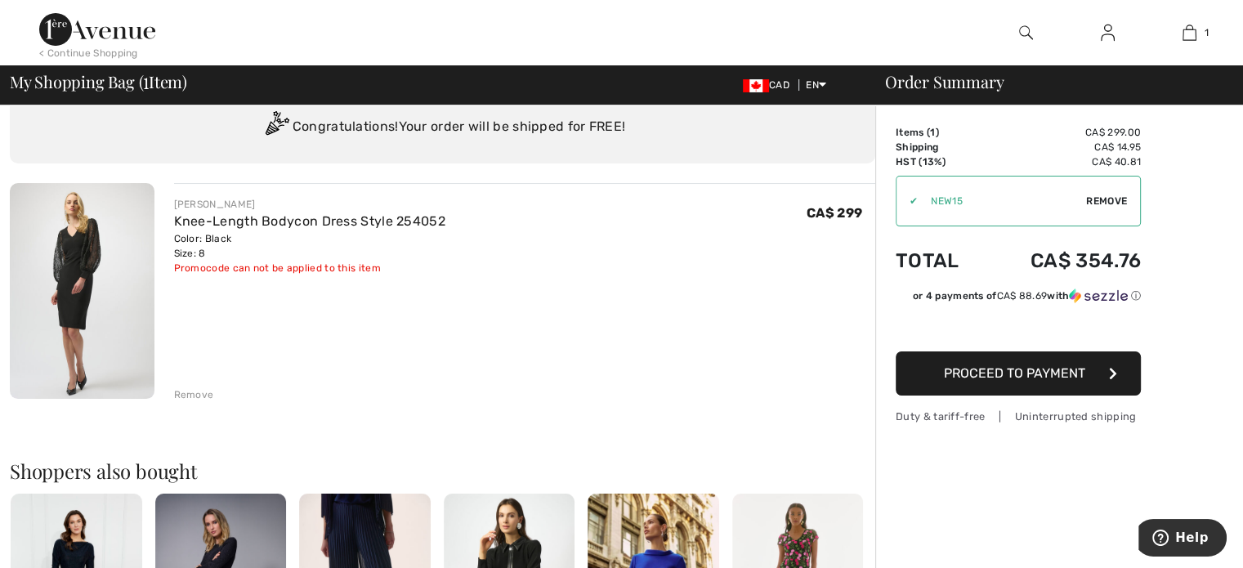
scroll to position [82, 0]
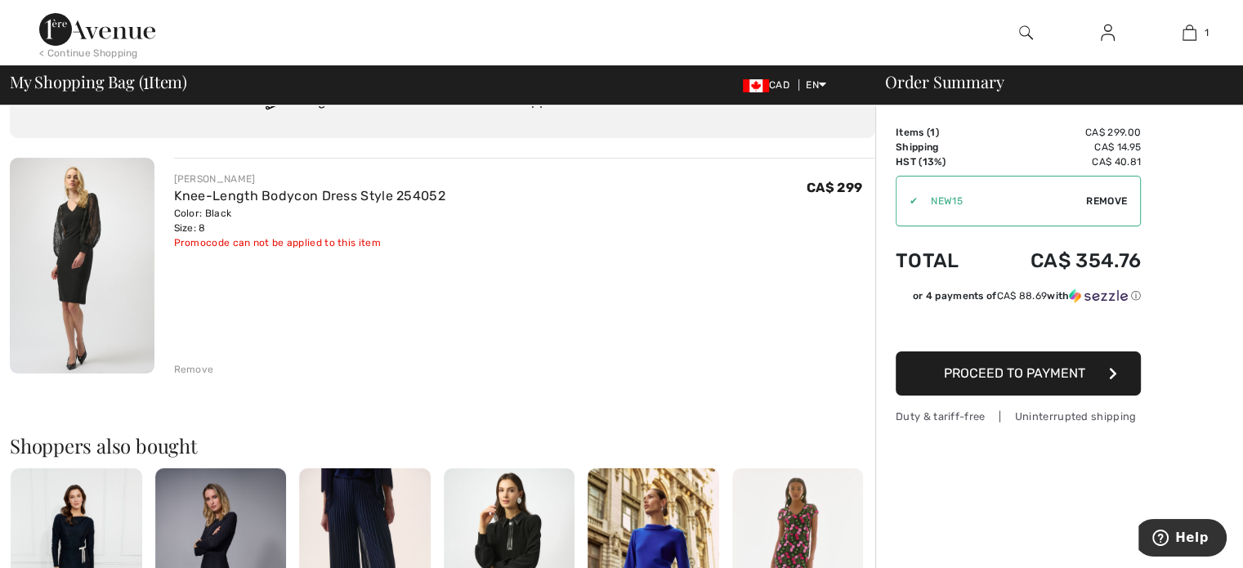
click at [1004, 382] on button "Proceed to Payment" at bounding box center [1018, 374] width 245 height 44
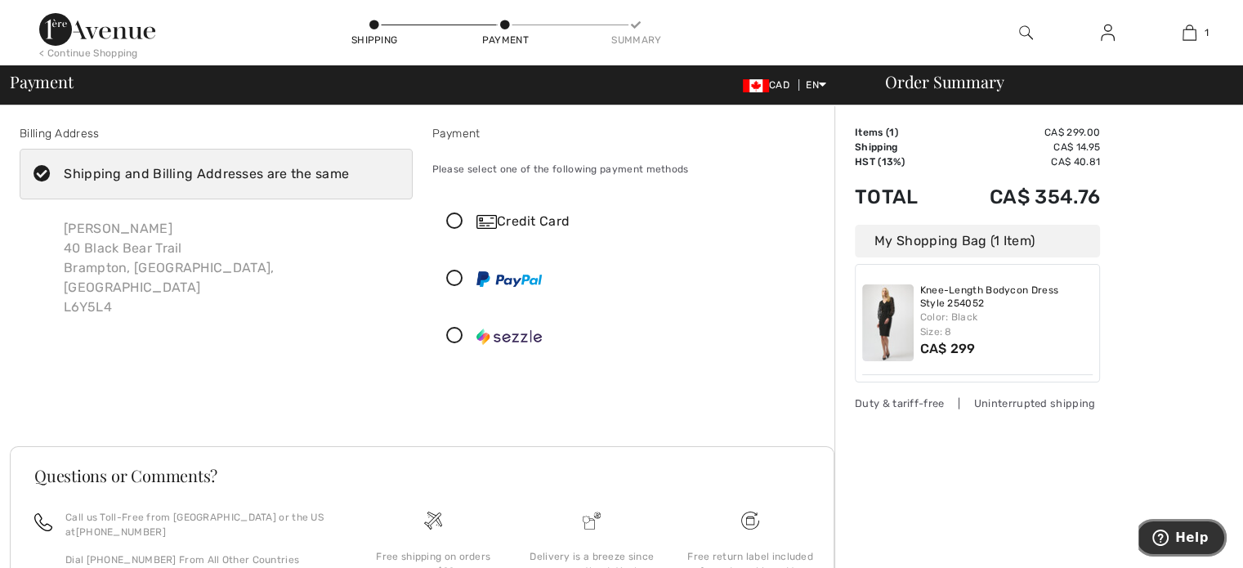
click at [1169, 531] on icon "Help" at bounding box center [1161, 538] width 16 height 16
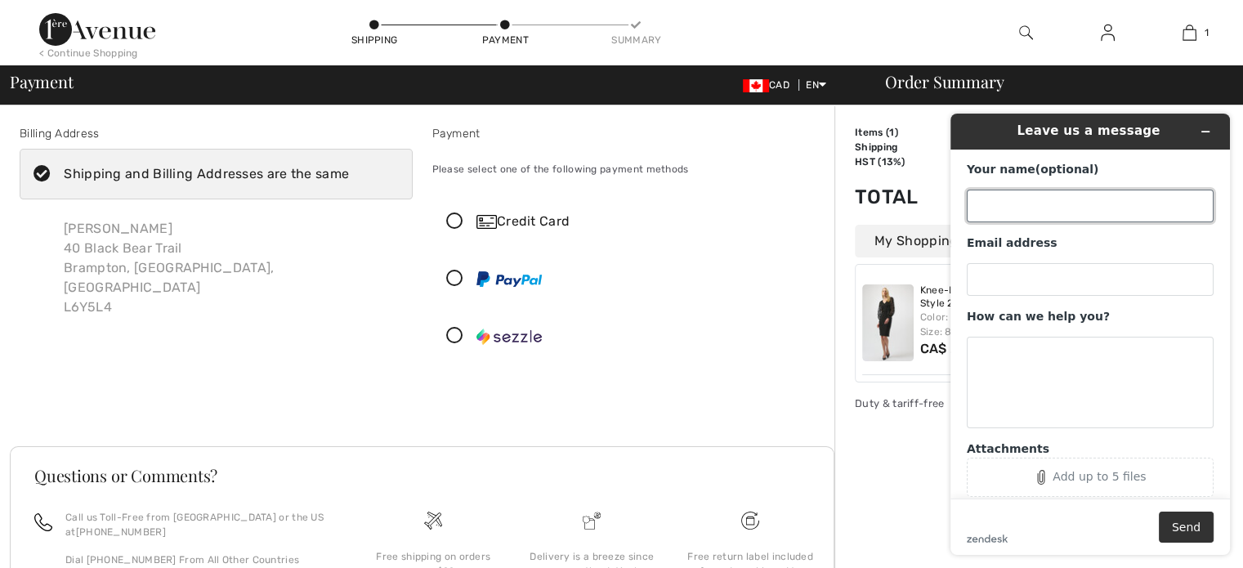
click at [996, 213] on input "Your name (optional)" at bounding box center [1090, 206] width 247 height 33
type input "Frances Costantini"
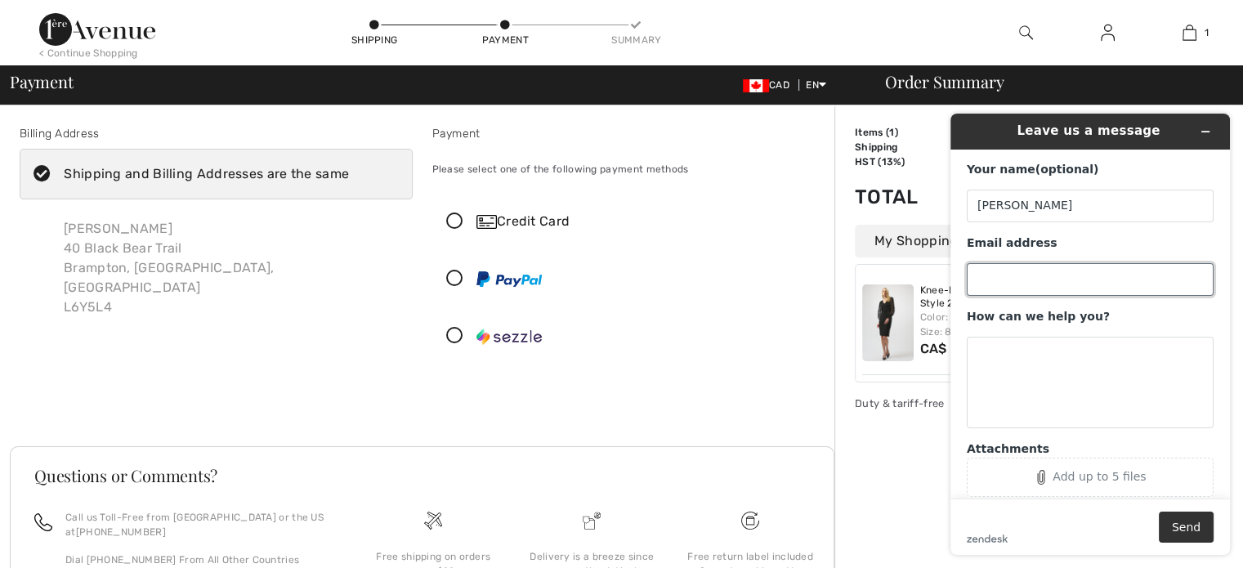
click at [1024, 280] on input "Email address" at bounding box center [1090, 279] width 247 height 33
type input "francesam@rogers.com"
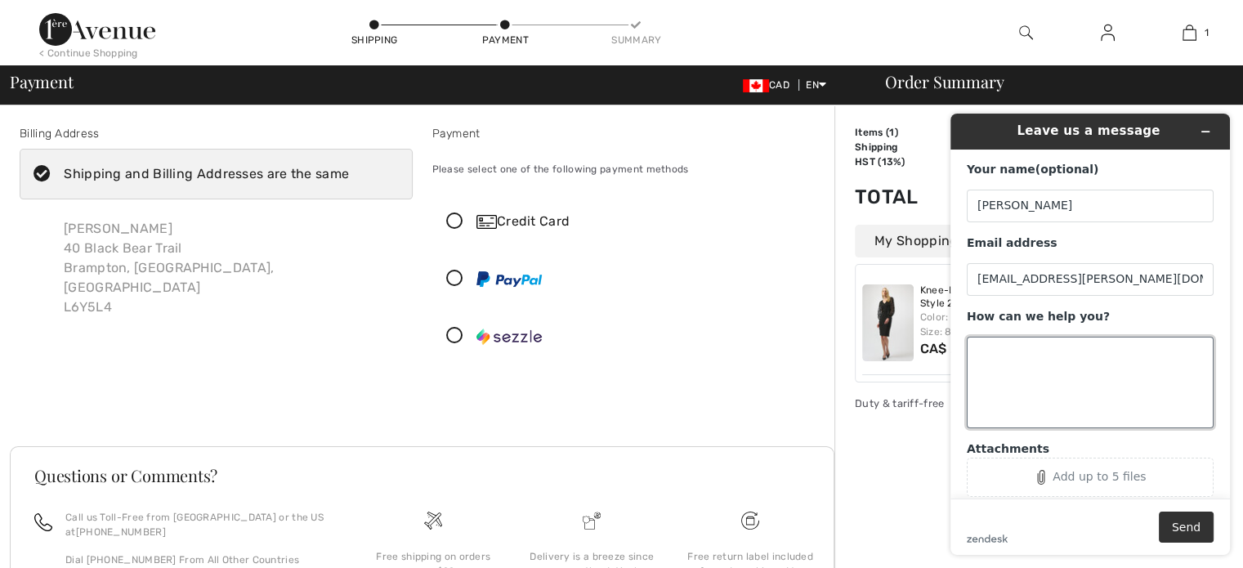
click at [1051, 355] on textarea "How can we help you?" at bounding box center [1090, 383] width 247 height 92
type textarea "I added a code to save 15% but it is not being applied. How come?"
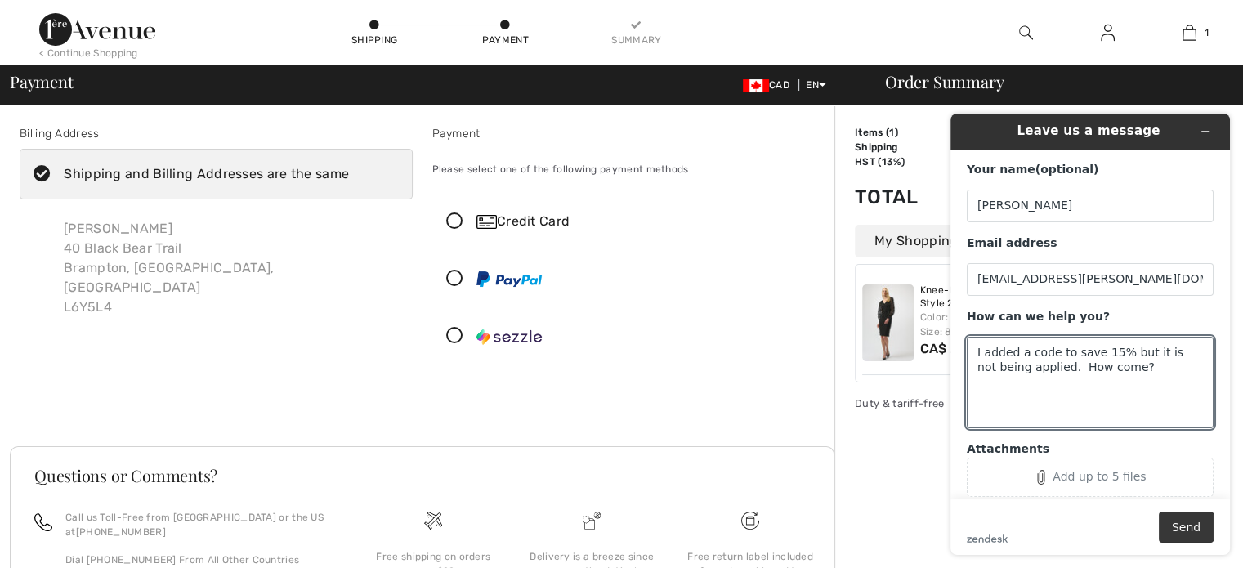
click at [1180, 528] on button "Send" at bounding box center [1186, 527] width 55 height 31
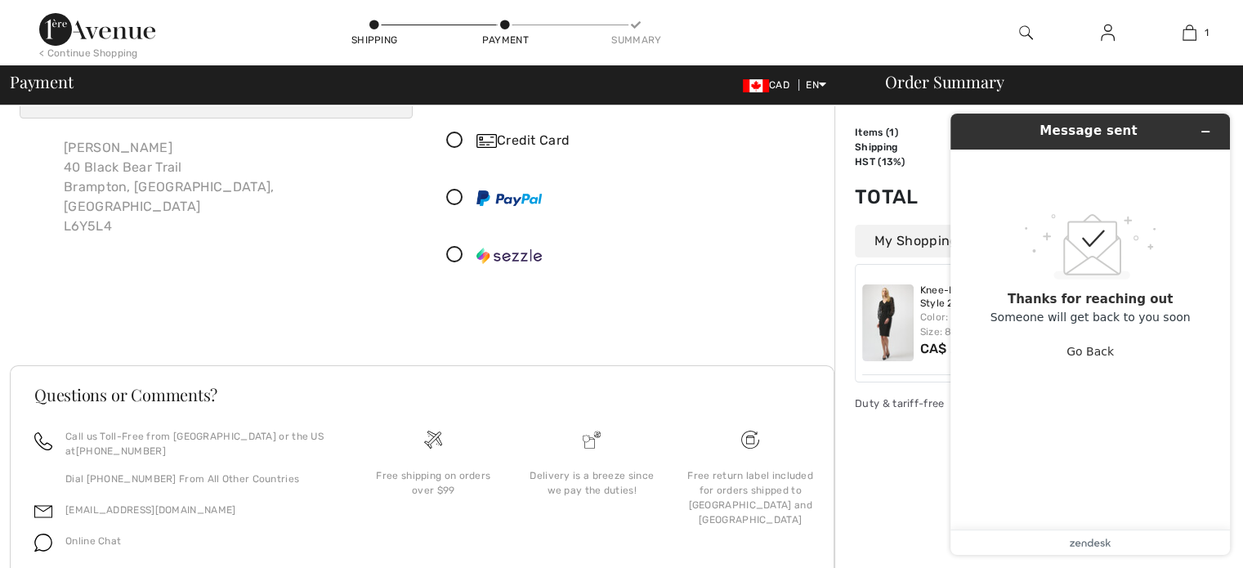
scroll to position [147, 0]
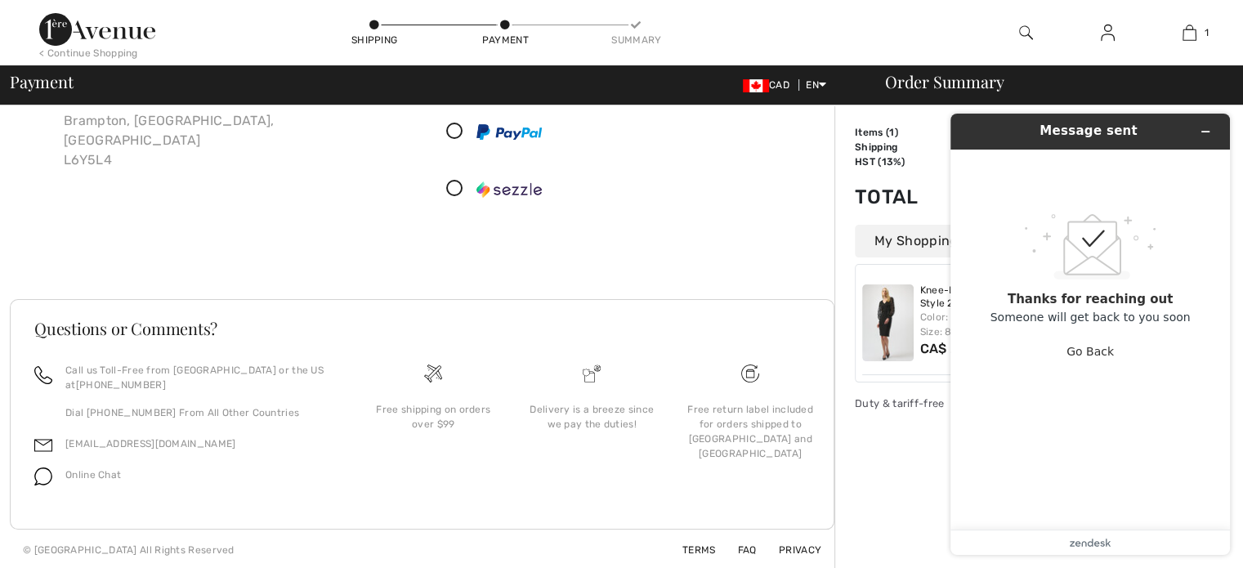
click at [1213, 119] on header "Message sent" at bounding box center [1091, 132] width 280 height 36
click at [1106, 361] on button "Go Back" at bounding box center [1090, 351] width 47 height 31
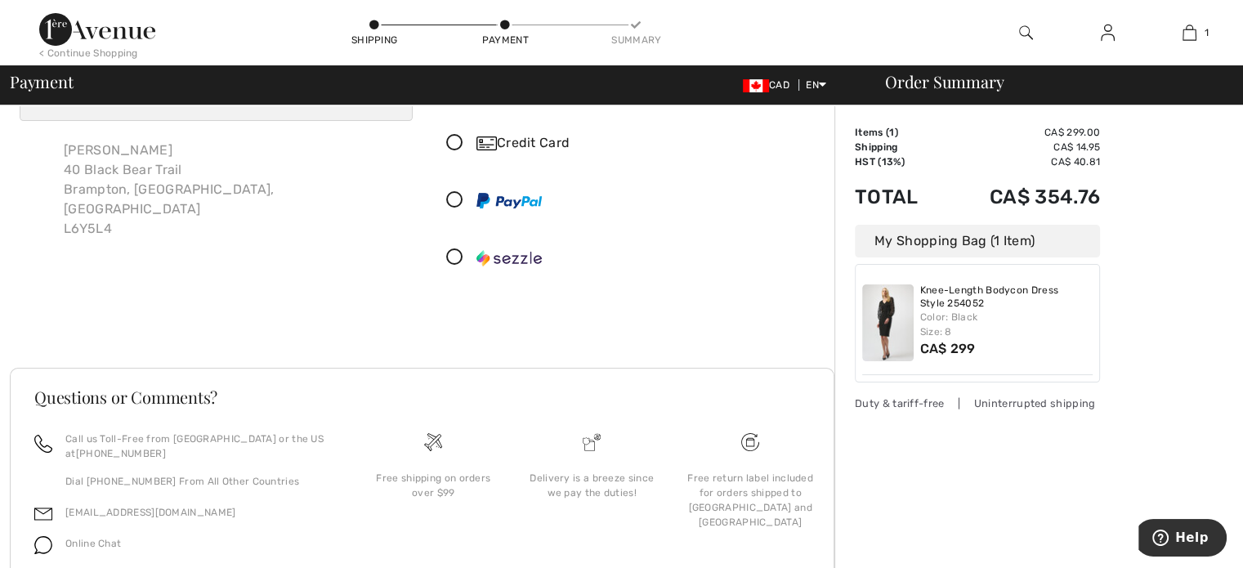
scroll to position [0, 0]
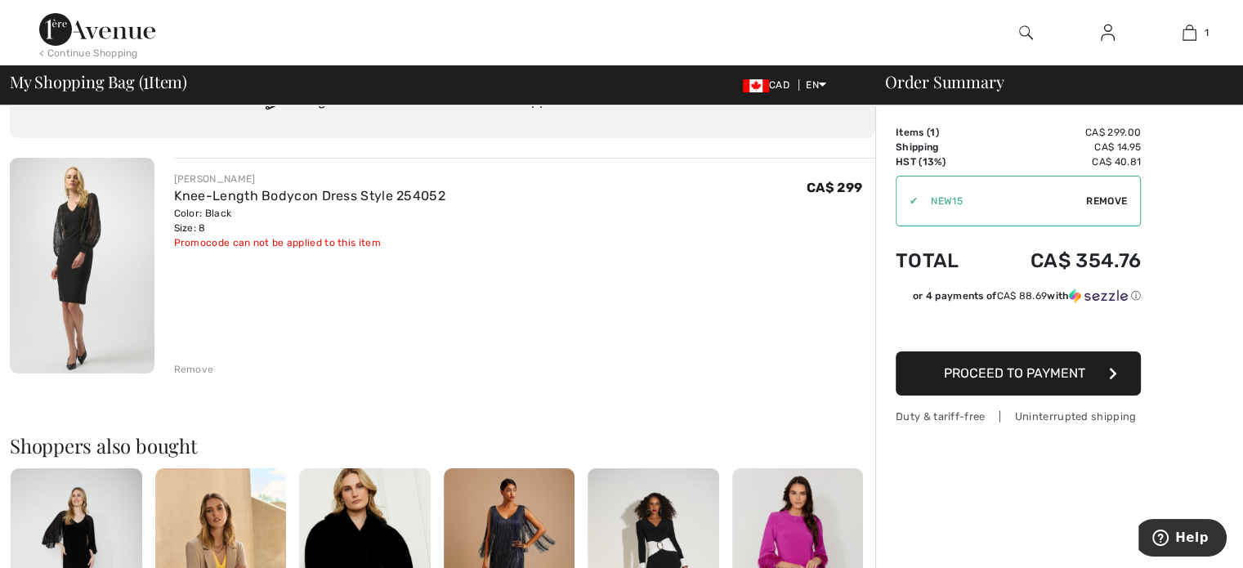
click at [934, 361] on button "Proceed to Payment" at bounding box center [1018, 374] width 245 height 44
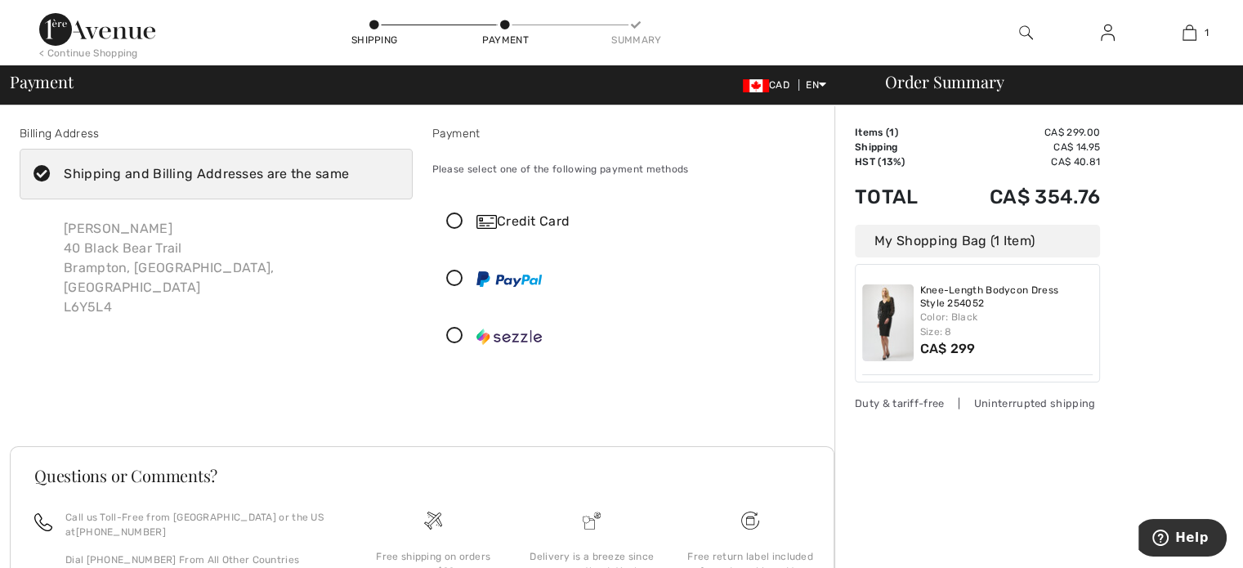
click at [506, 170] on div "Please select one of the following payment methods" at bounding box center [628, 169] width 393 height 41
click at [65, 178] on div "Shipping and Billing Addresses are the same" at bounding box center [206, 174] width 285 height 20
click at [349, 178] on input "Shipping and Billing Addresses are the same" at bounding box center [354, 174] width 11 height 49
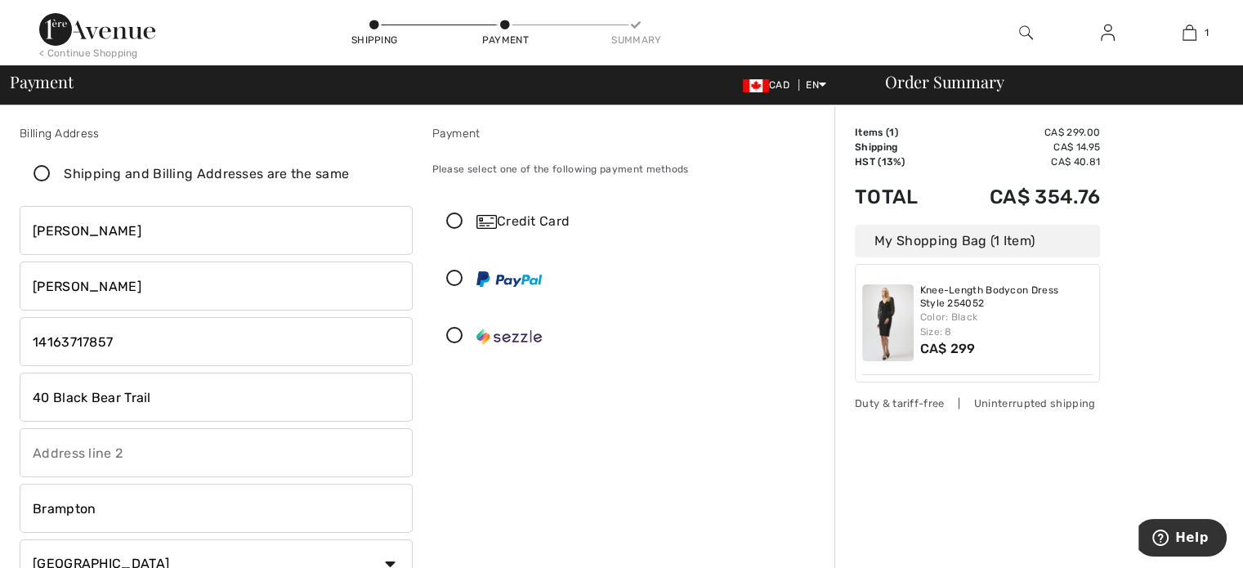
checkbox input "false"
click at [583, 170] on div "Please select one of the following payment methods" at bounding box center [628, 169] width 393 height 41
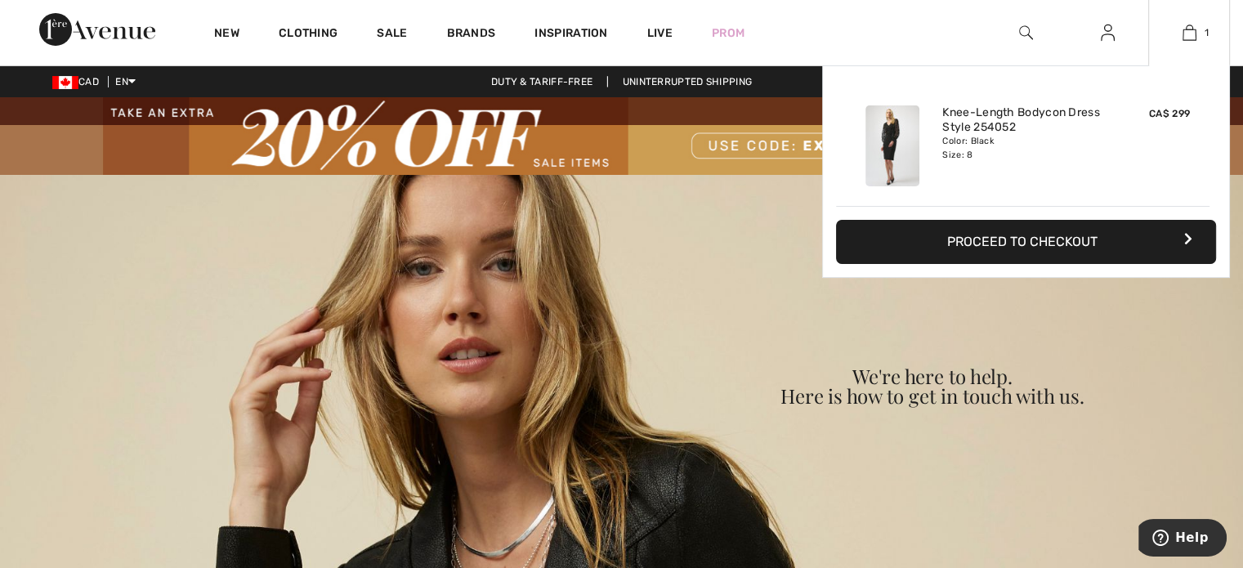
click at [1188, 43] on div "1 Added to Bag Joseph Ribkoff Knee-length Bodycon Dress Style 254052 CA$ 299 Co…" at bounding box center [1190, 32] width 82 height 65
click at [1105, 240] on button "Proceed to Checkout" at bounding box center [1026, 242] width 380 height 44
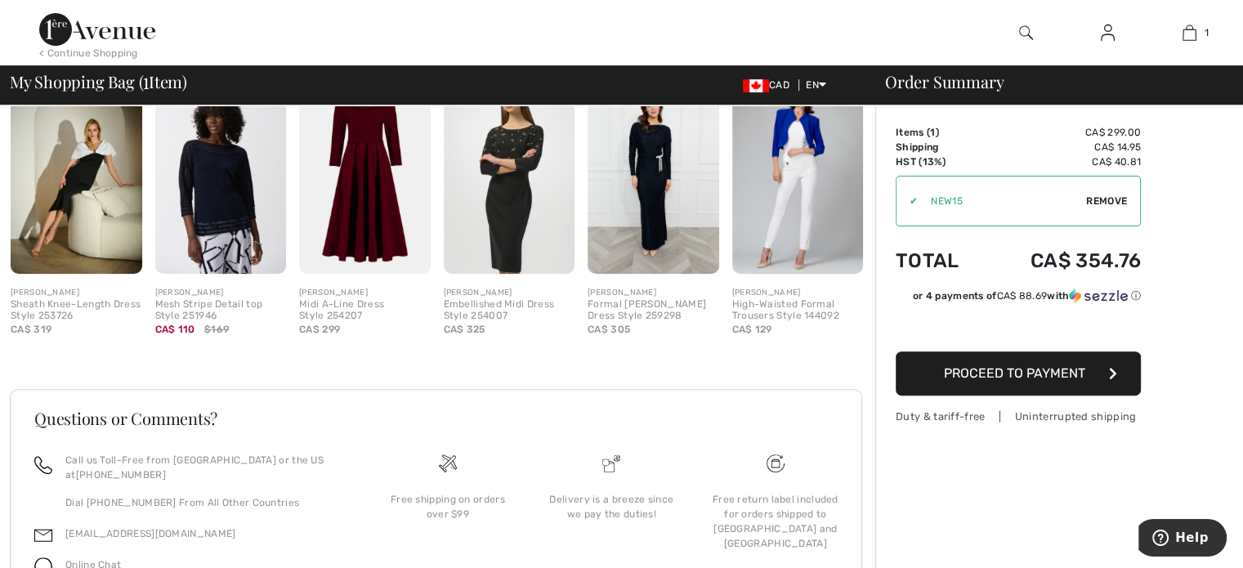
scroll to position [564, 0]
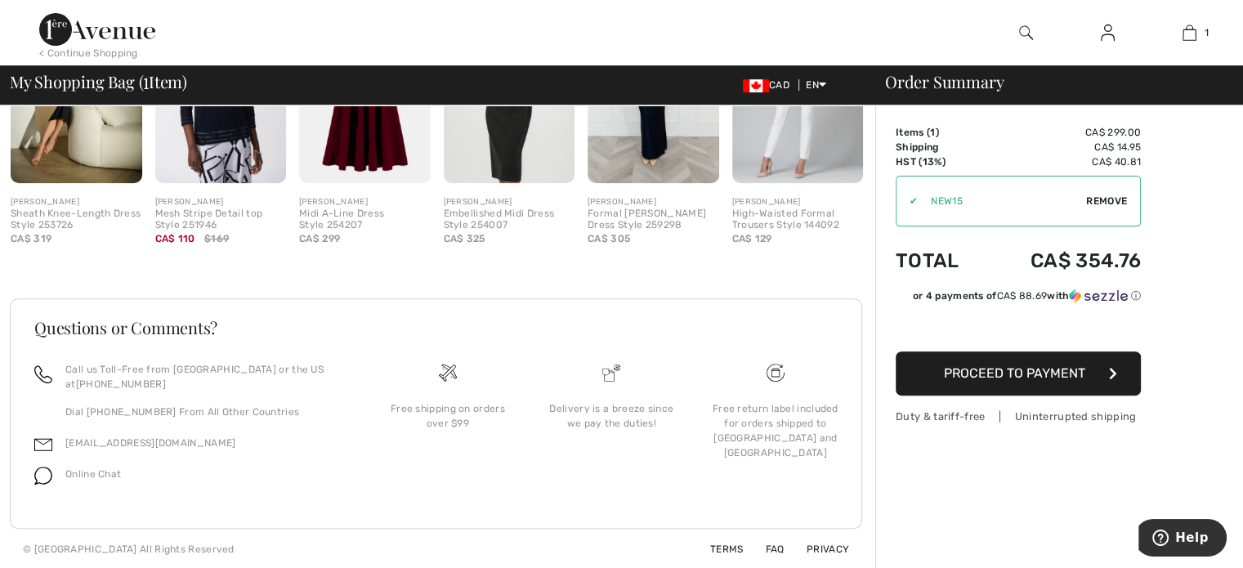
click at [71, 472] on span "Online Chat" at bounding box center [93, 473] width 56 height 11
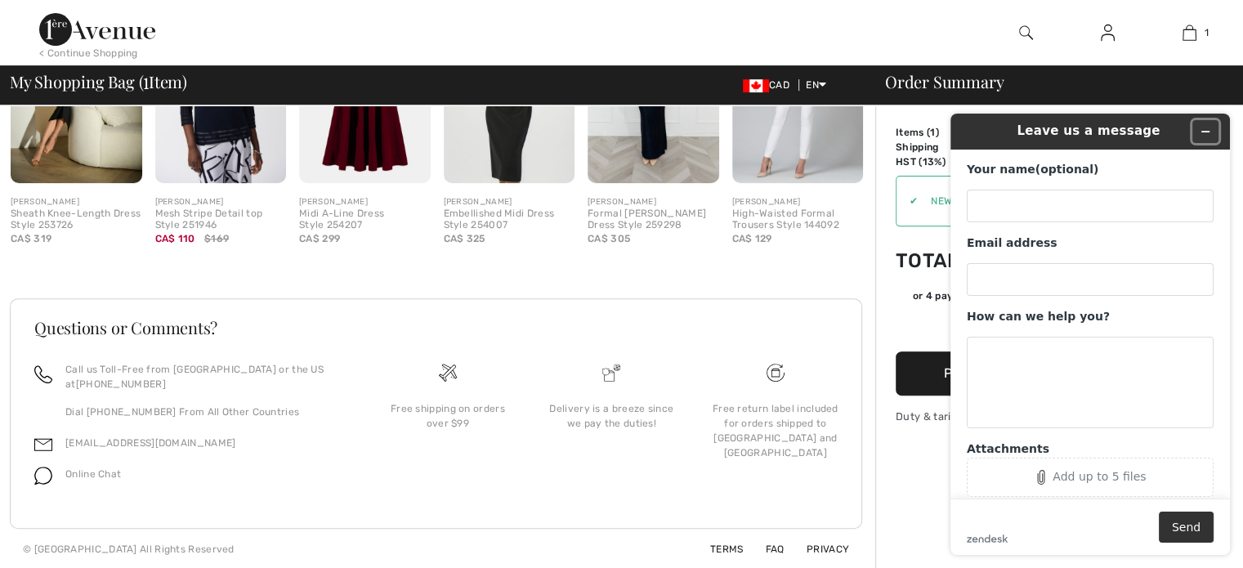
click at [1207, 132] on icon "Minimize widget" at bounding box center [1206, 132] width 7 height 0
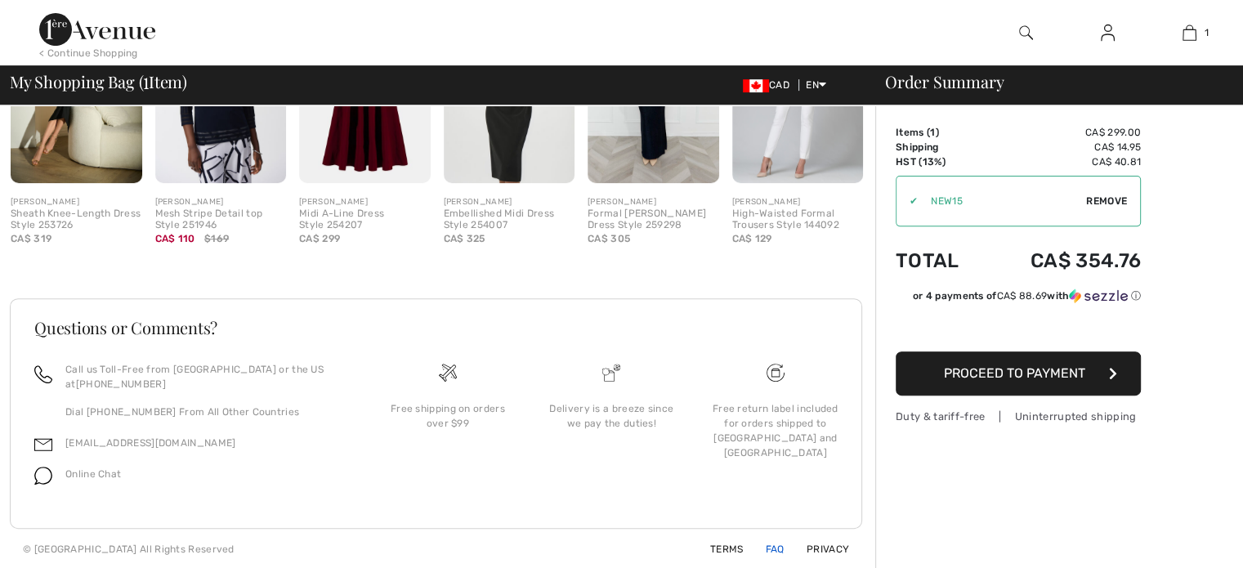
click at [768, 544] on link "FAQ" at bounding box center [765, 549] width 38 height 11
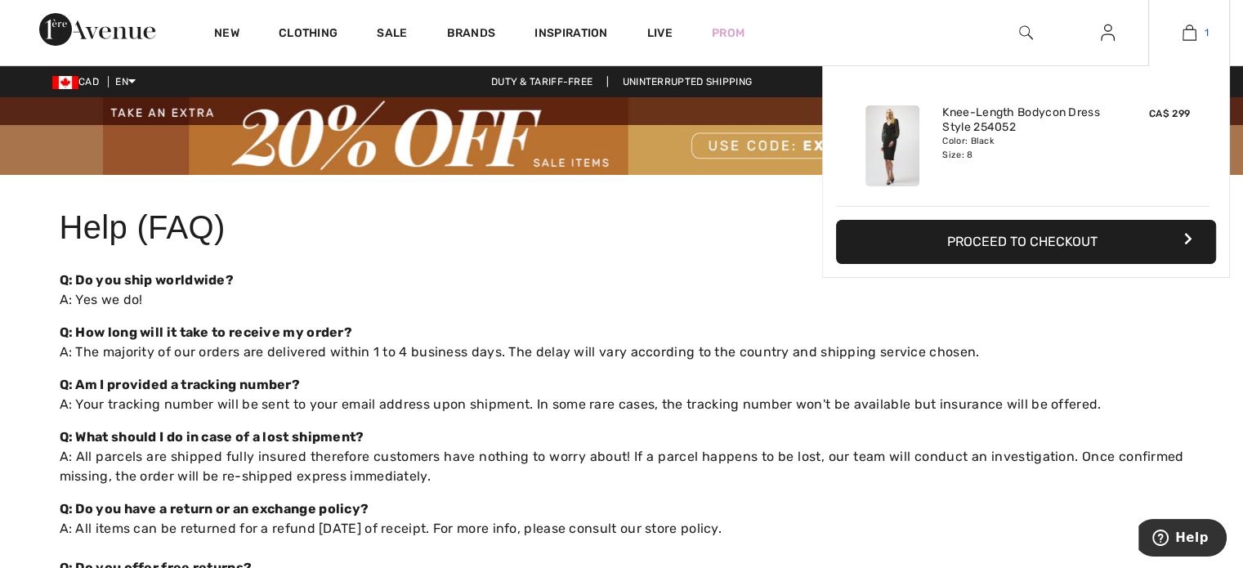
click at [1190, 33] on img at bounding box center [1190, 33] width 14 height 20
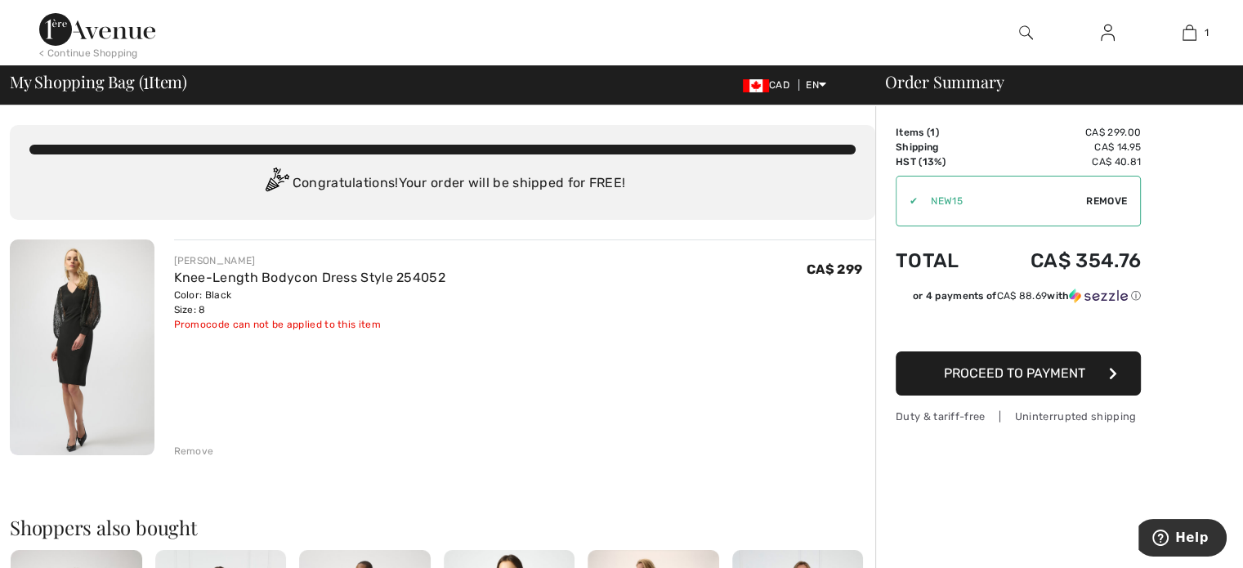
click at [288, 325] on div "Promocode can not be applied to this item" at bounding box center [309, 324] width 271 height 15
click at [1106, 200] on span "Remove" at bounding box center [1107, 201] width 41 height 15
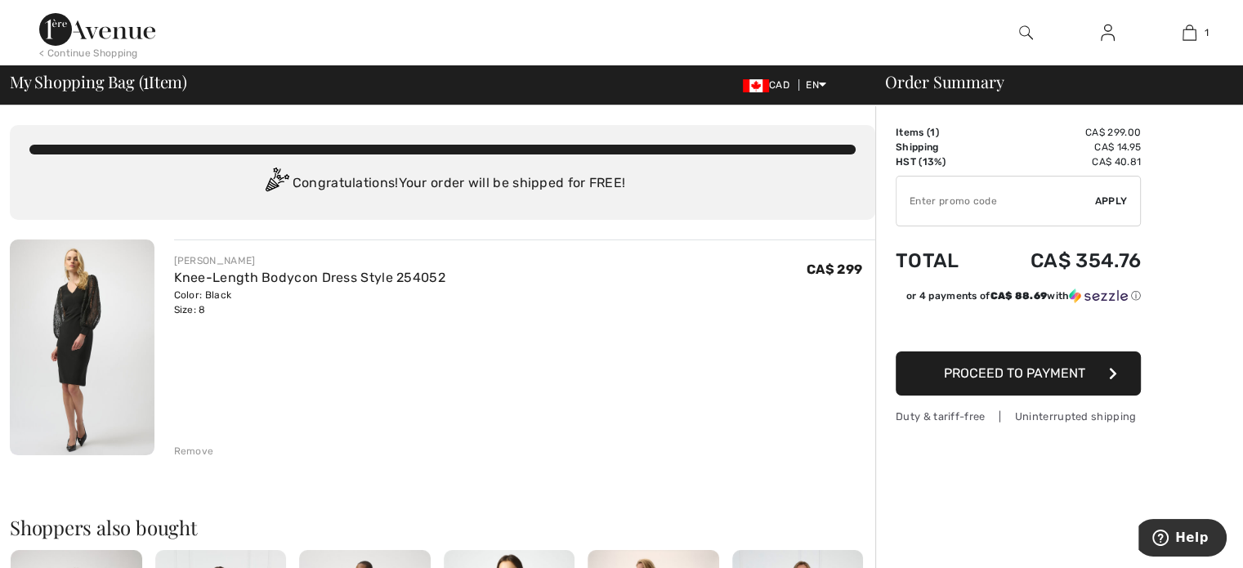
click at [959, 199] on input "TEXT" at bounding box center [996, 201] width 199 height 49
type input "NEW15"
click at [1104, 204] on span "Apply" at bounding box center [1112, 201] width 33 height 15
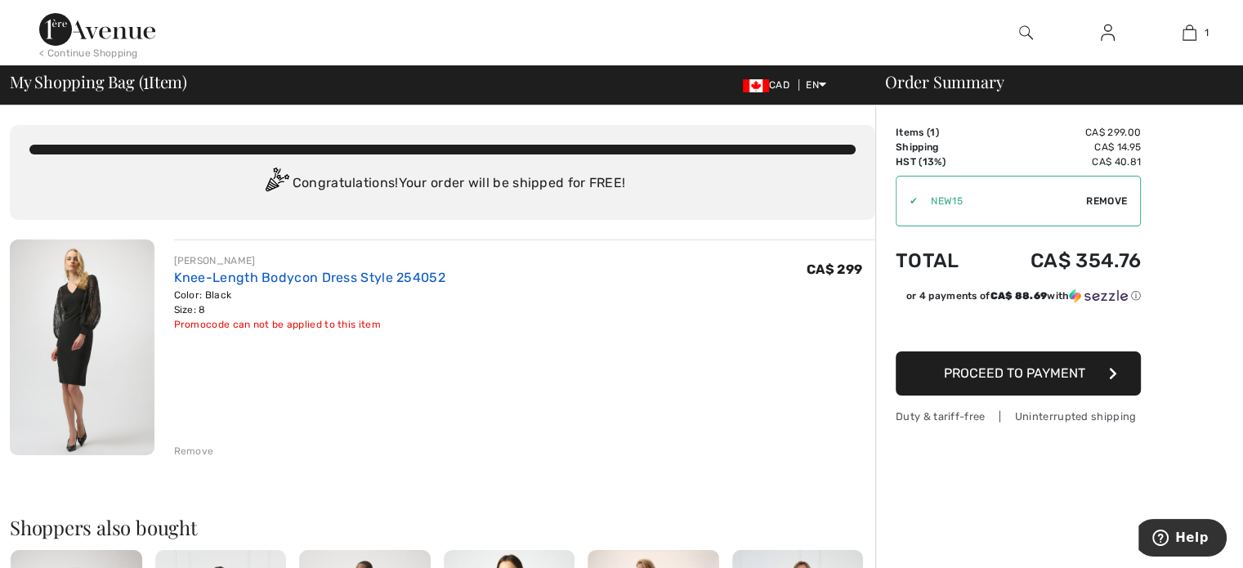
click at [196, 274] on link "Knee-Length Bodycon Dress Style 254052" at bounding box center [309, 278] width 271 height 16
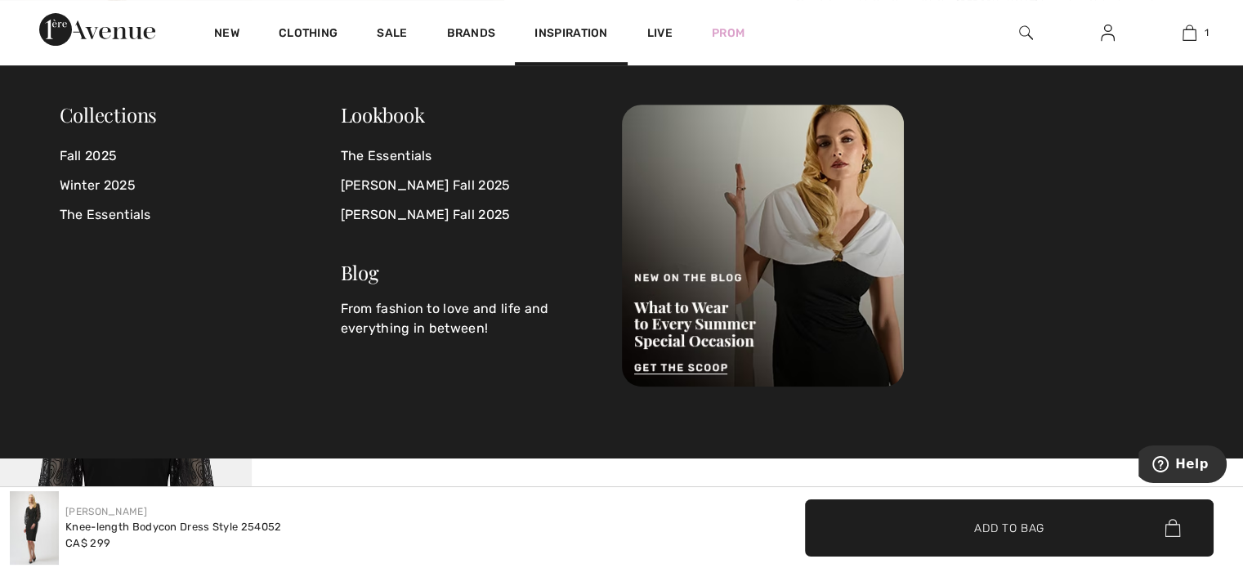
scroll to position [736, 0]
